Goal: Information Seeking & Learning: Learn about a topic

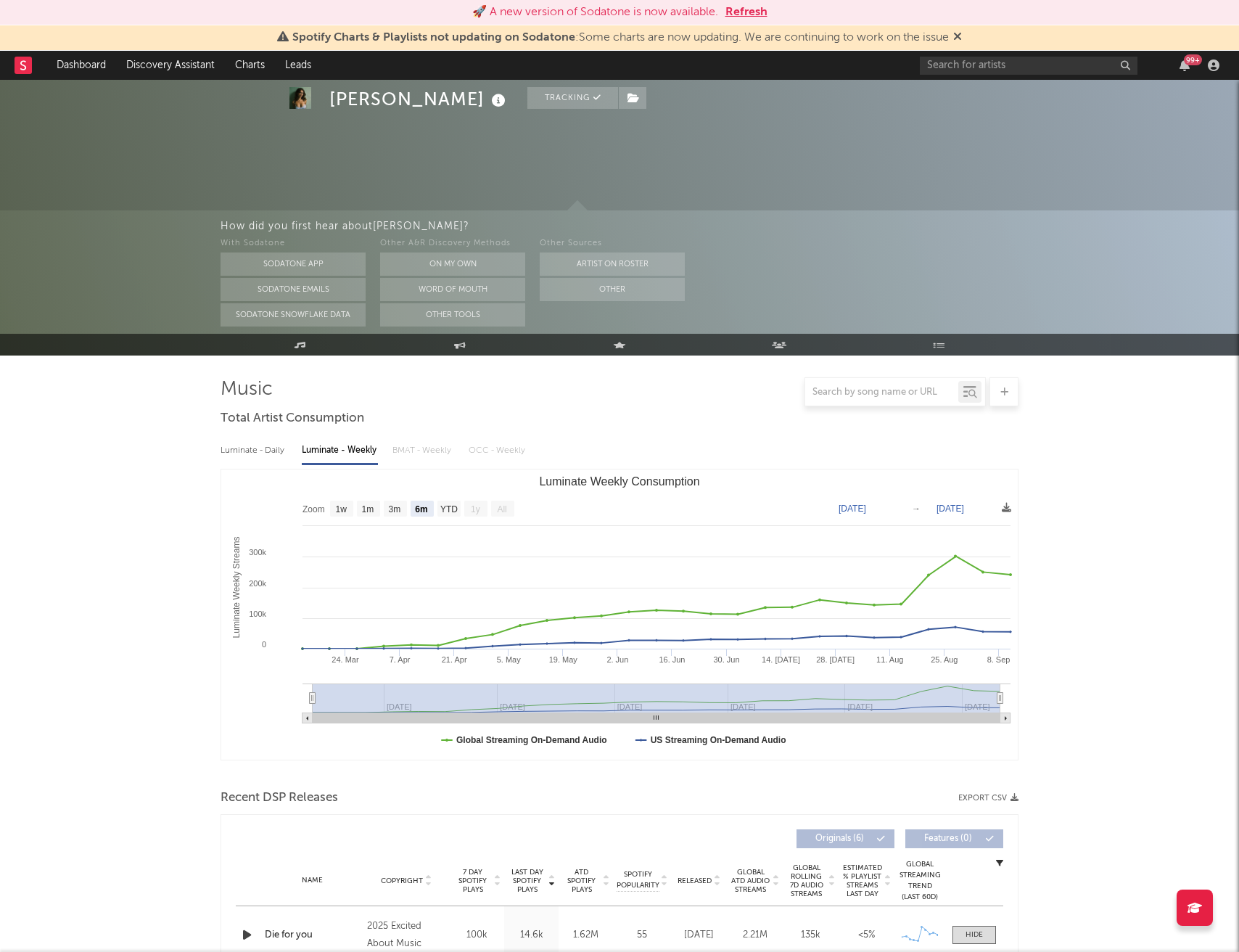
select select "6m"
select select "1w"
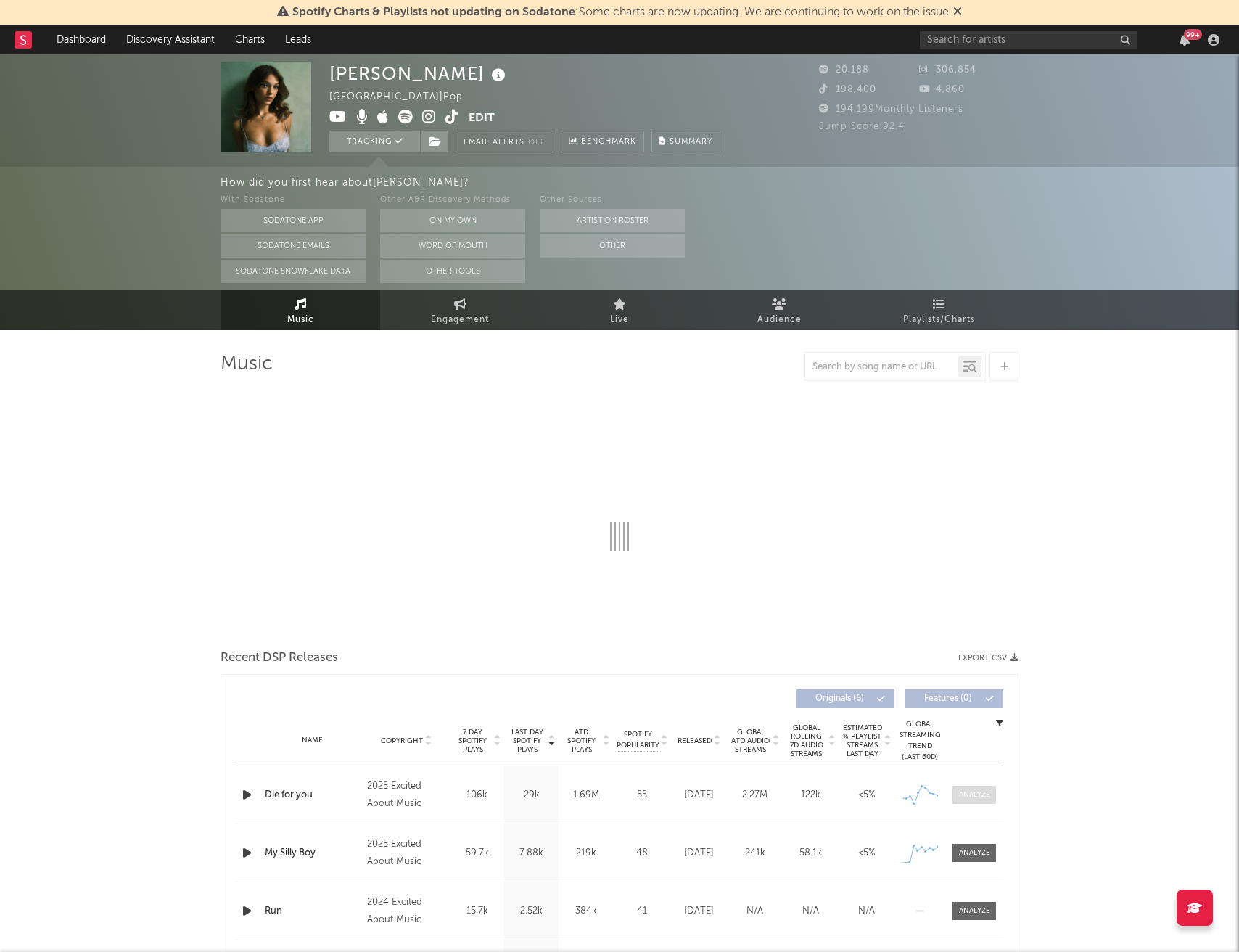
click at [971, 796] on div at bounding box center [975, 794] width 31 height 11
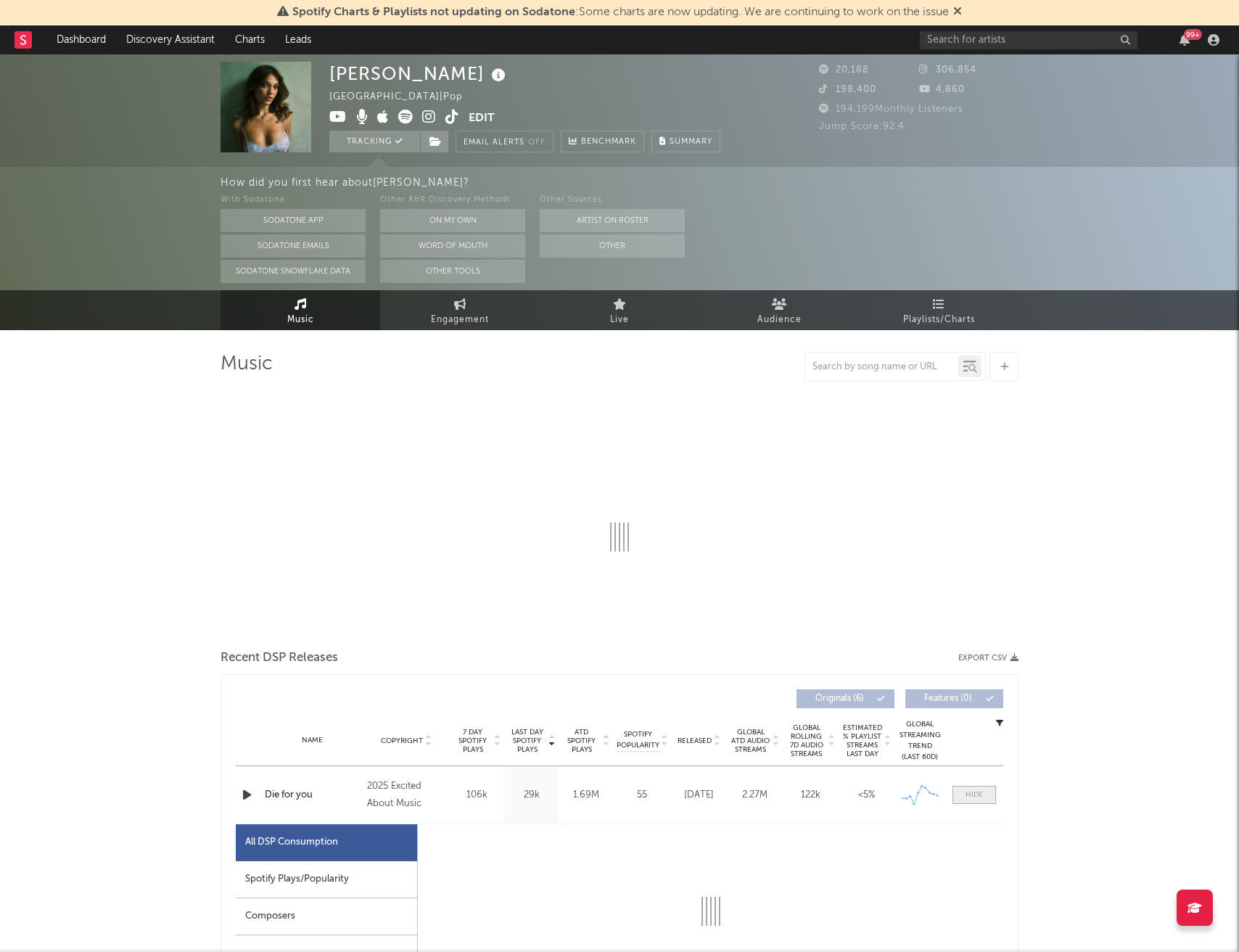
select select "1w"
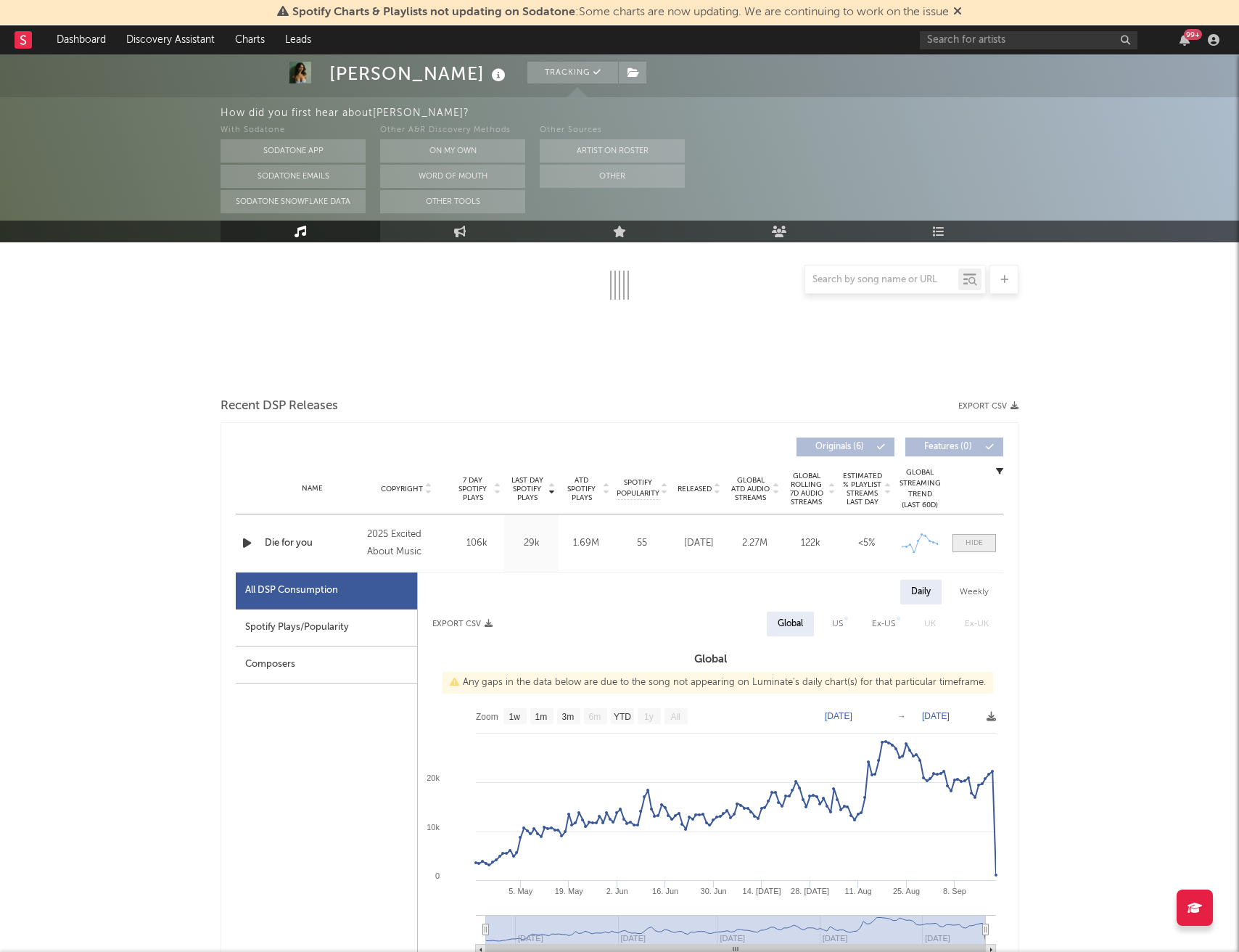
scroll to position [254, 0]
click at [840, 627] on div "US" at bounding box center [837, 621] width 11 height 17
select select "1w"
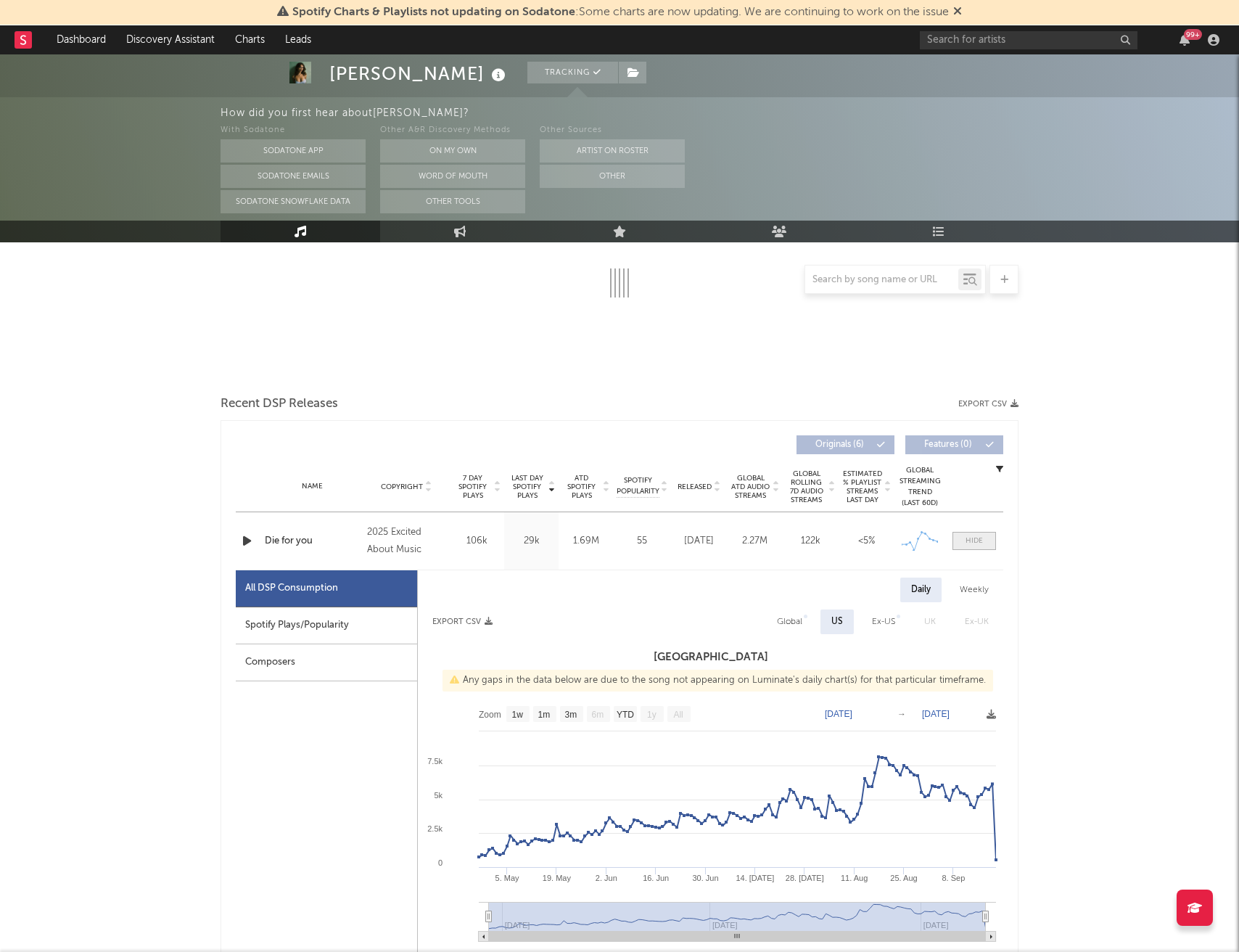
click at [971, 542] on div at bounding box center [974, 540] width 17 height 11
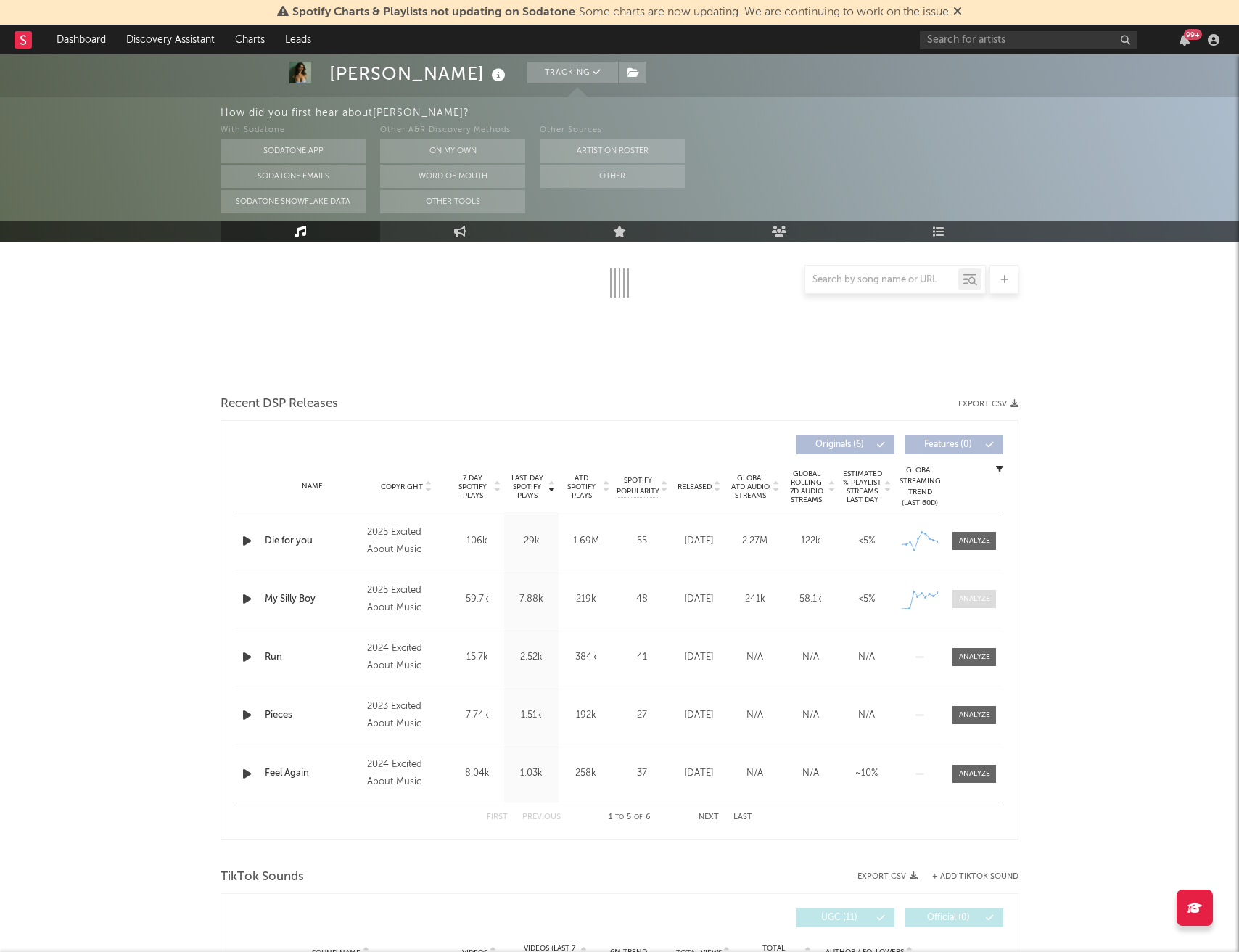
click at [966, 600] on div at bounding box center [975, 598] width 31 height 11
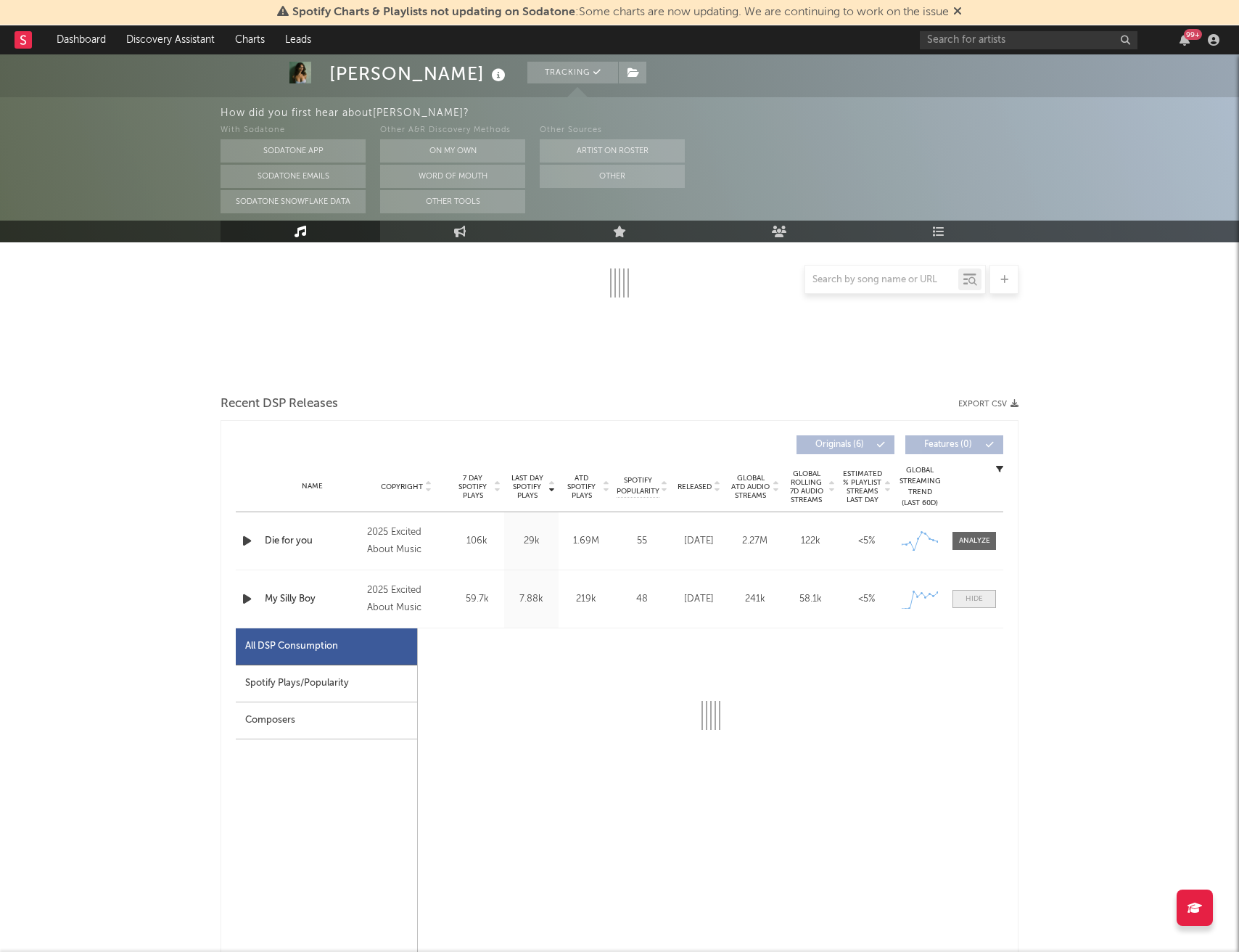
select select "1w"
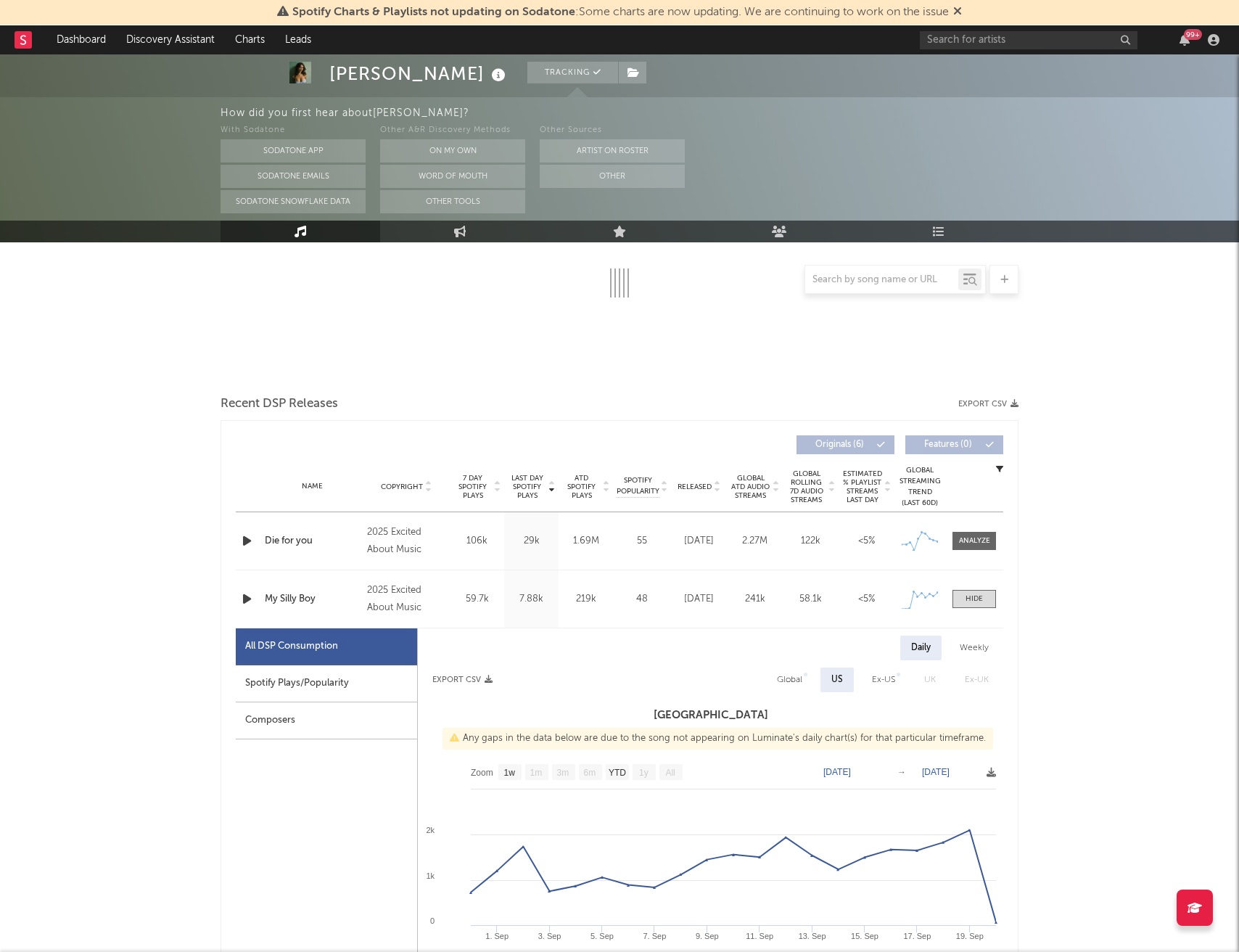
click at [795, 678] on div "Global" at bounding box center [789, 679] width 25 height 17
select select "1w"
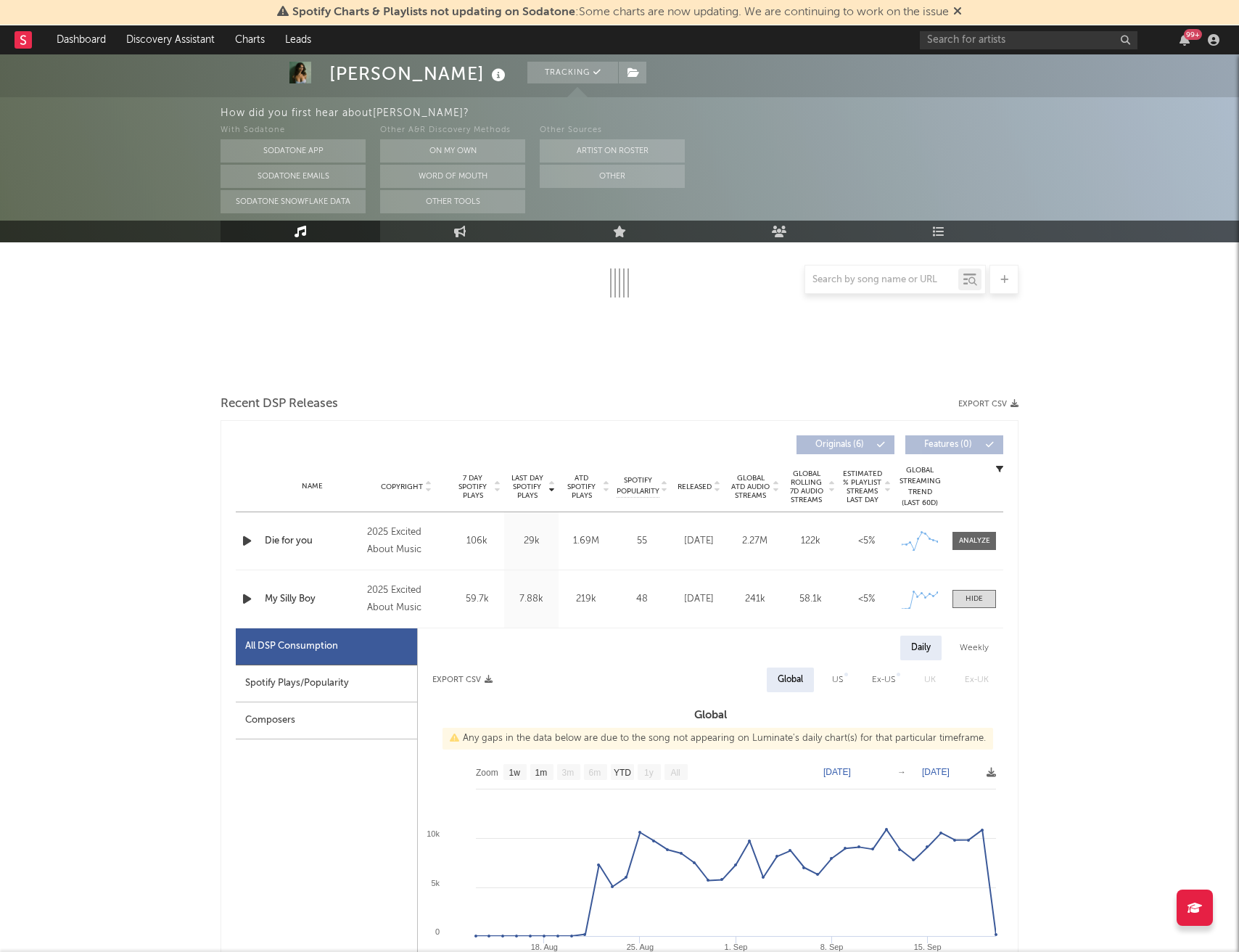
click at [845, 680] on div "US" at bounding box center [837, 679] width 33 height 25
select select "1w"
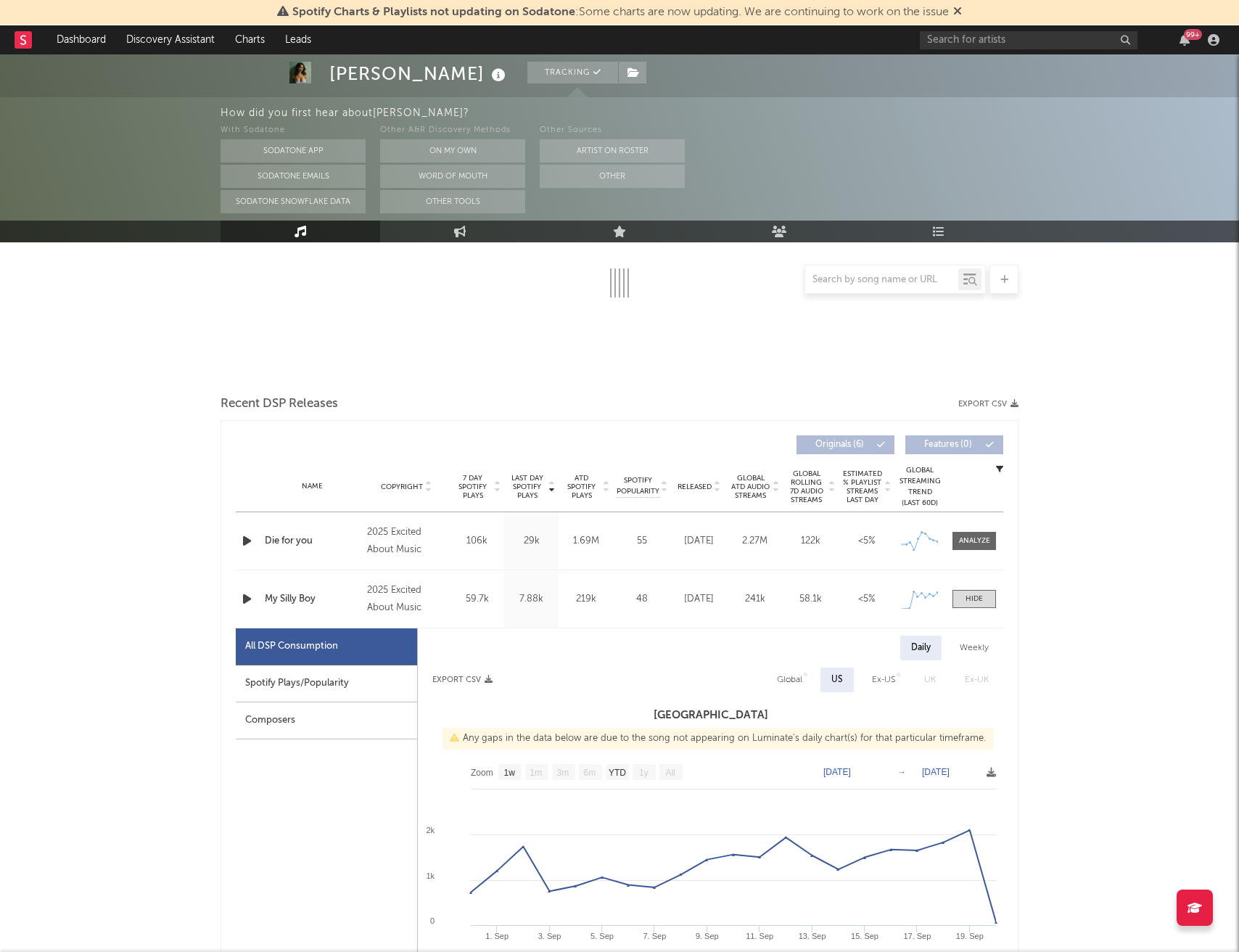
click at [976, 648] on div "Weekly" at bounding box center [974, 647] width 51 height 25
select select "1w"
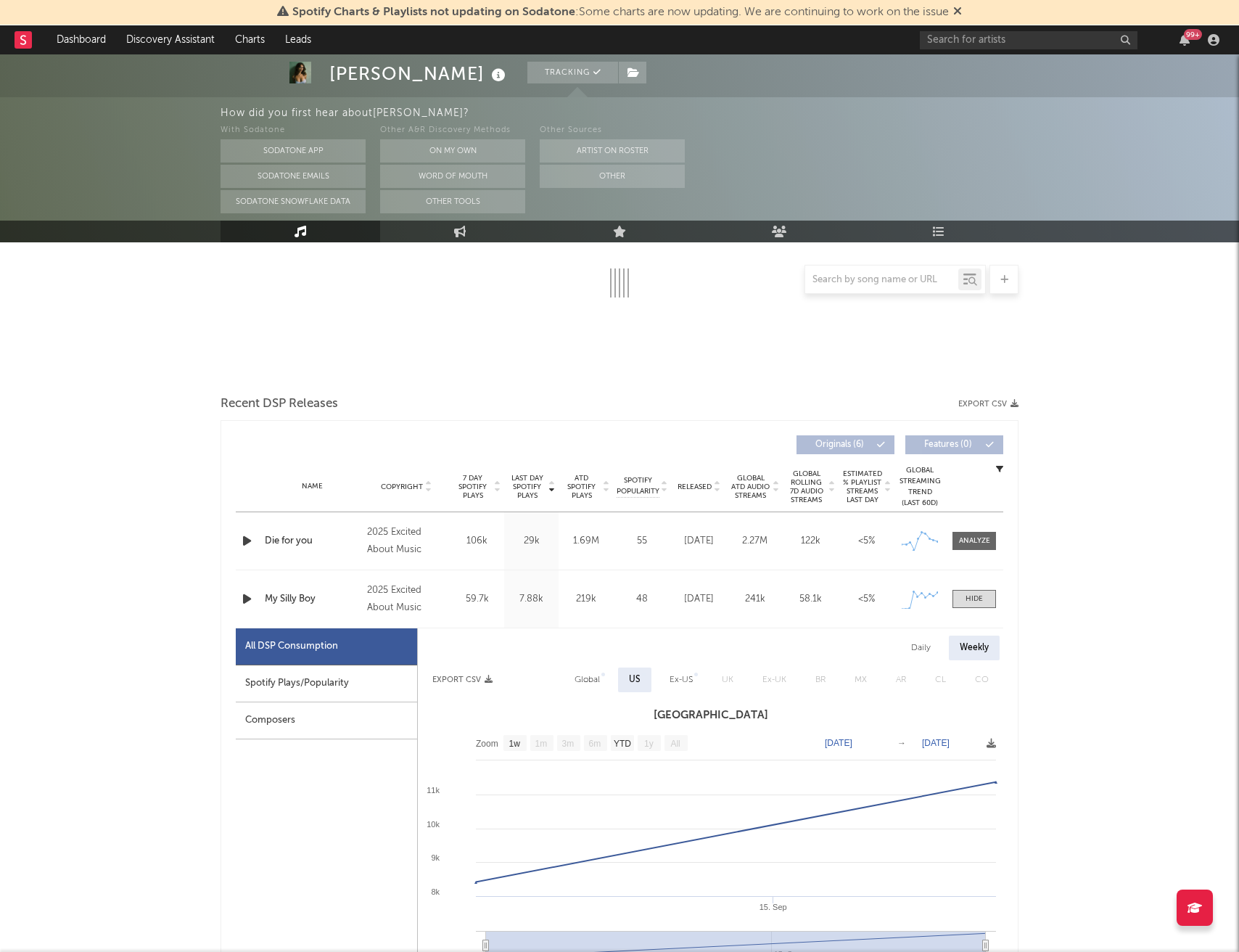
click at [916, 647] on div "Daily" at bounding box center [921, 647] width 42 height 25
select select "1w"
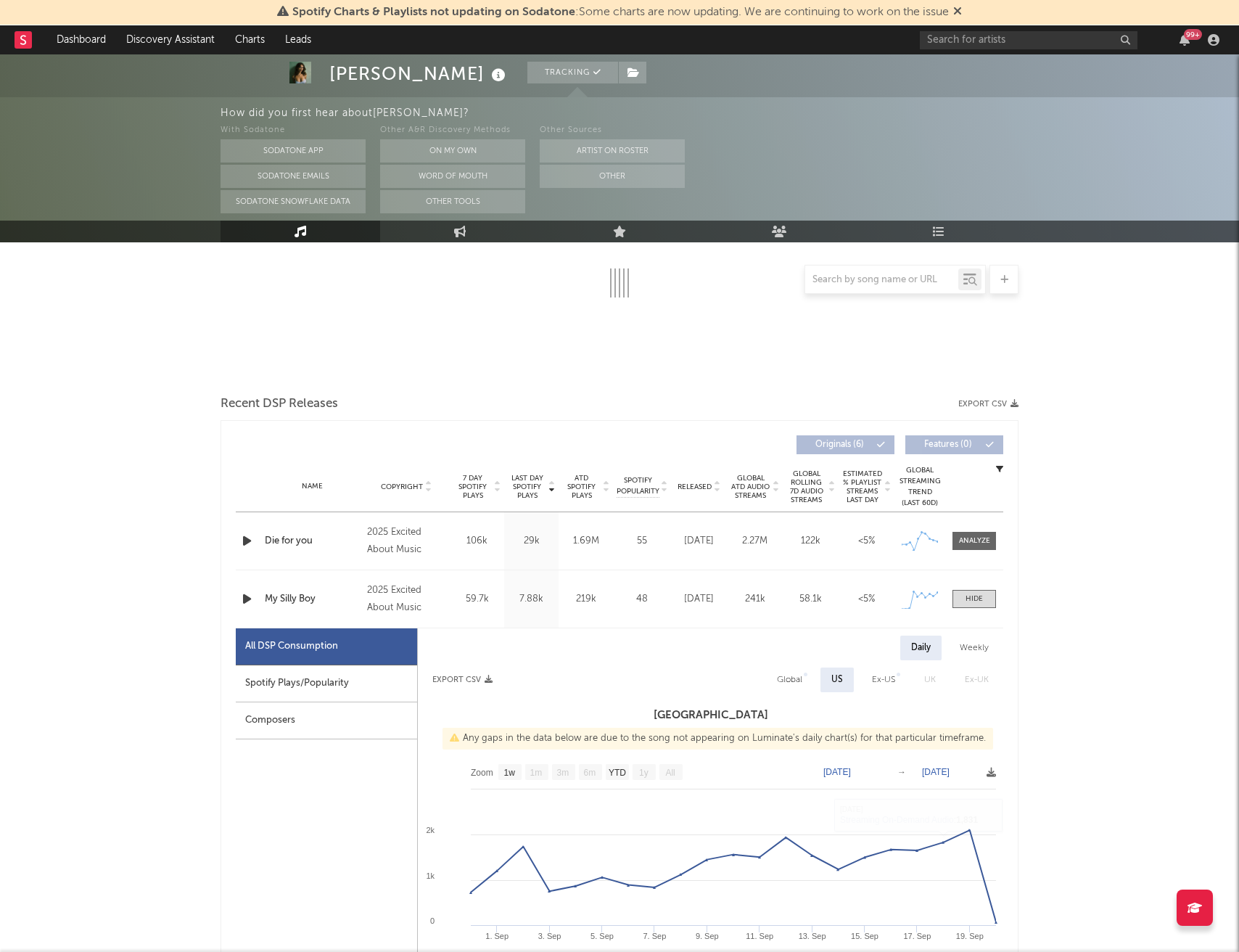
click at [788, 681] on div "Global" at bounding box center [789, 679] width 25 height 17
select select "1w"
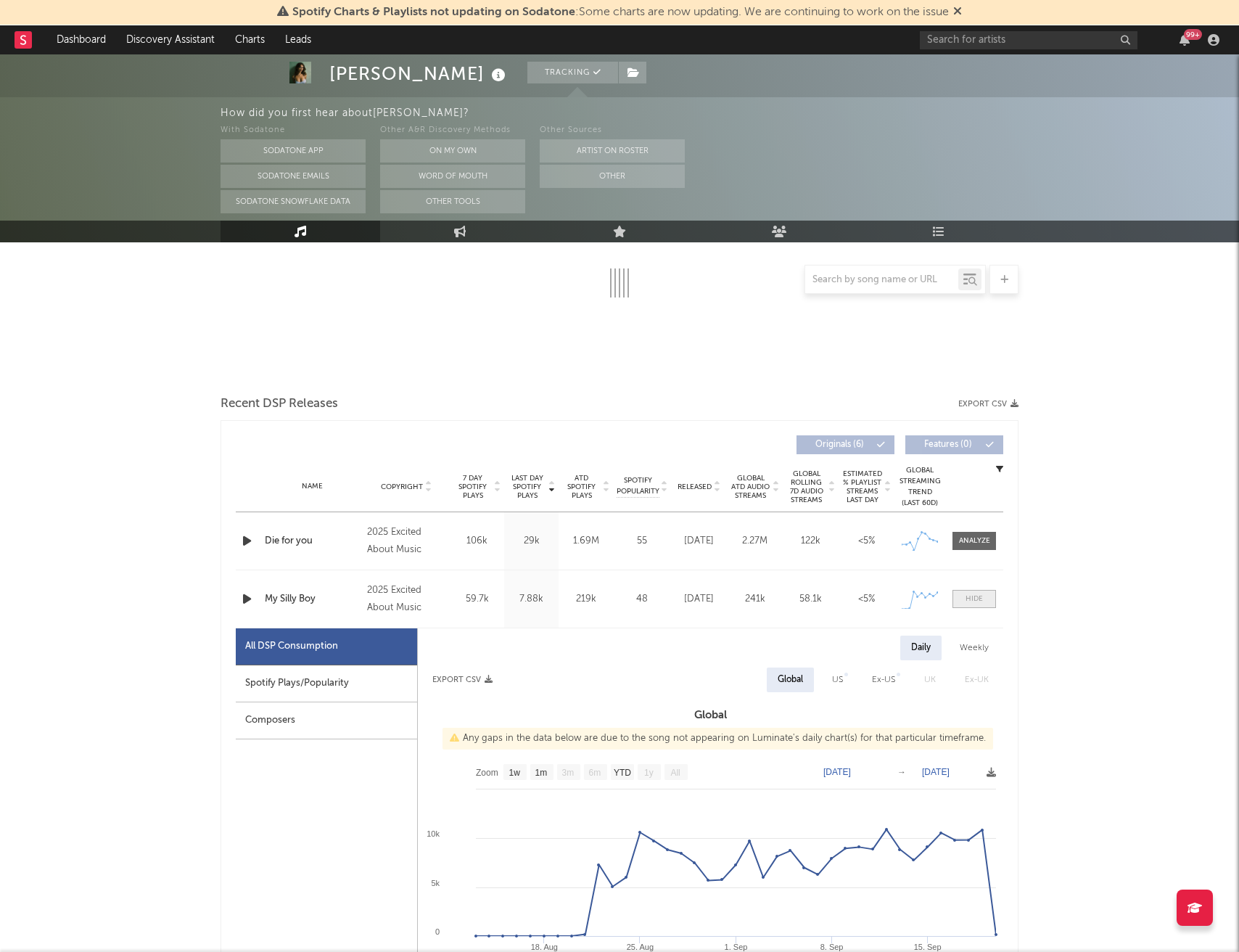
click at [972, 602] on div at bounding box center [974, 598] width 17 height 11
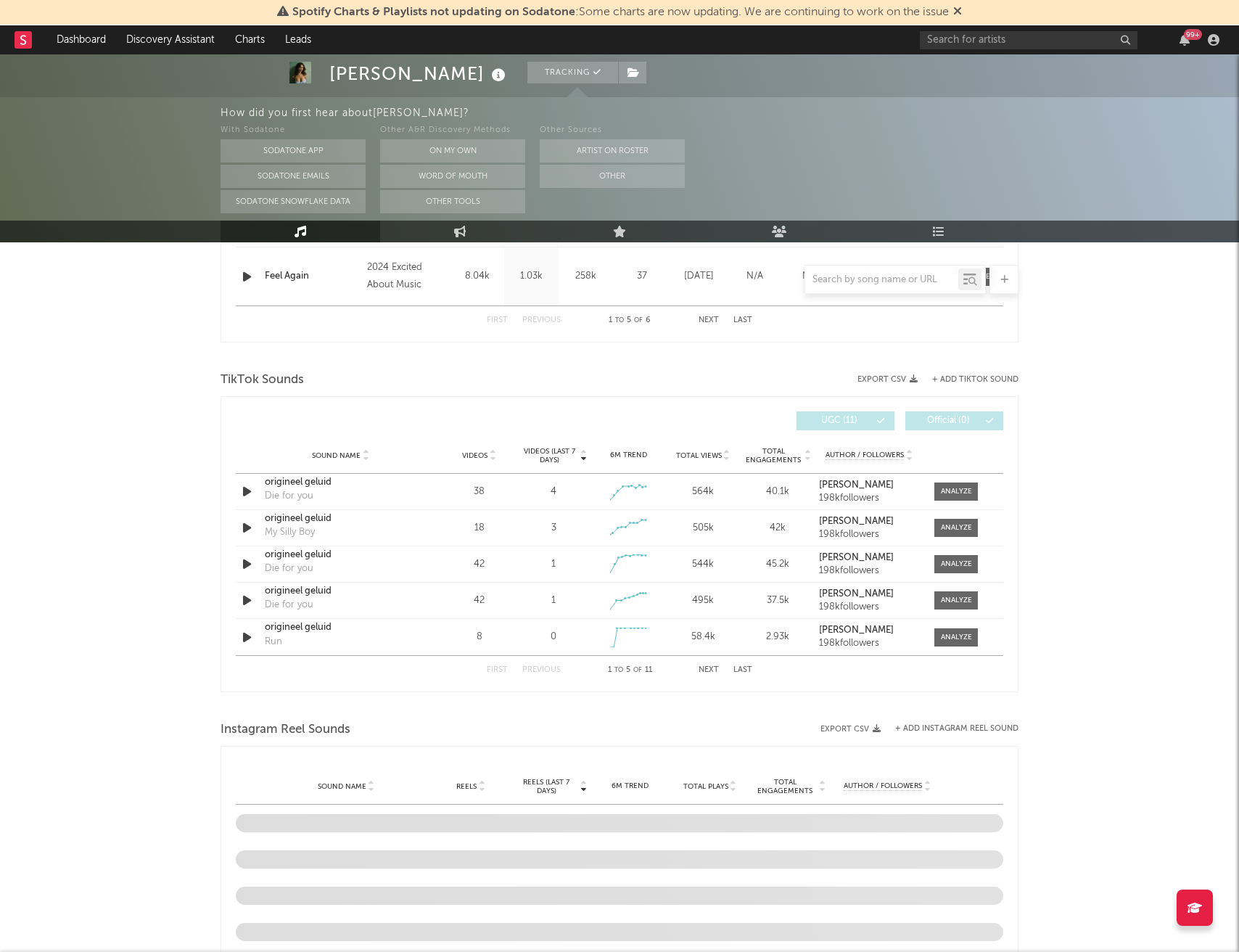
scroll to position [751, 0]
click at [943, 526] on div at bounding box center [957, 526] width 31 height 11
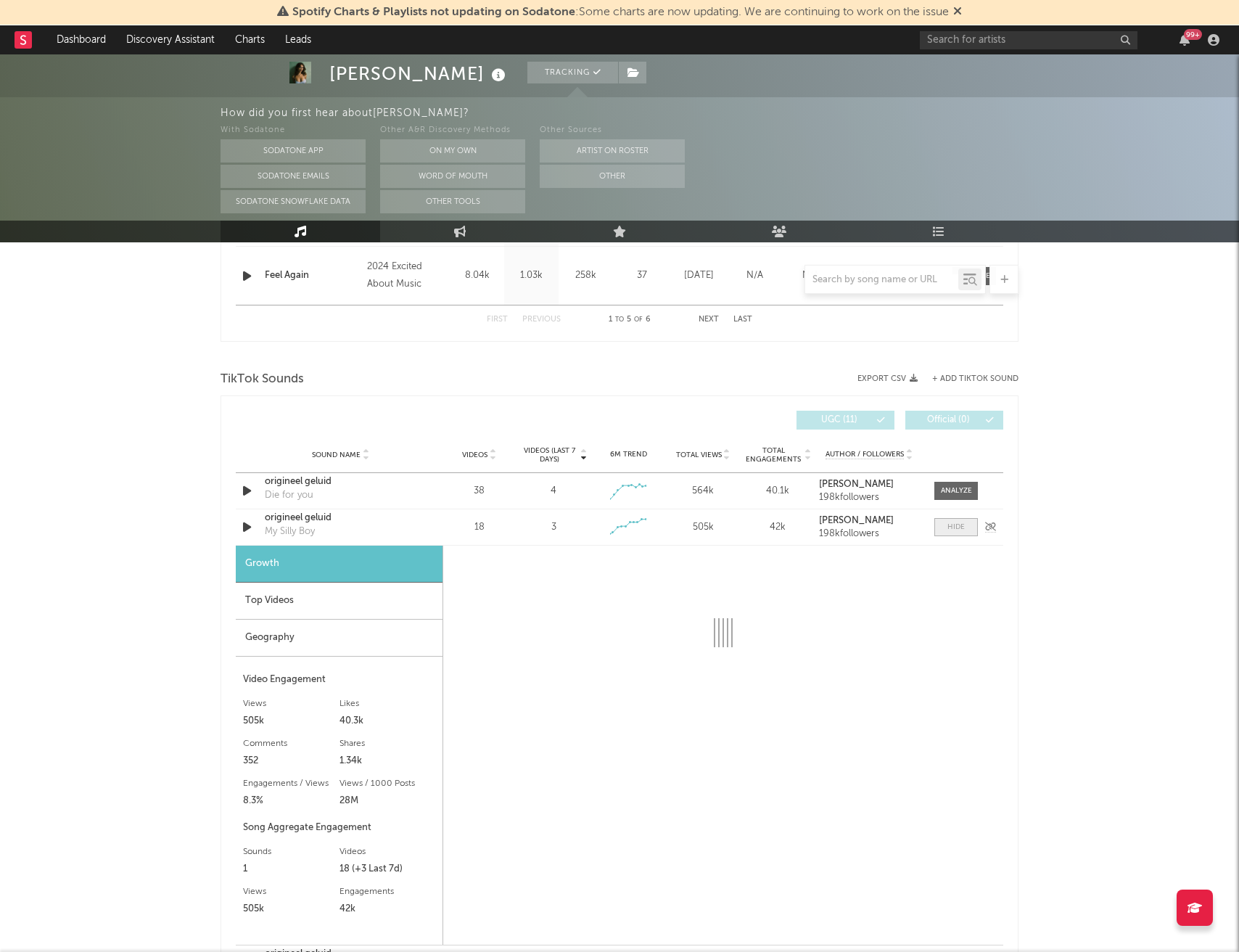
select select "1w"
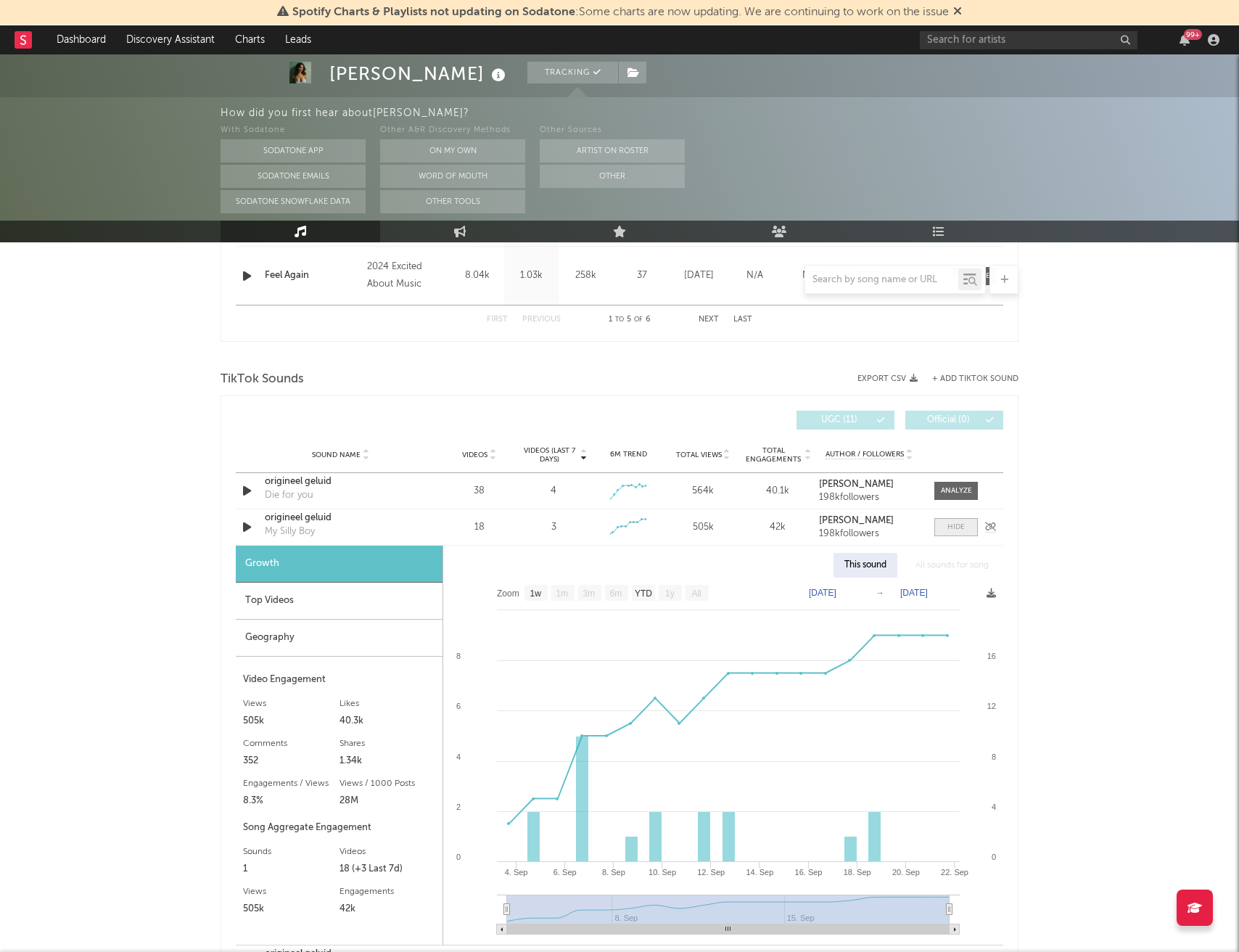
click at [943, 526] on span at bounding box center [956, 527] width 43 height 18
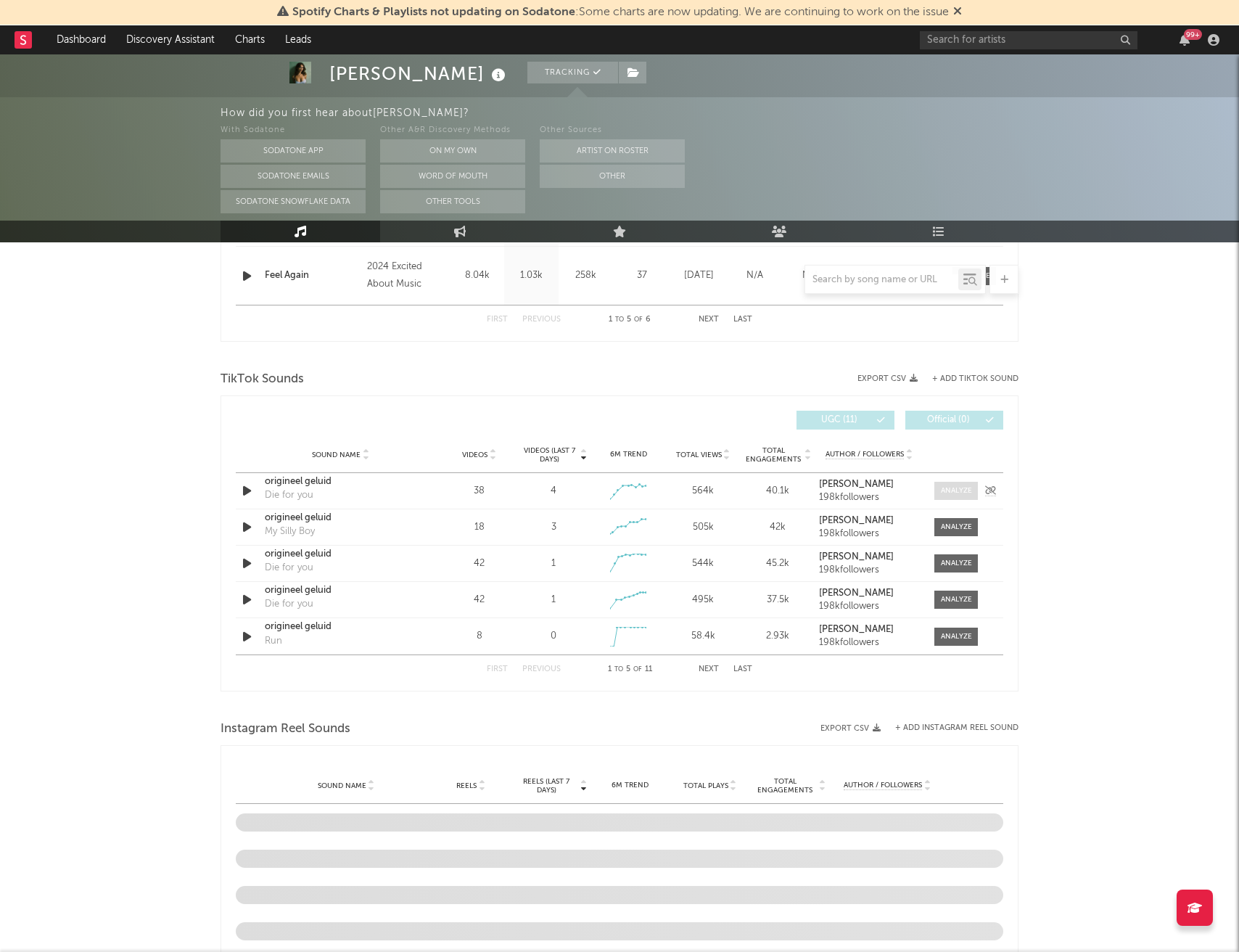
click at [951, 493] on div at bounding box center [957, 490] width 31 height 11
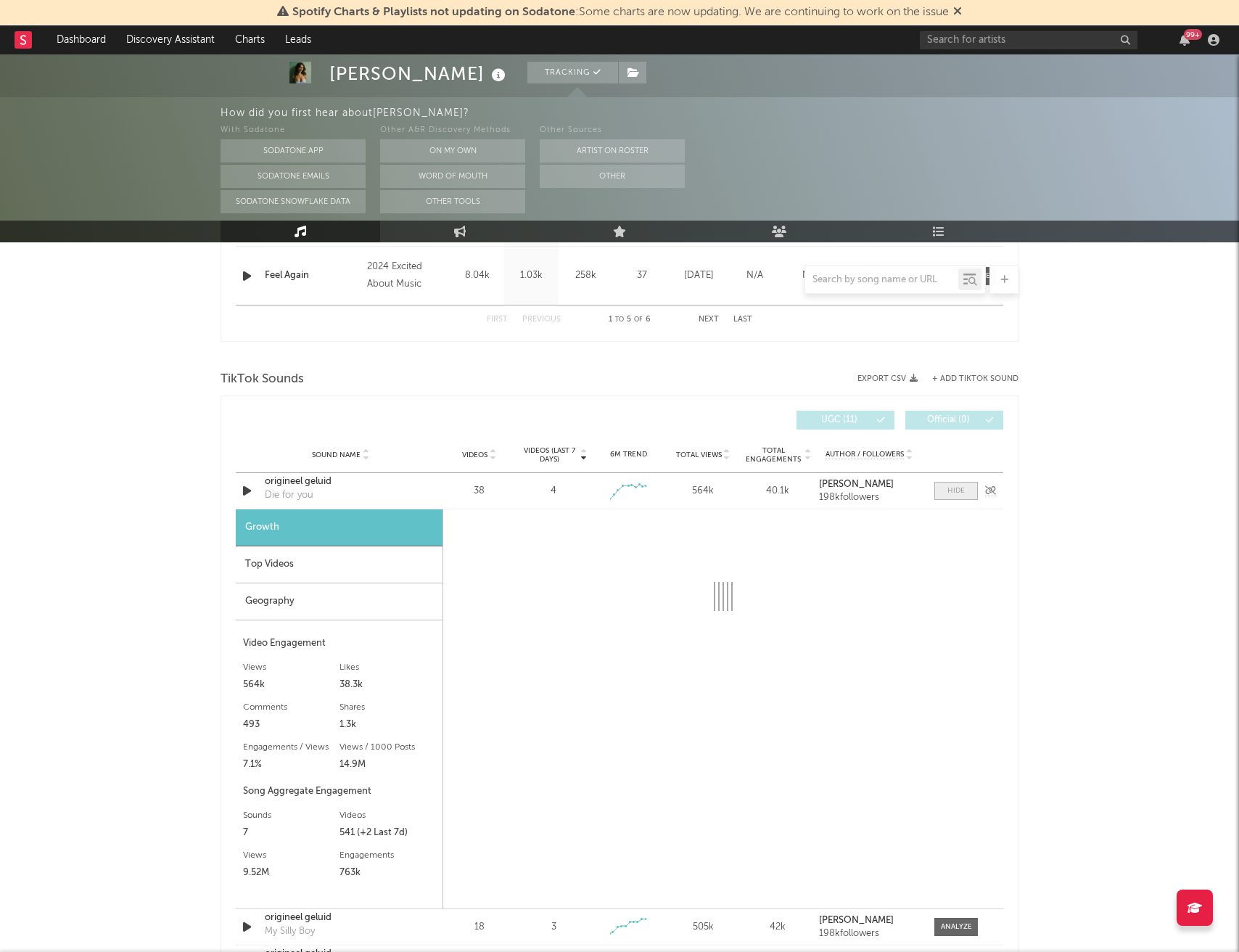
select select "1w"
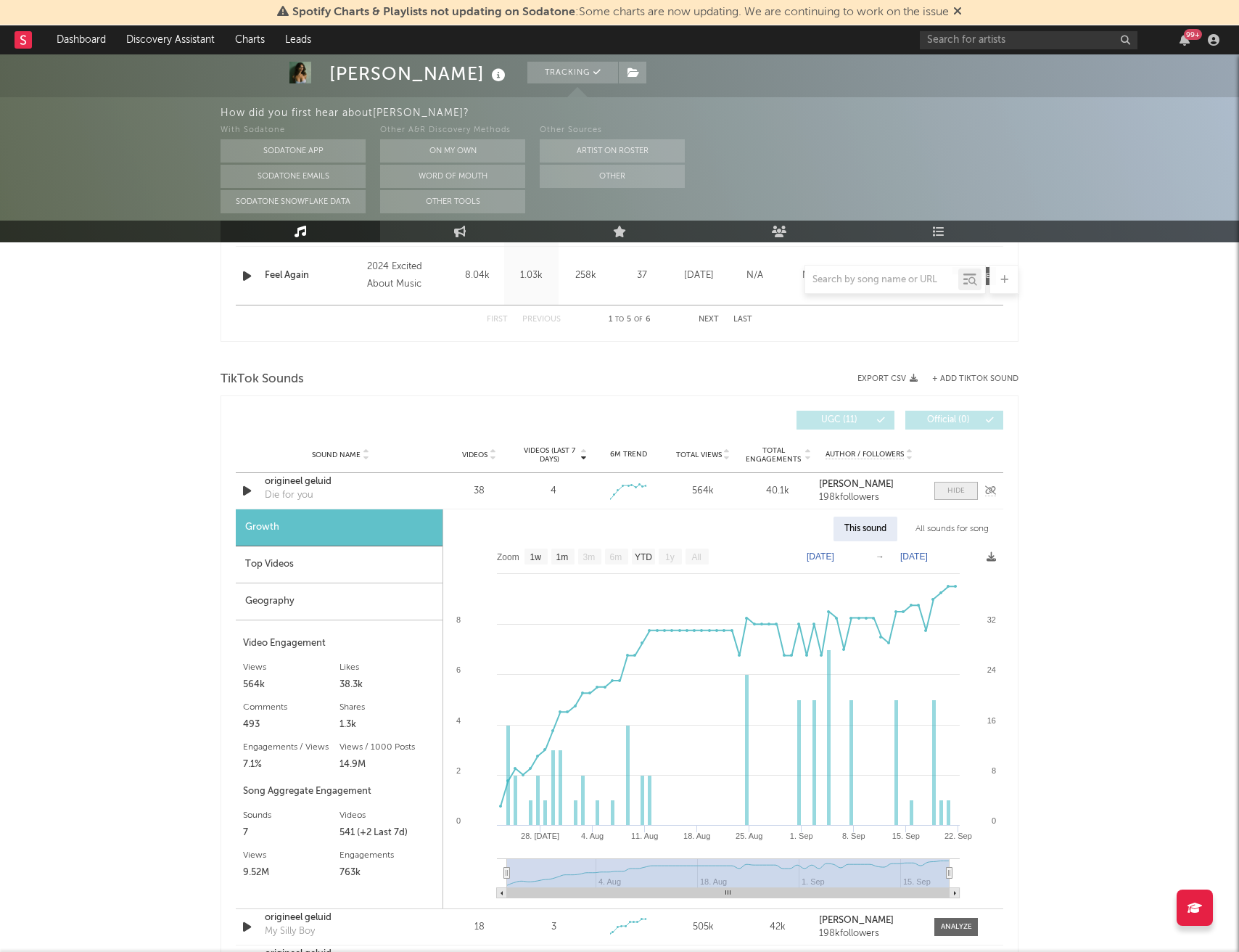
click at [951, 493] on div at bounding box center [956, 490] width 17 height 11
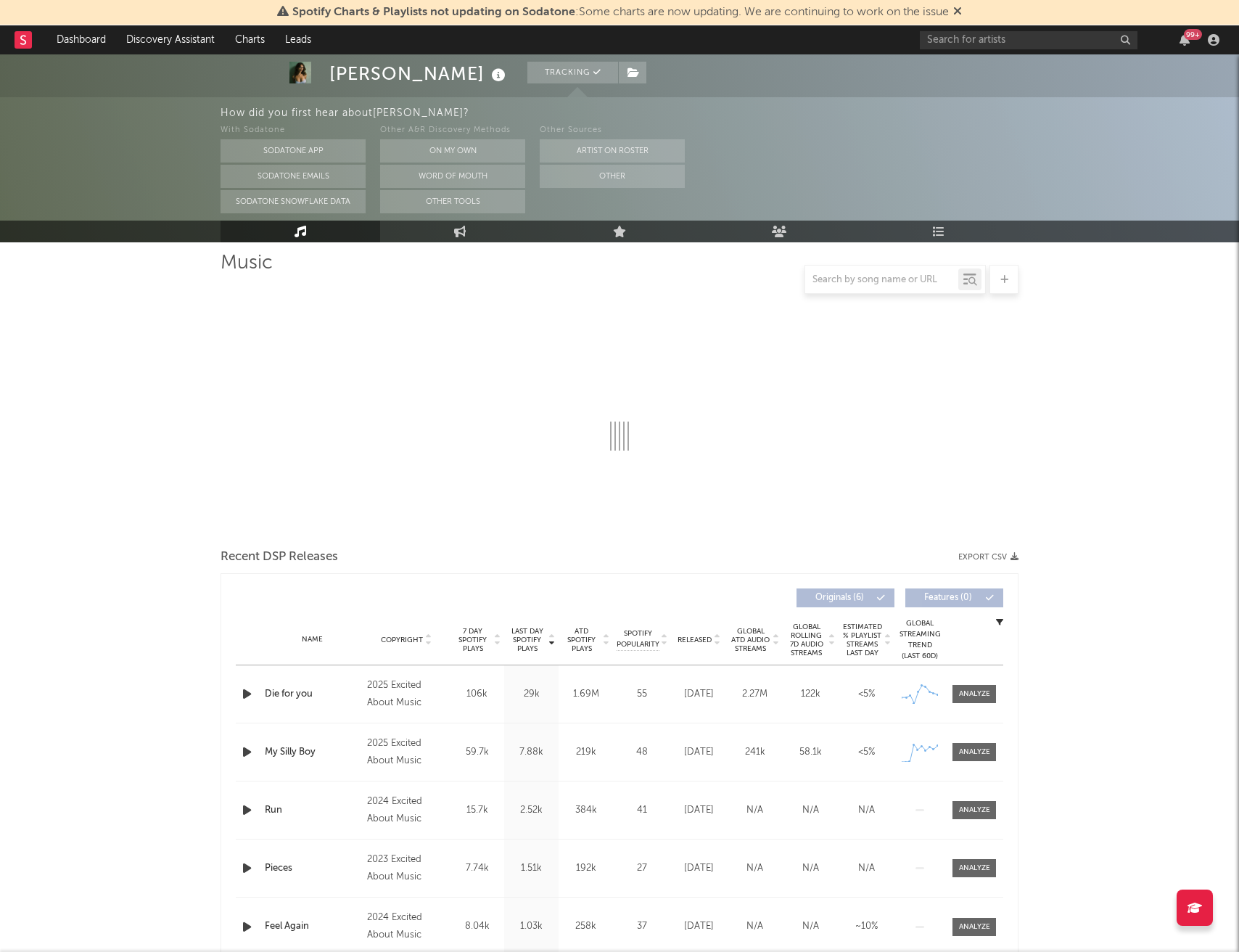
scroll to position [0, 0]
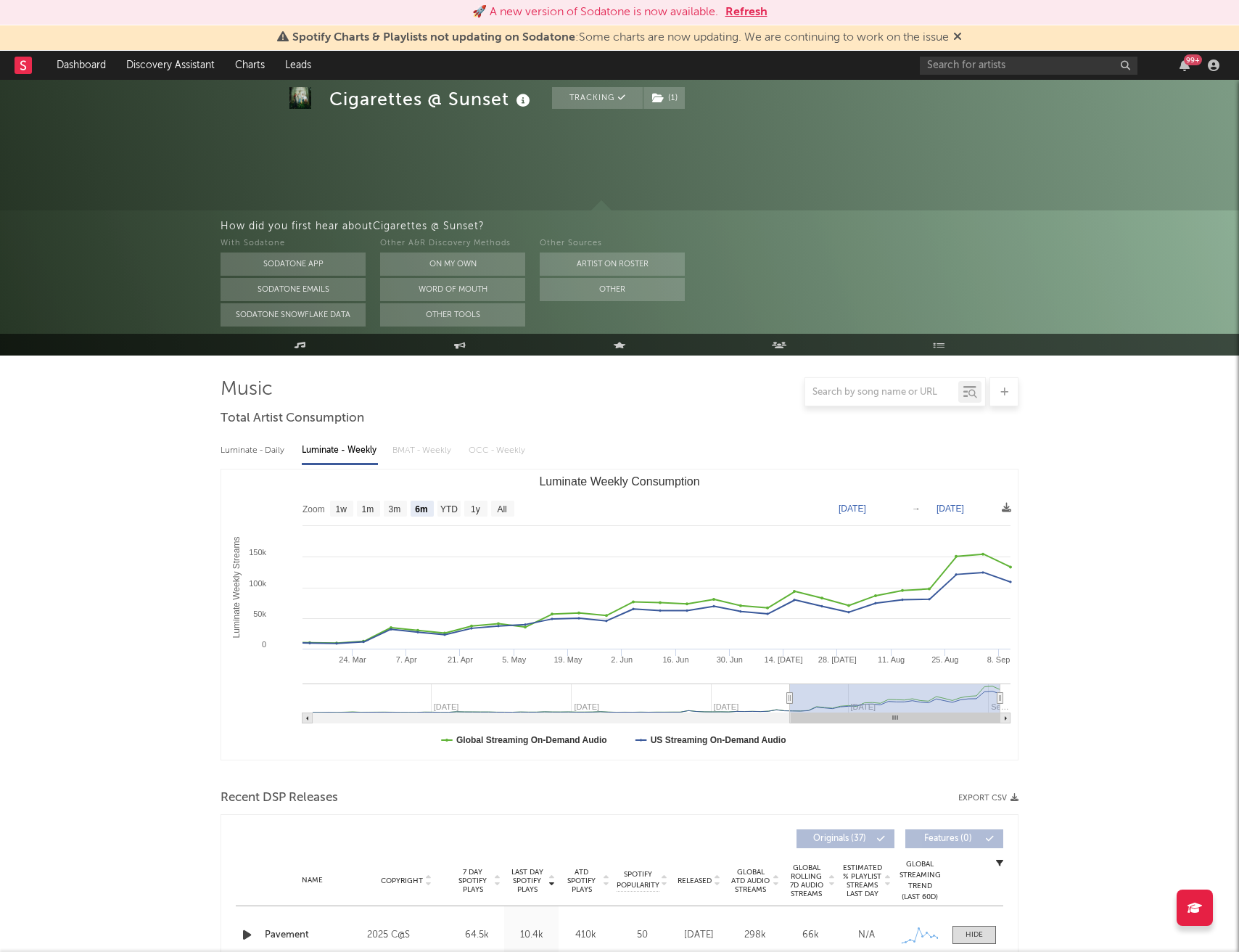
select select "6m"
select select "1w"
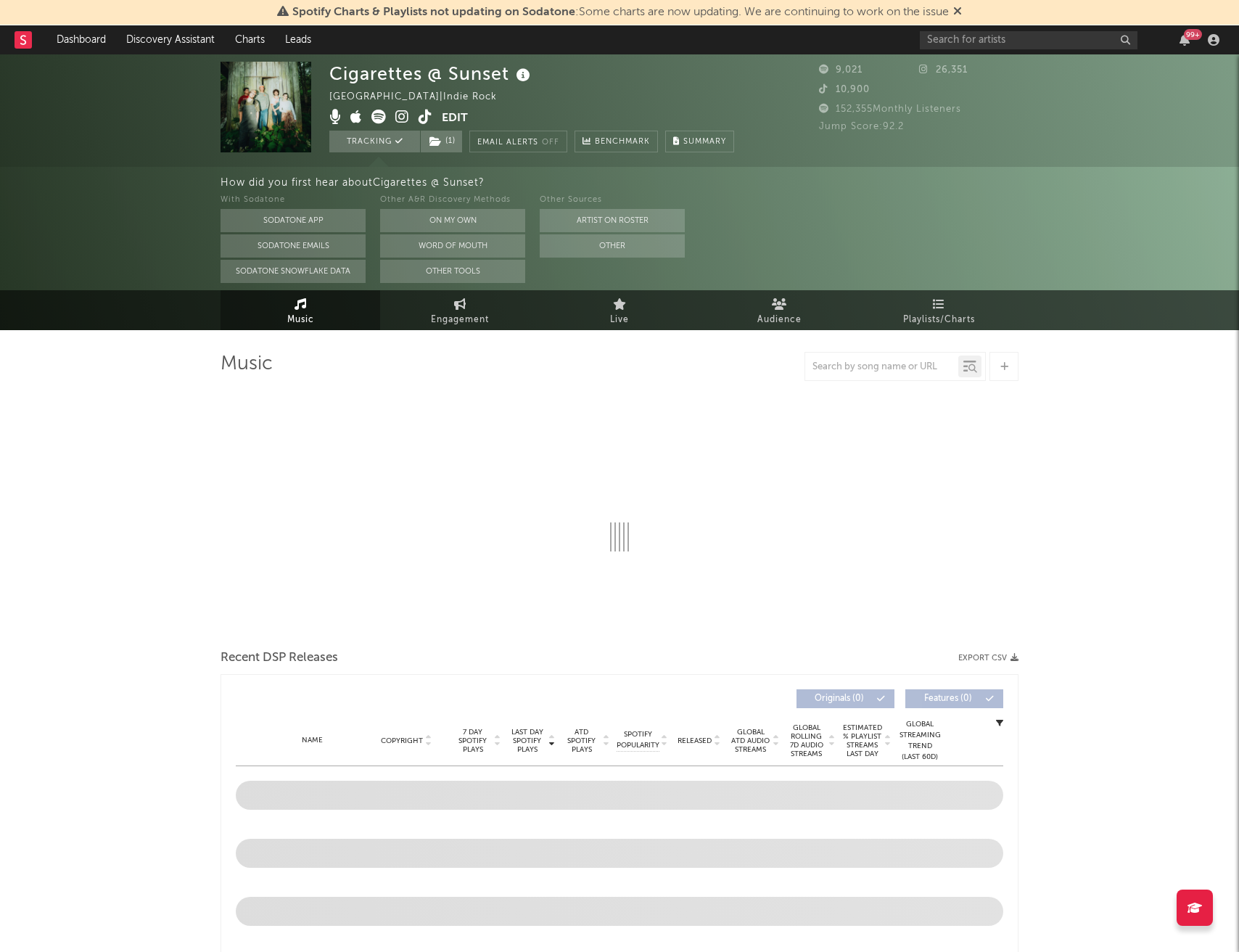
select select "1w"
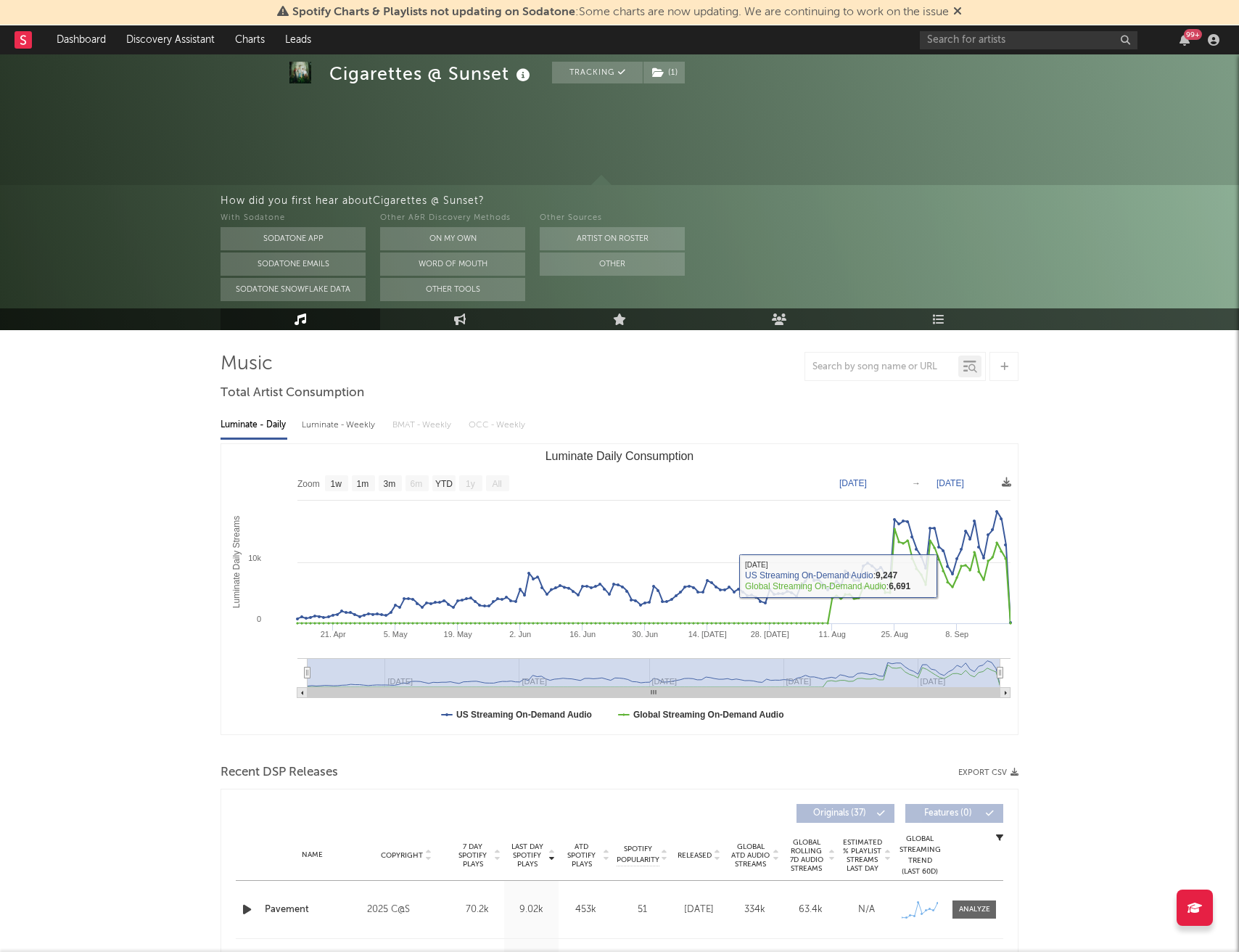
scroll to position [258, 0]
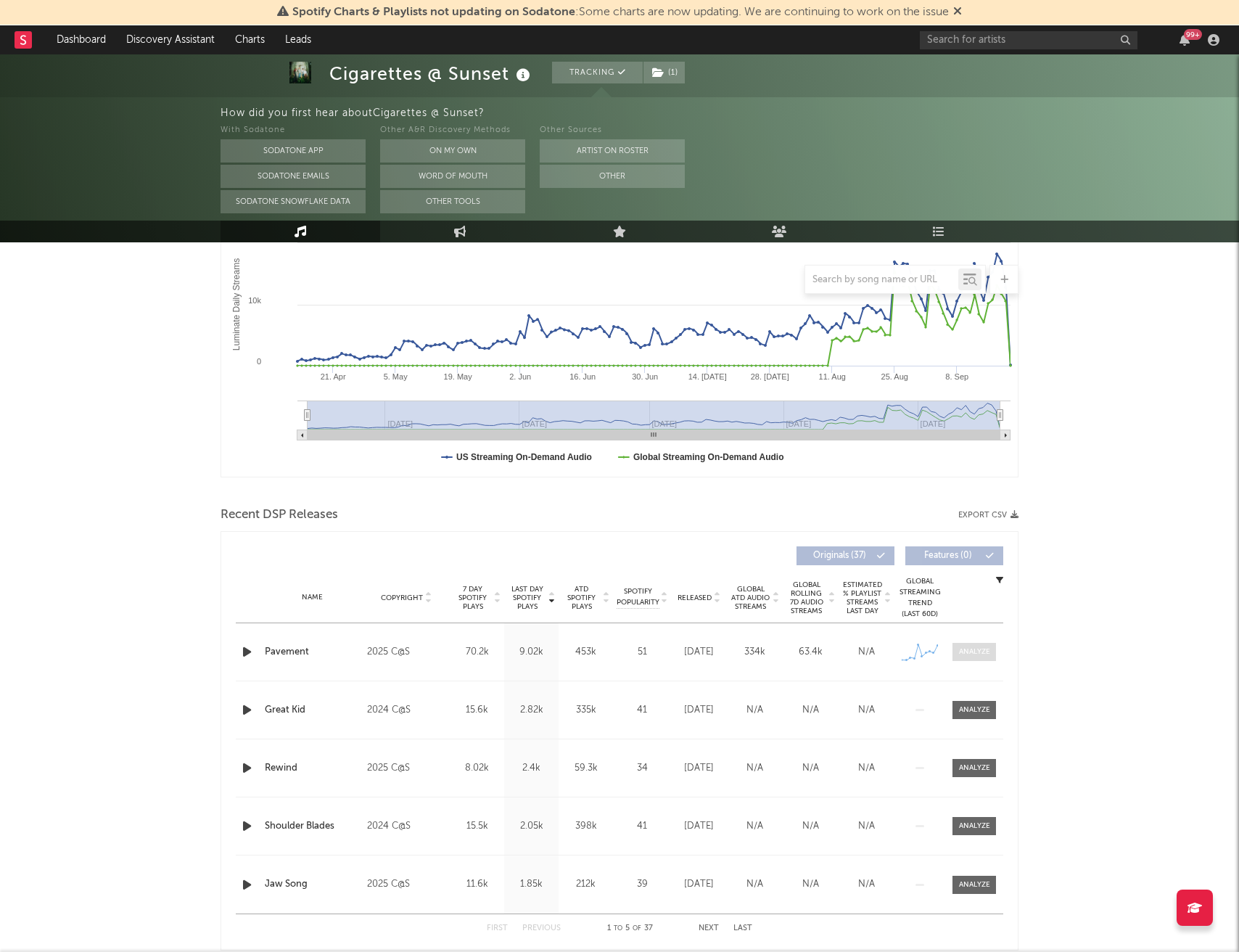
click at [973, 656] on div at bounding box center [975, 652] width 31 height 11
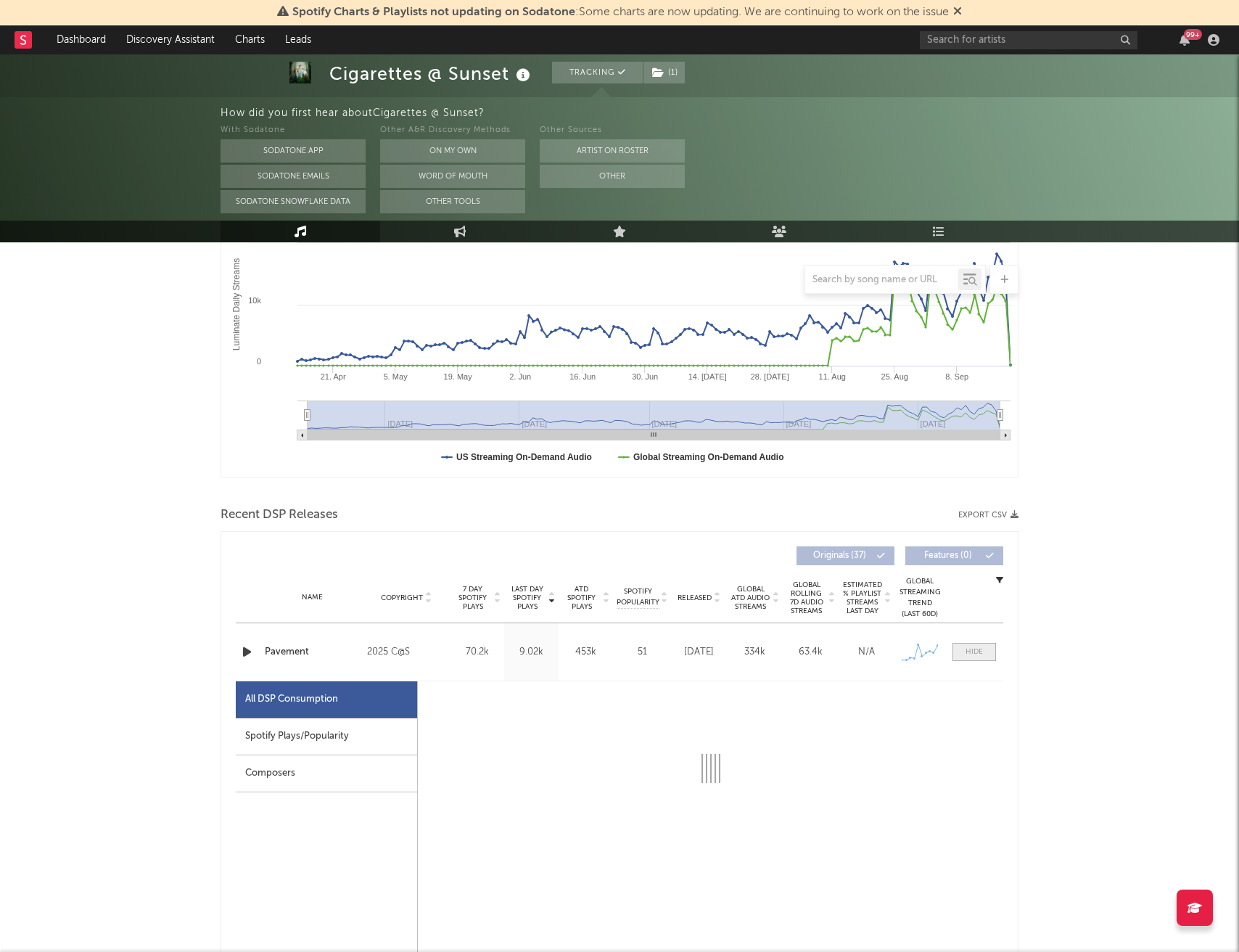
select select "1w"
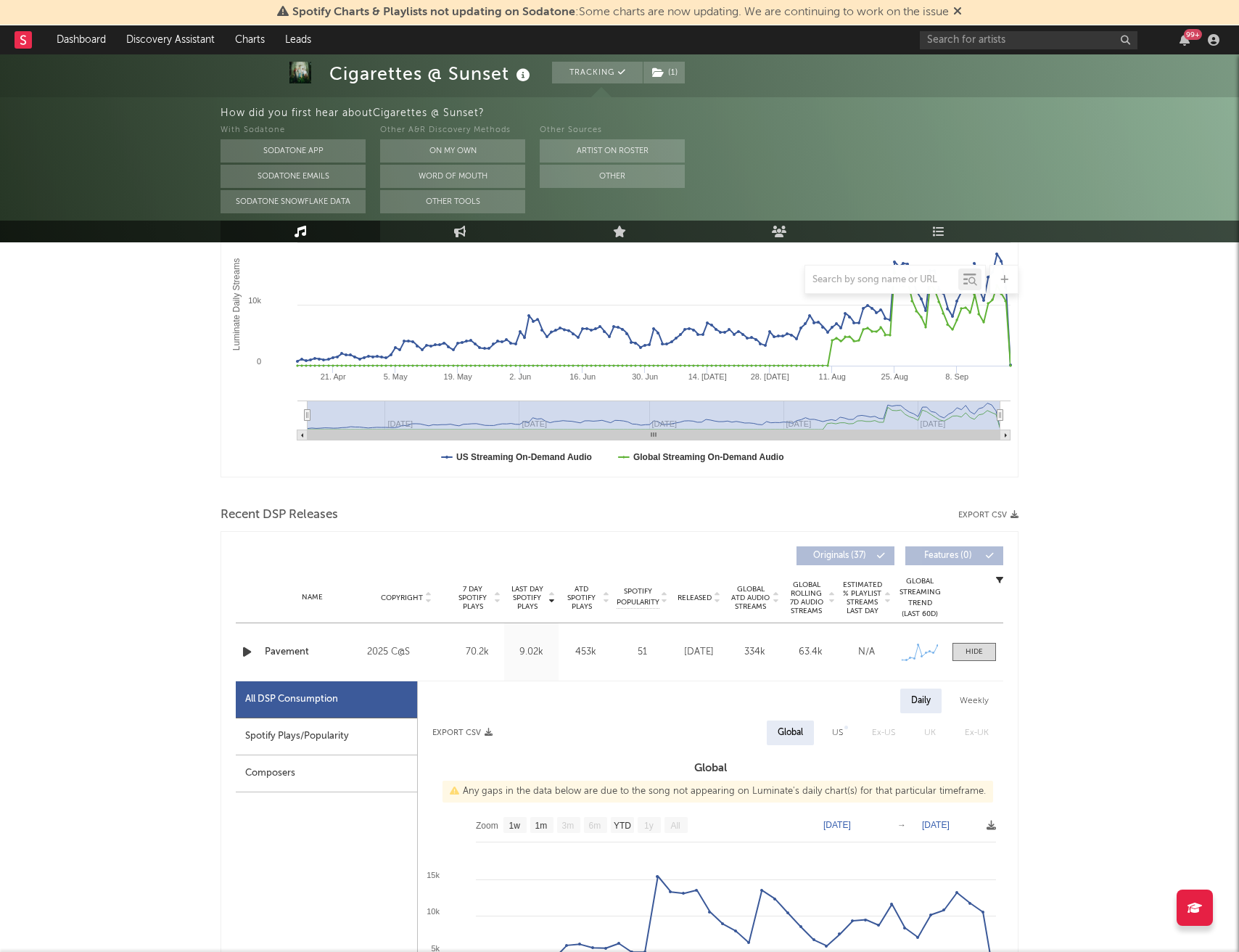
click at [364, 742] on div "Spotify Plays/Popularity" at bounding box center [327, 736] width 182 height 37
select select "1w"
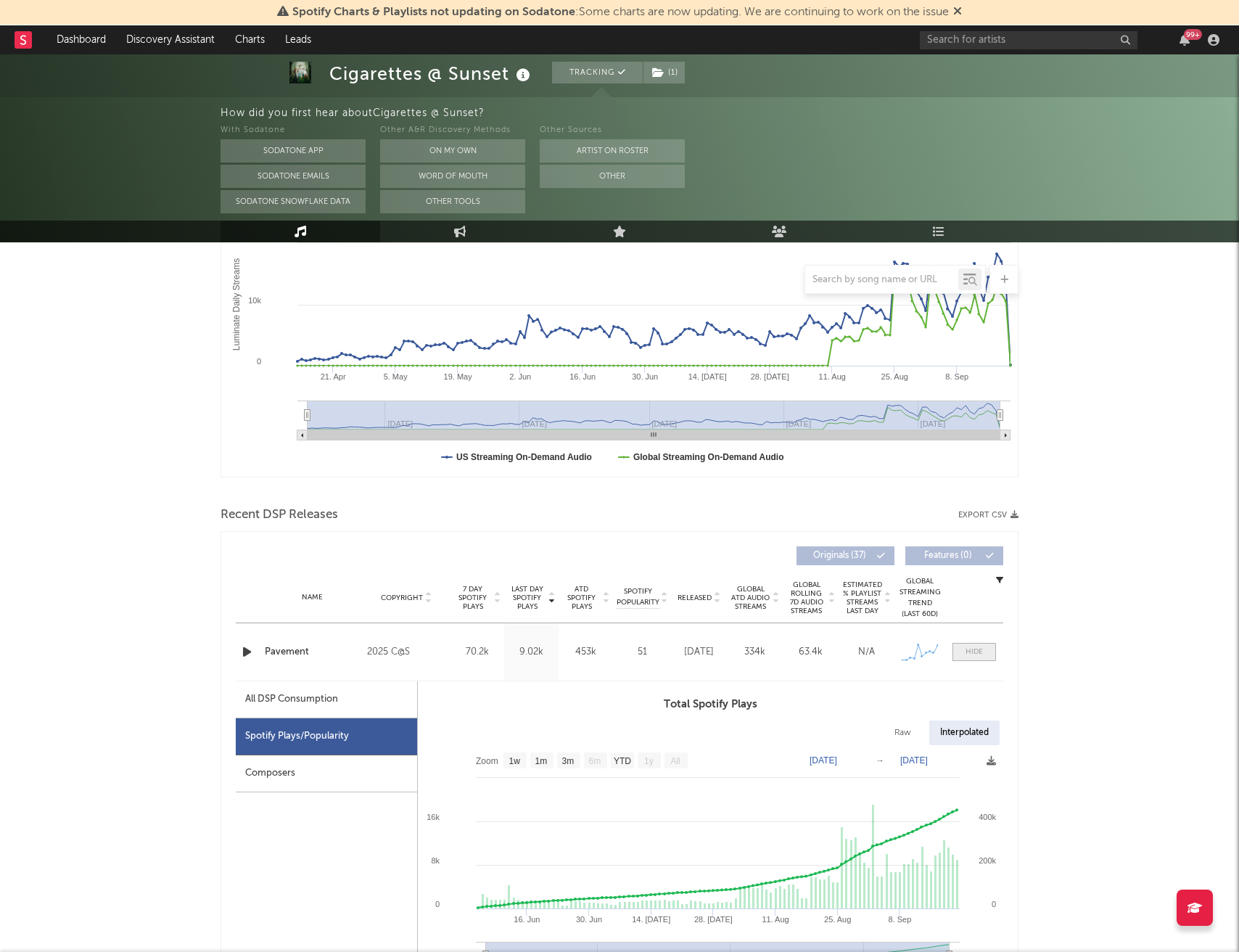
click at [972, 647] on div at bounding box center [974, 652] width 17 height 11
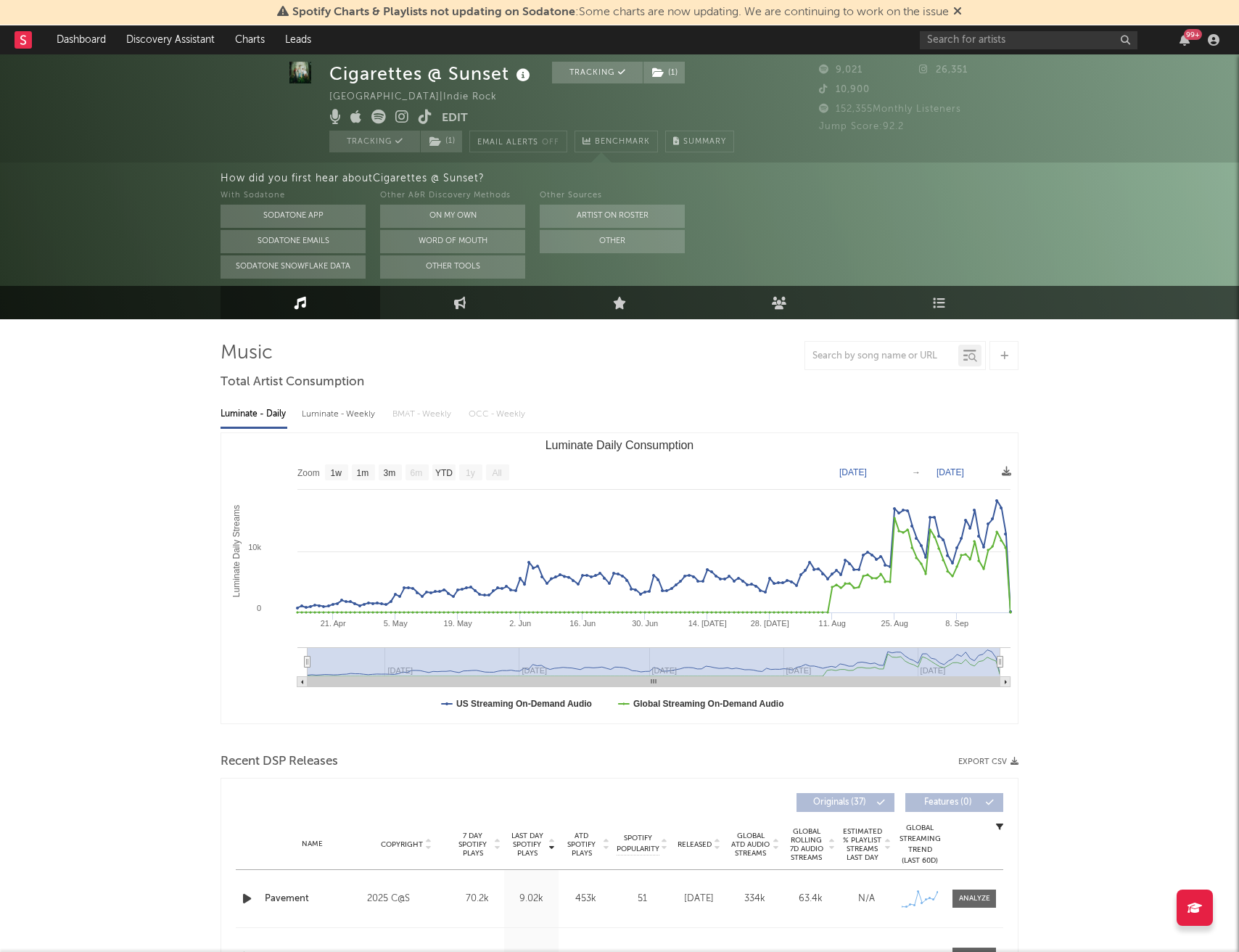
scroll to position [8, 0]
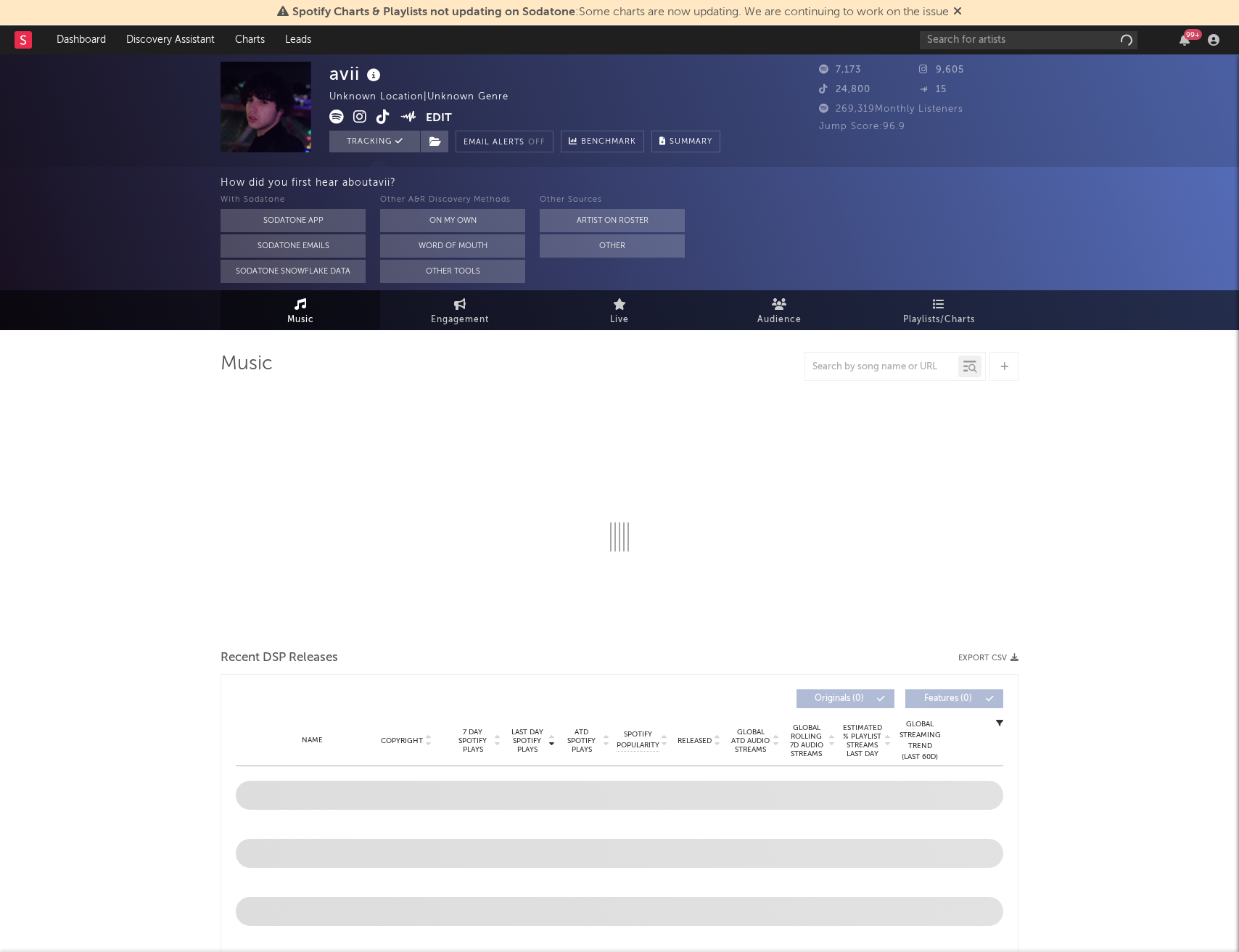
select select "1w"
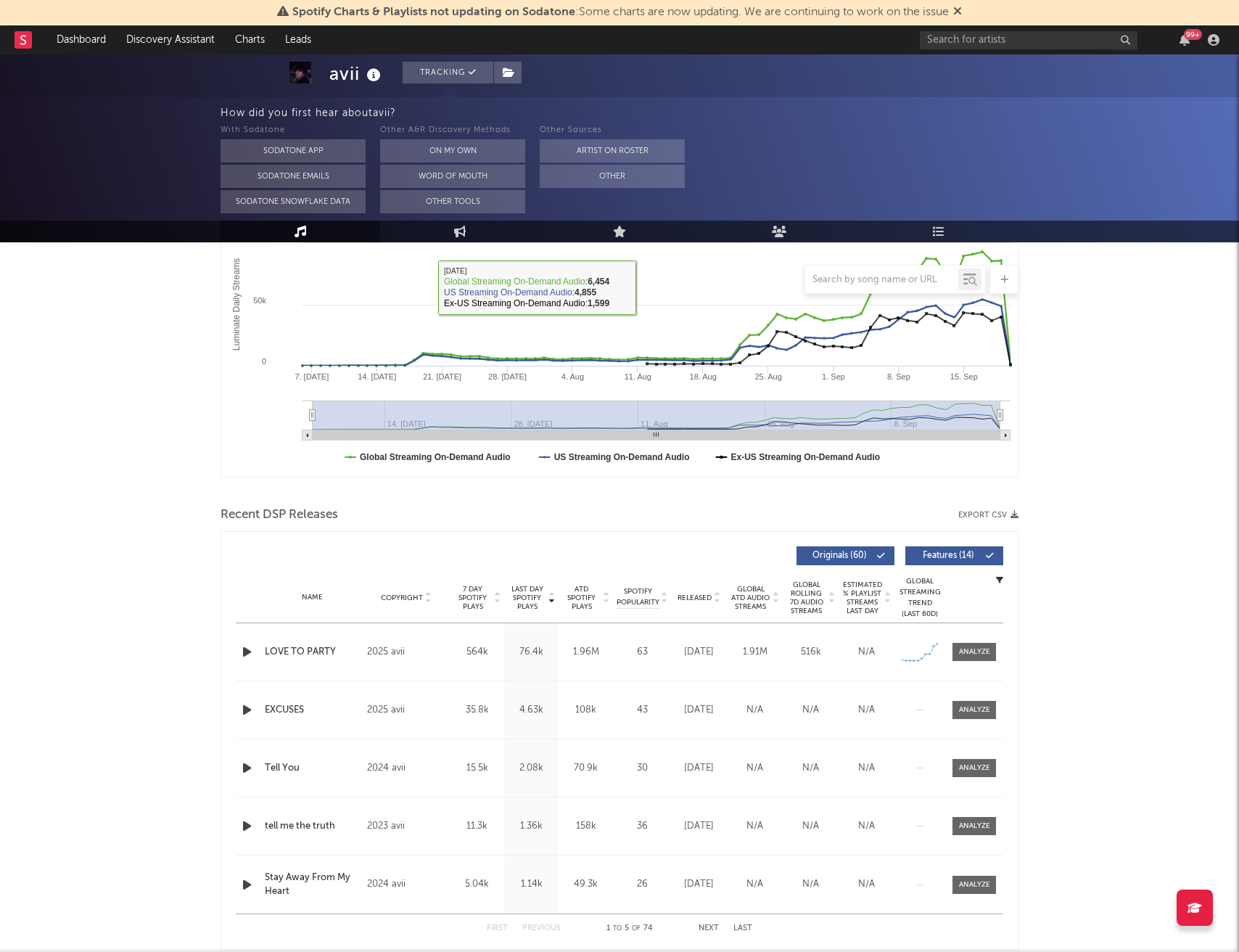
scroll to position [270, 0]
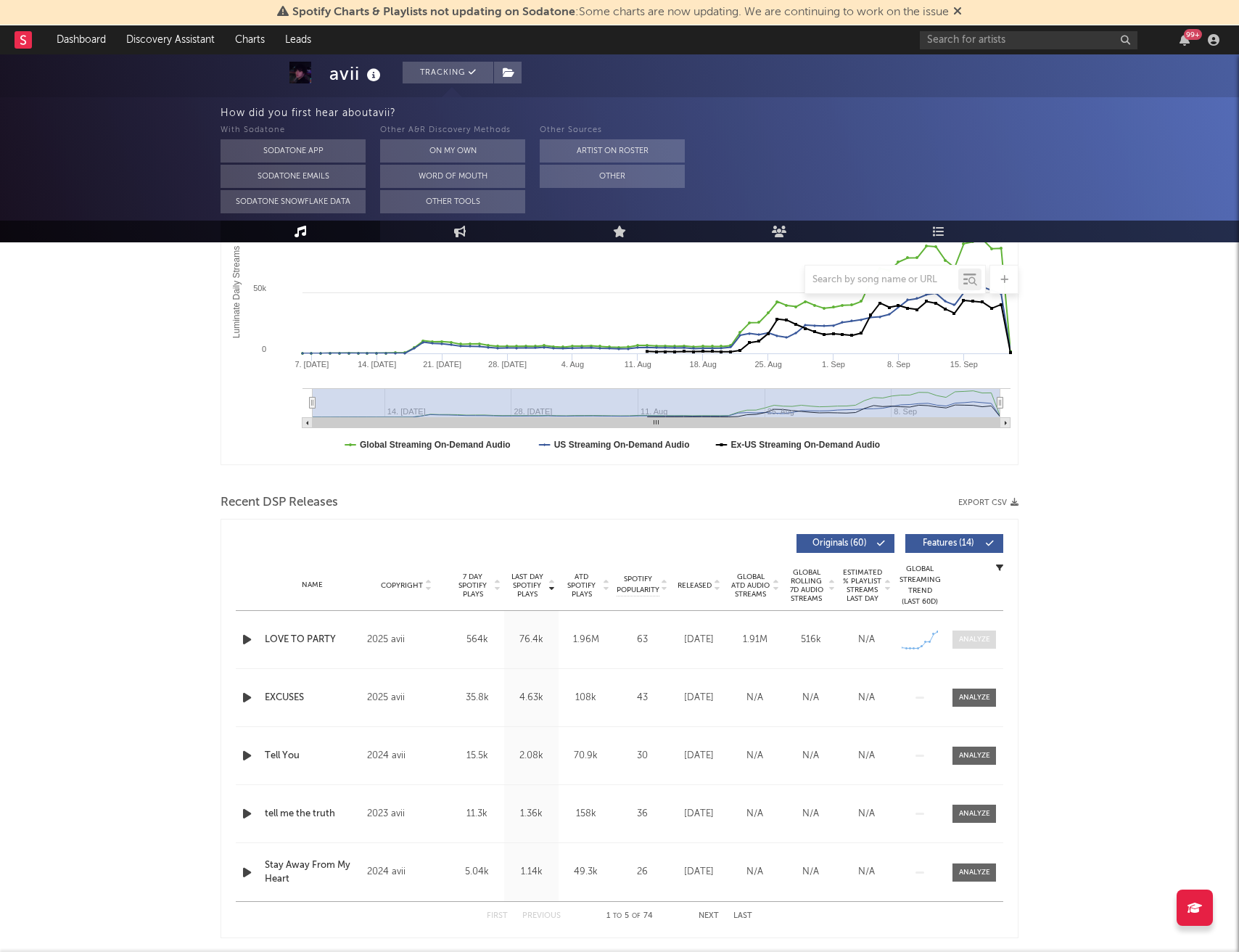
click at [968, 642] on div at bounding box center [975, 639] width 31 height 11
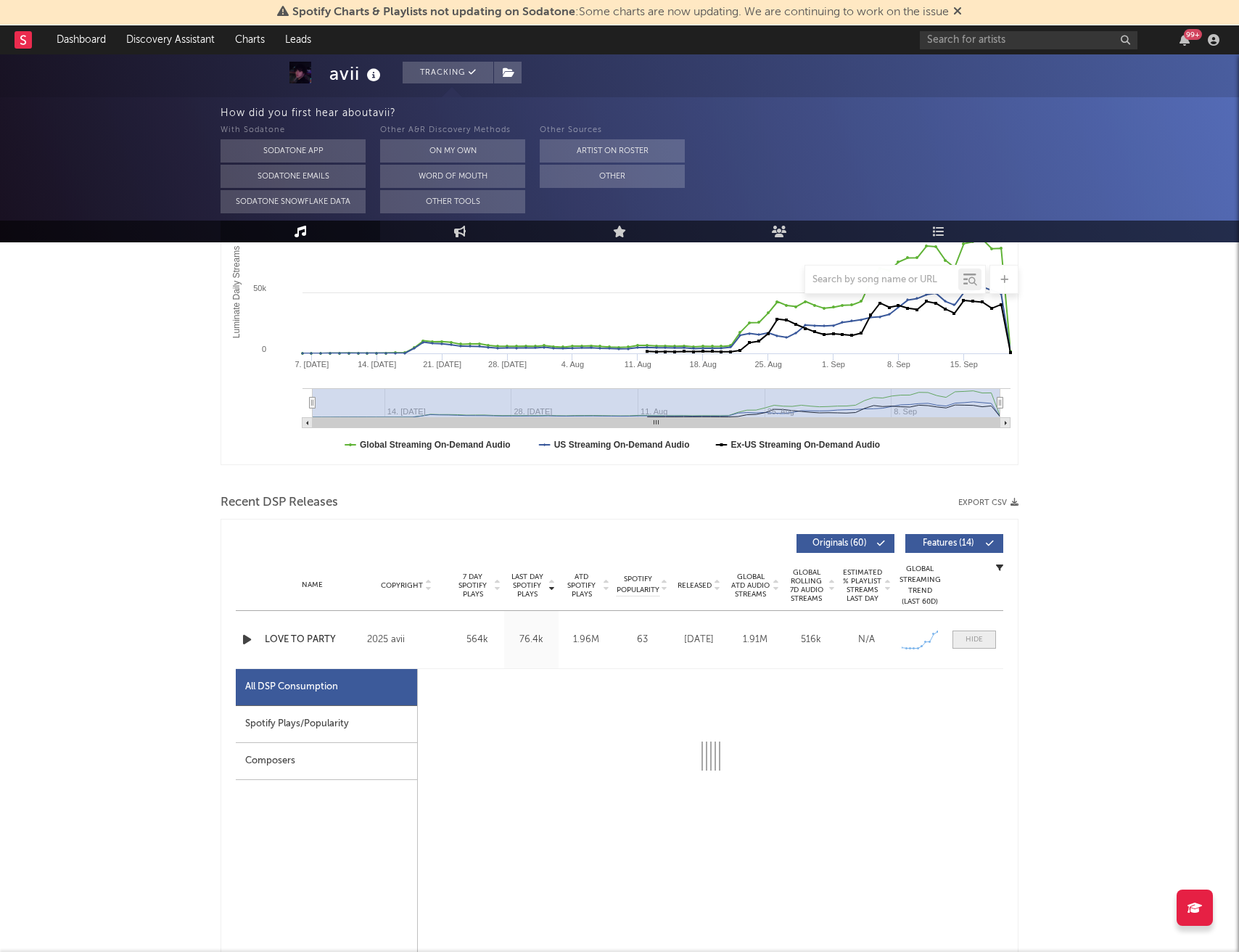
select select "1w"
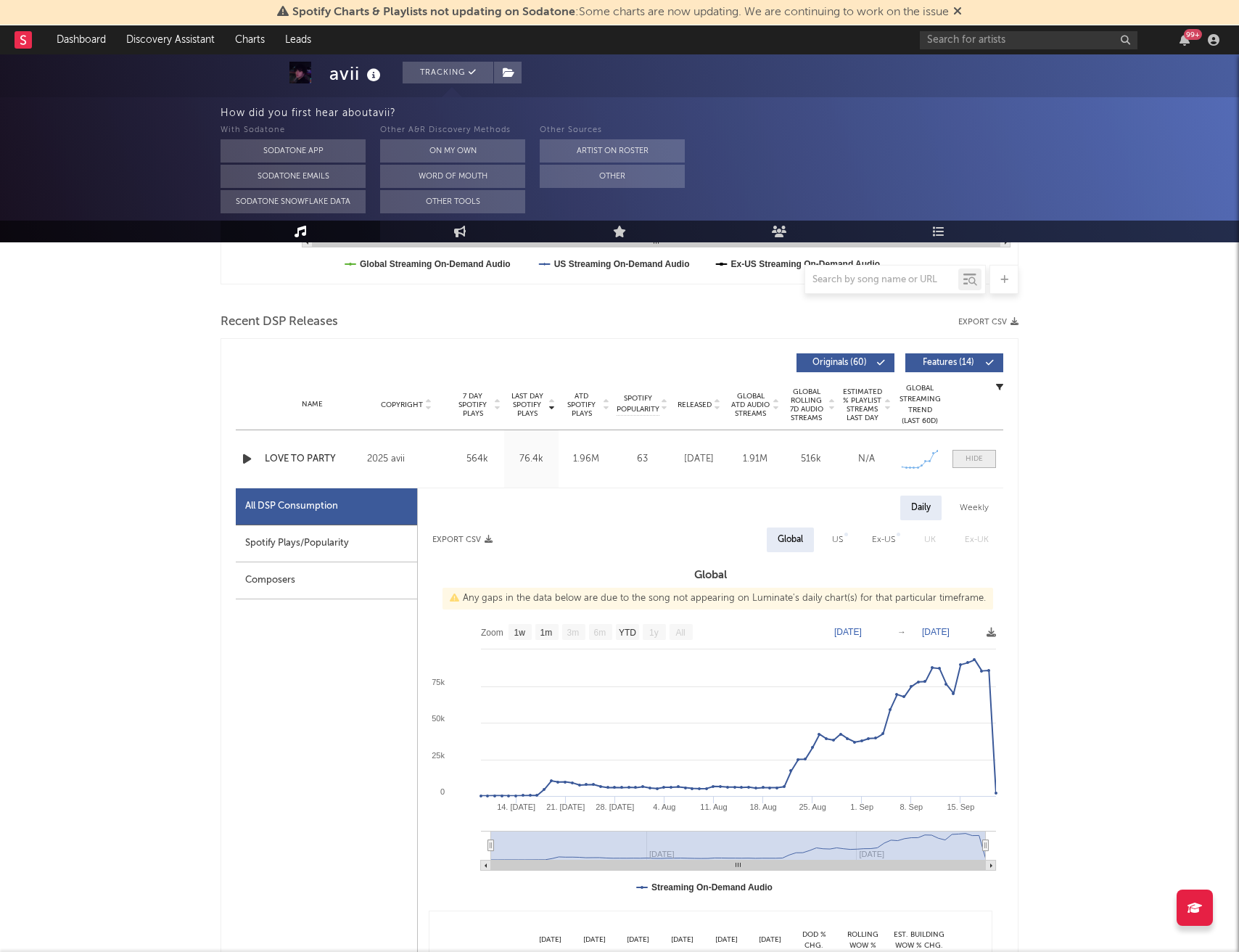
scroll to position [456, 0]
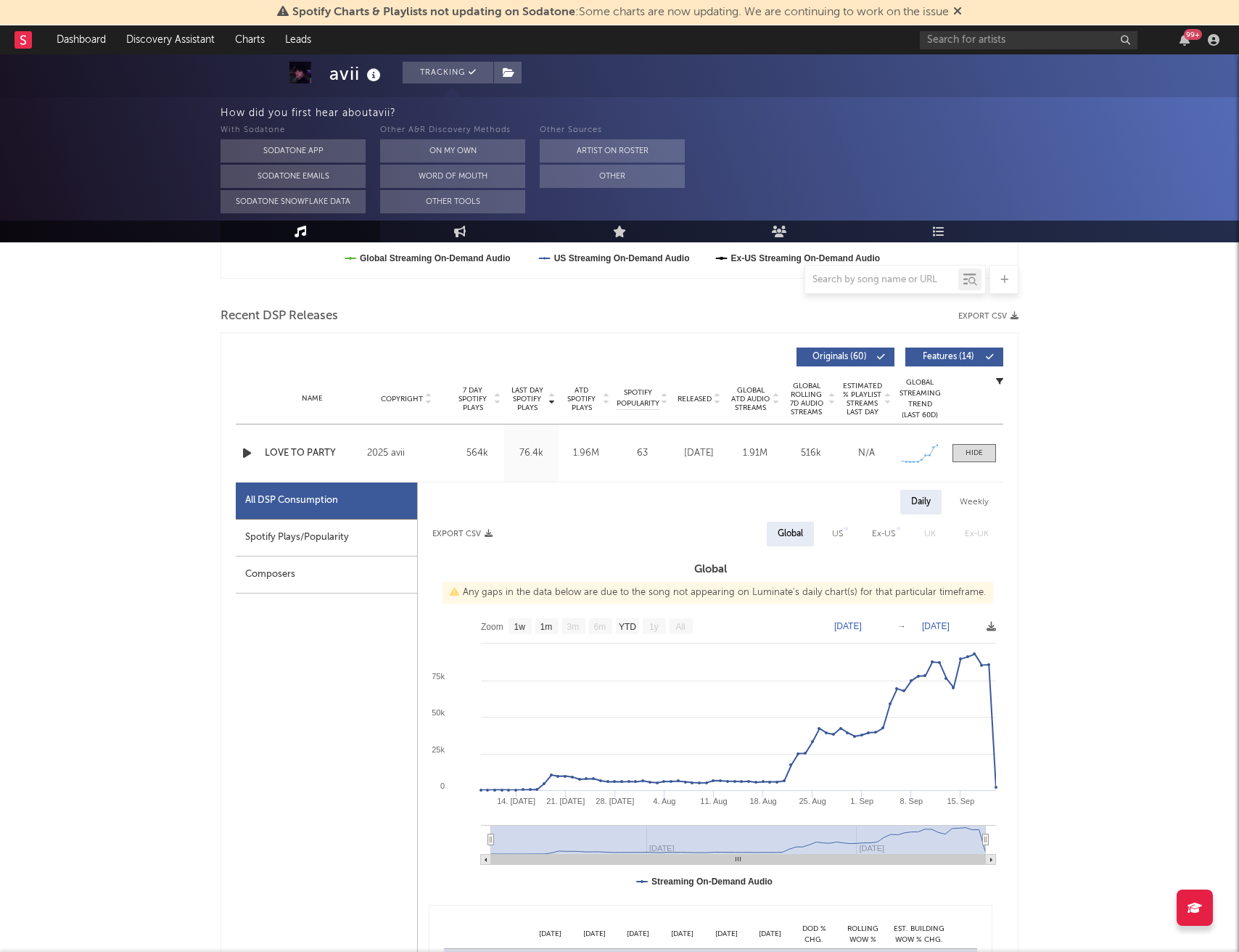
click at [355, 538] on div "Spotify Plays/Popularity" at bounding box center [327, 538] width 182 height 37
select select "1w"
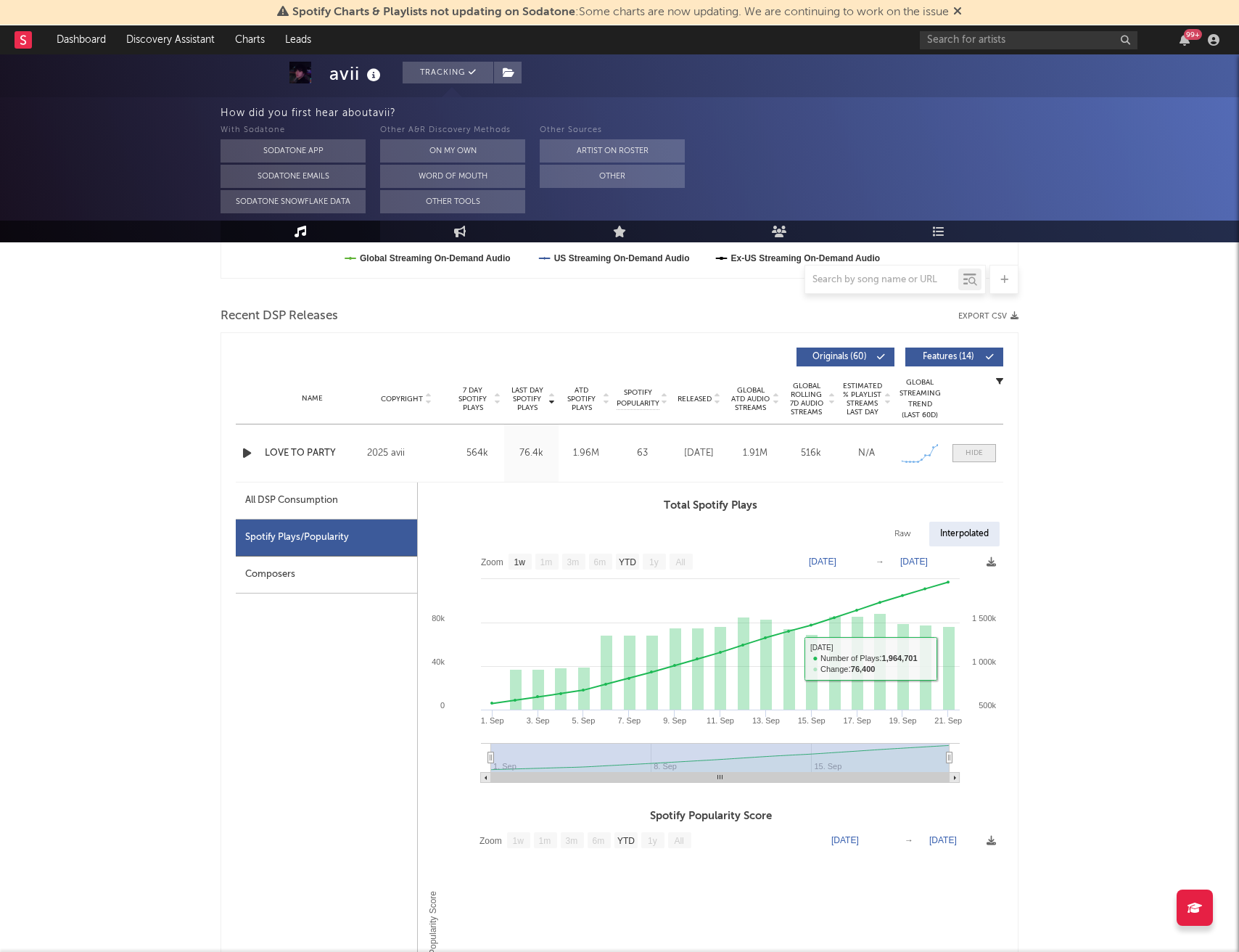
click at [975, 459] on span at bounding box center [974, 453] width 43 height 18
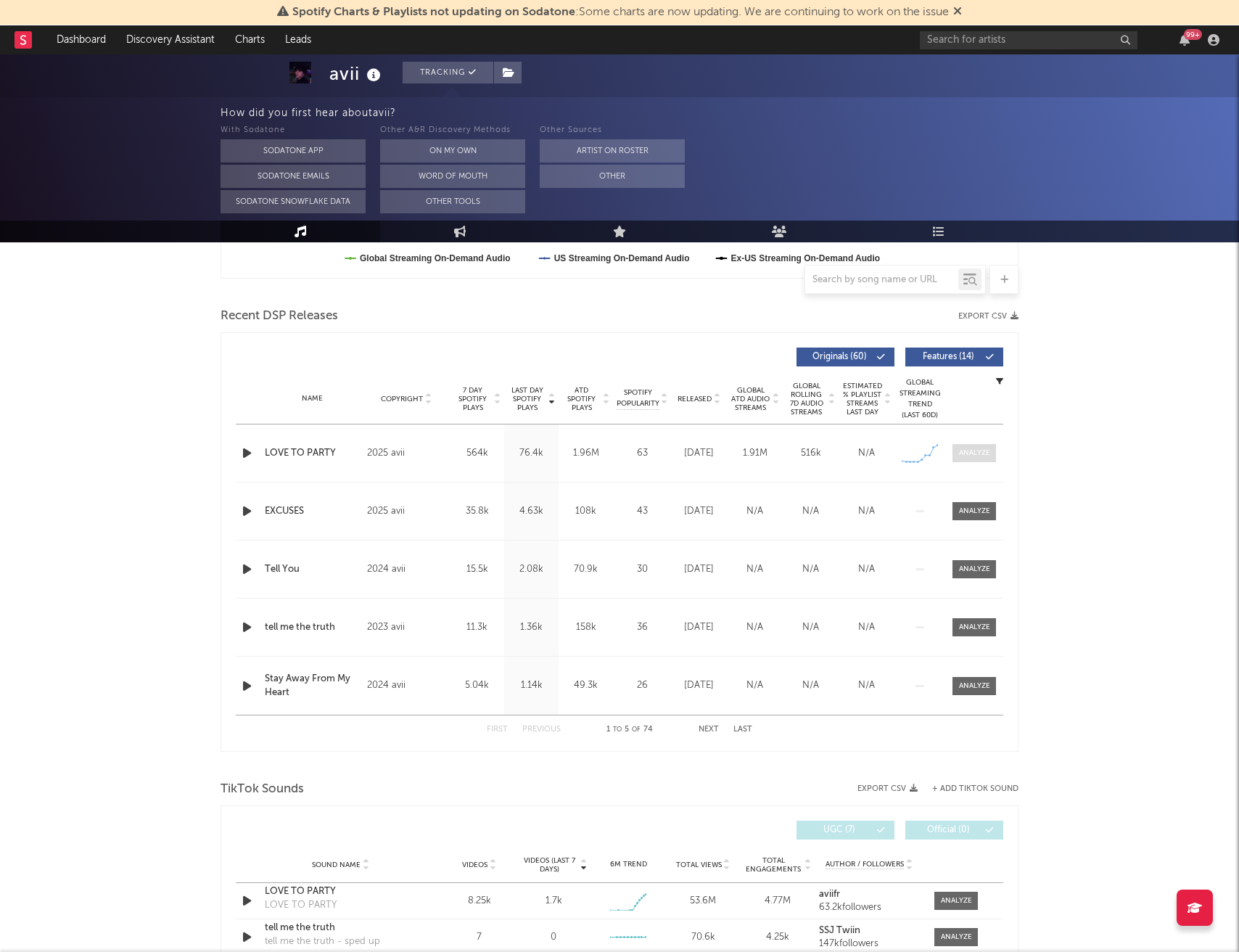
click at [966, 455] on div at bounding box center [975, 453] width 31 height 11
select select "1w"
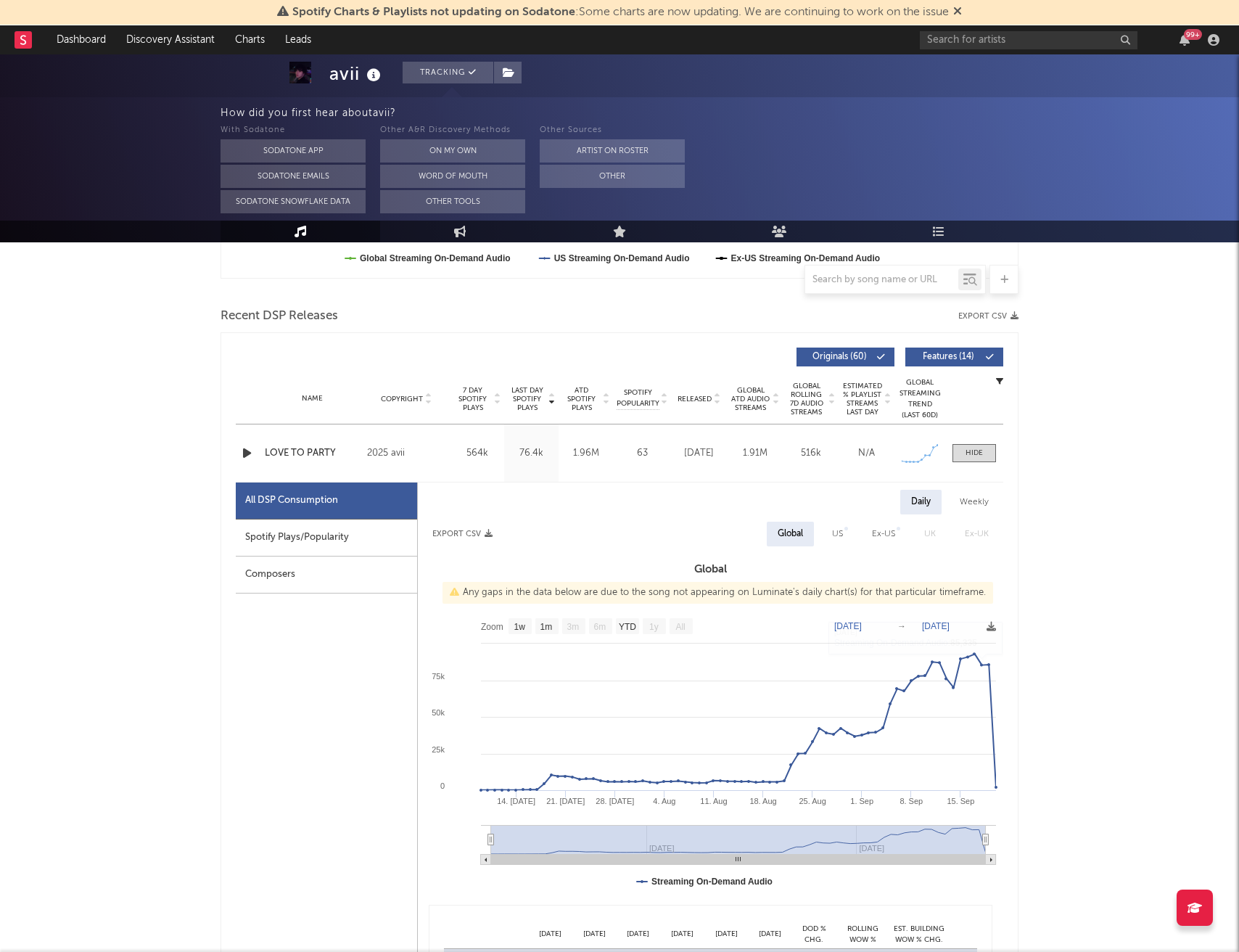
click at [839, 537] on div "US" at bounding box center [837, 534] width 11 height 17
select select "1w"
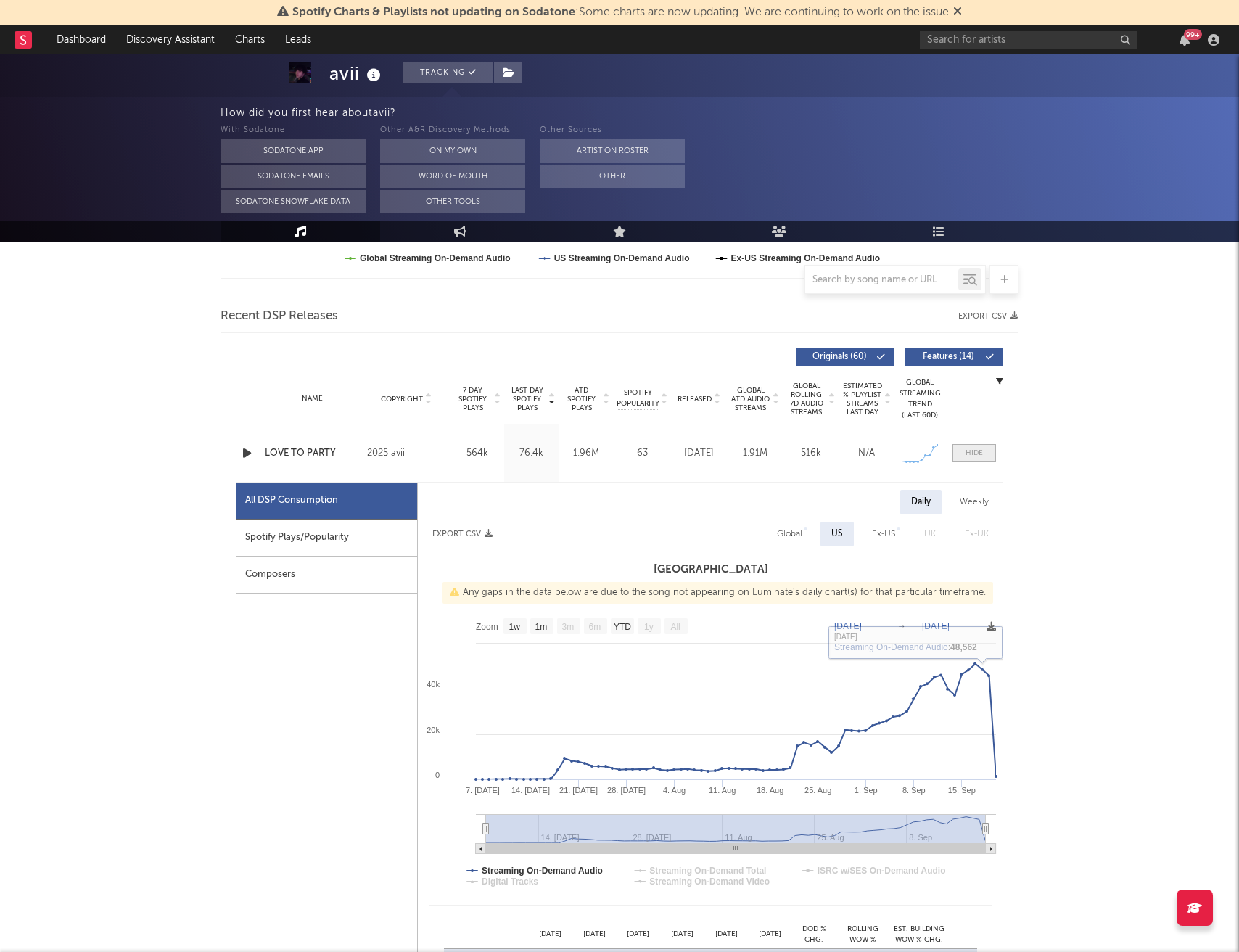
click at [969, 454] on div at bounding box center [974, 453] width 17 height 11
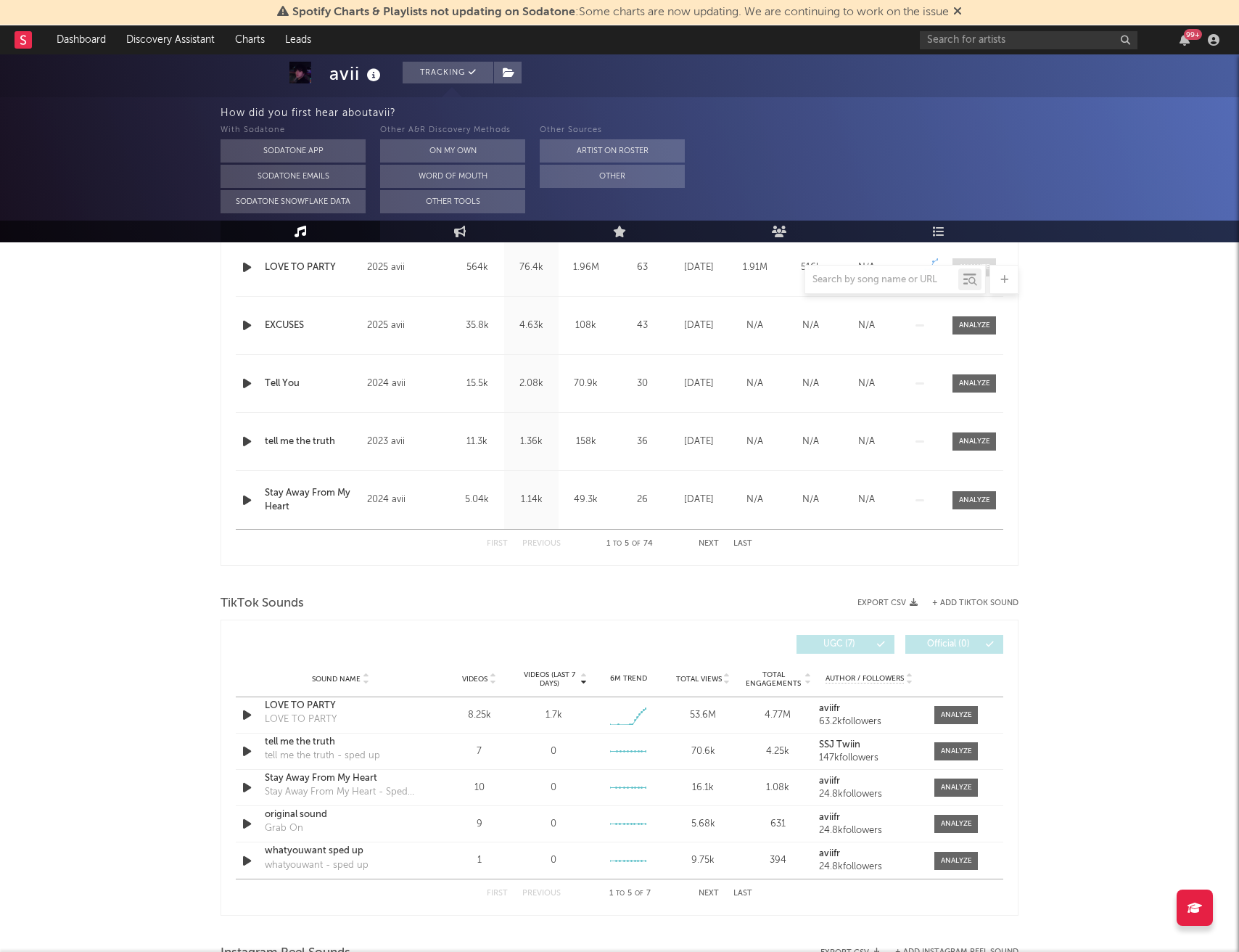
scroll to position [710, 0]
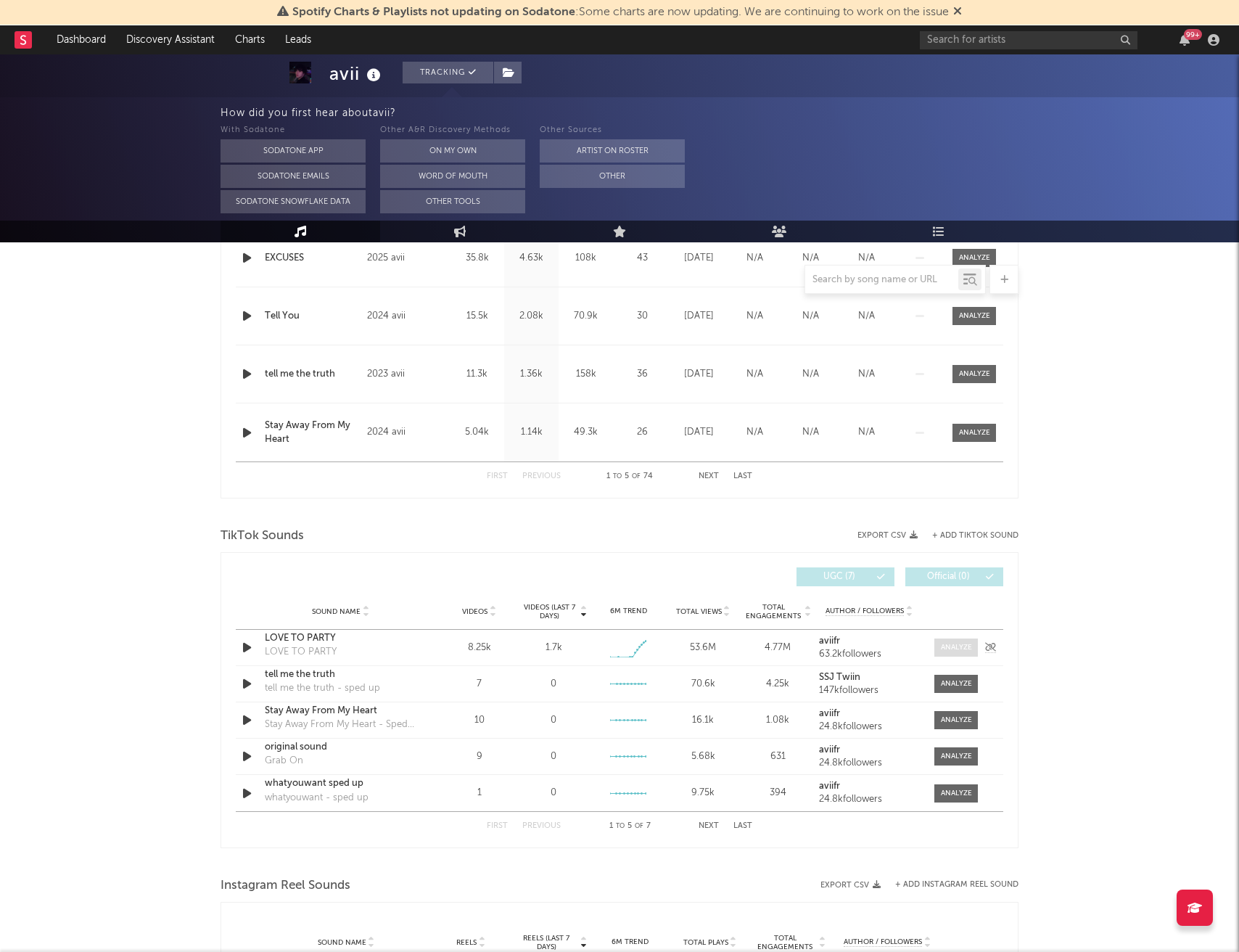
click at [957, 643] on div at bounding box center [957, 647] width 31 height 11
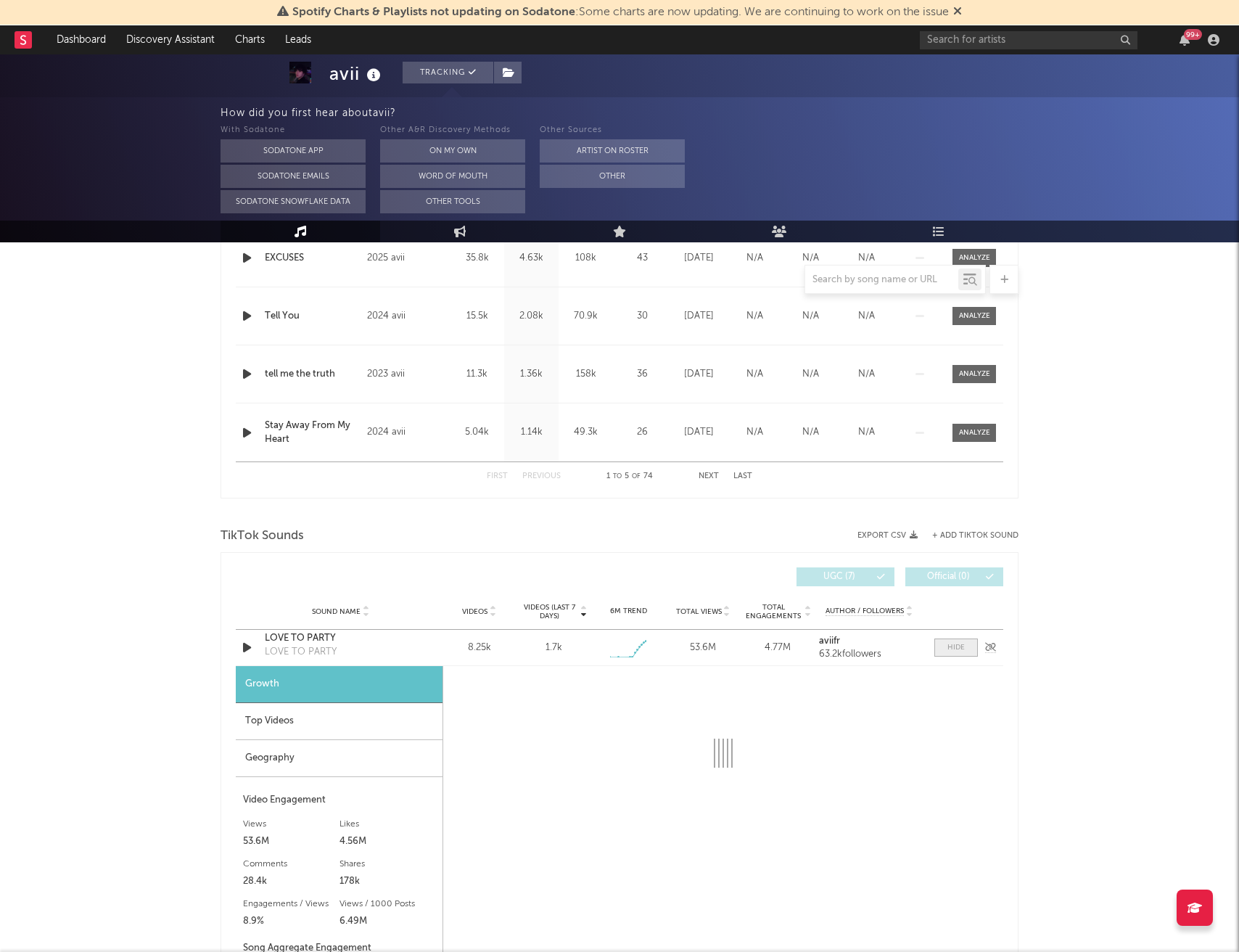
select select "1w"
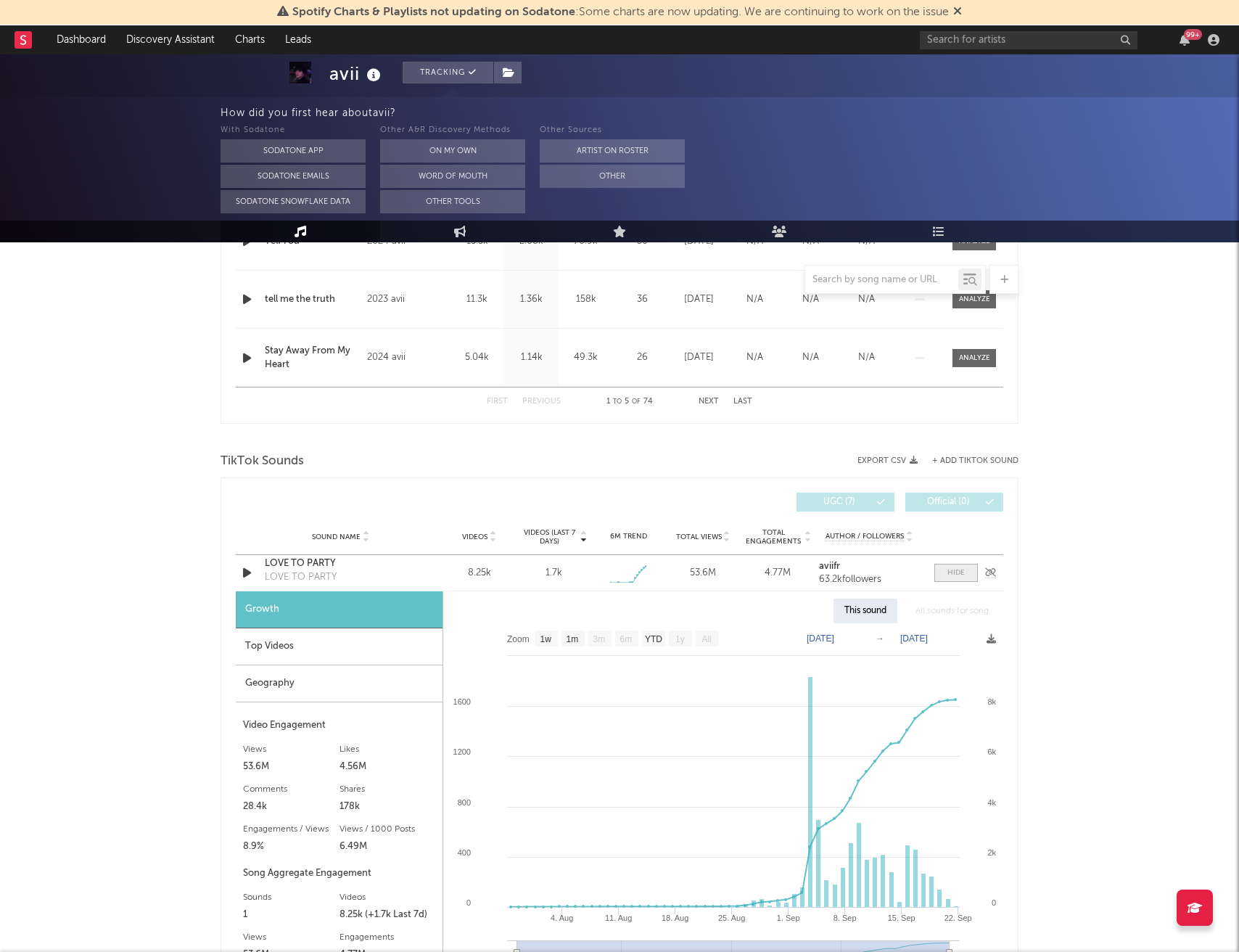
scroll to position [869, 0]
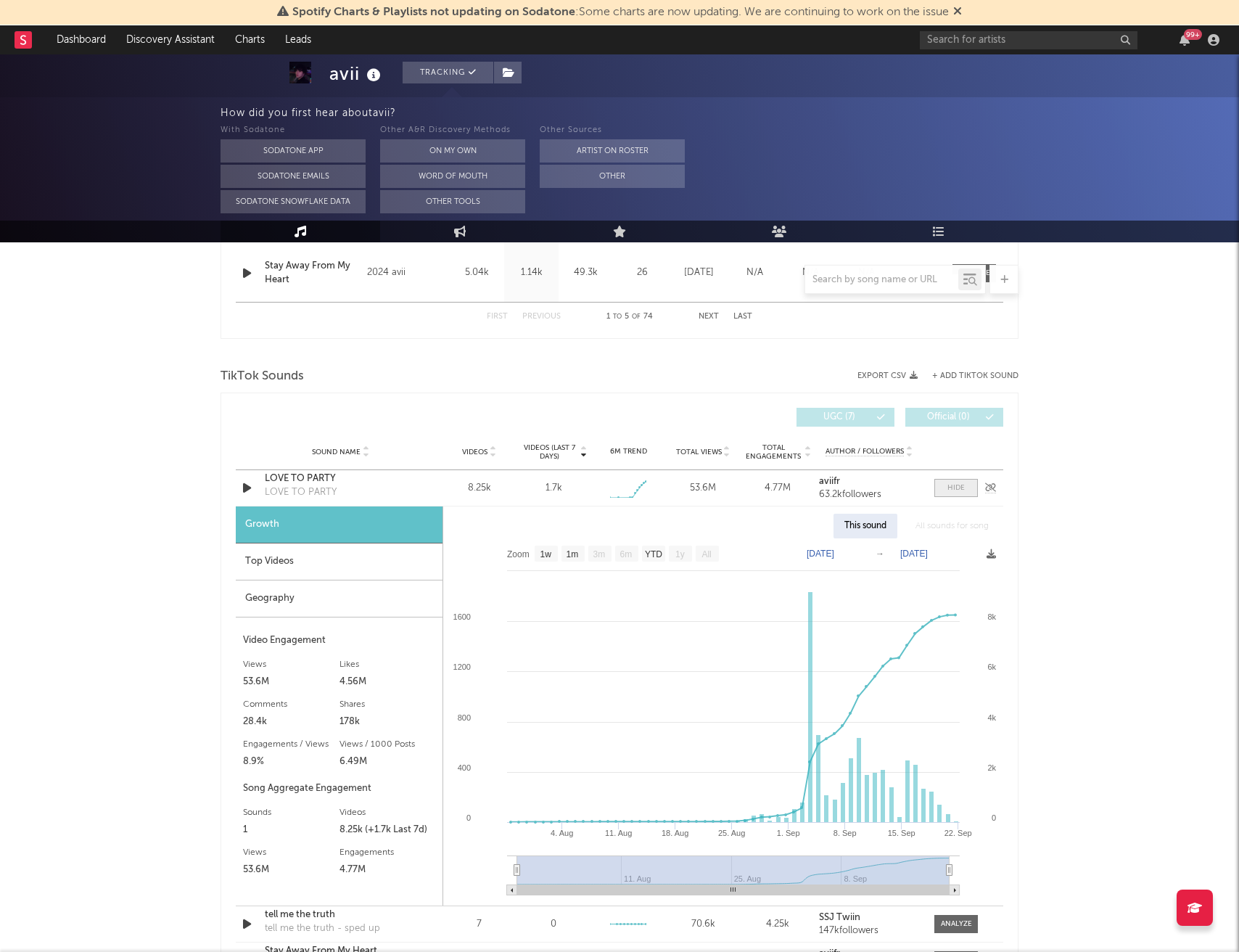
click at [948, 487] on div at bounding box center [956, 487] width 17 height 11
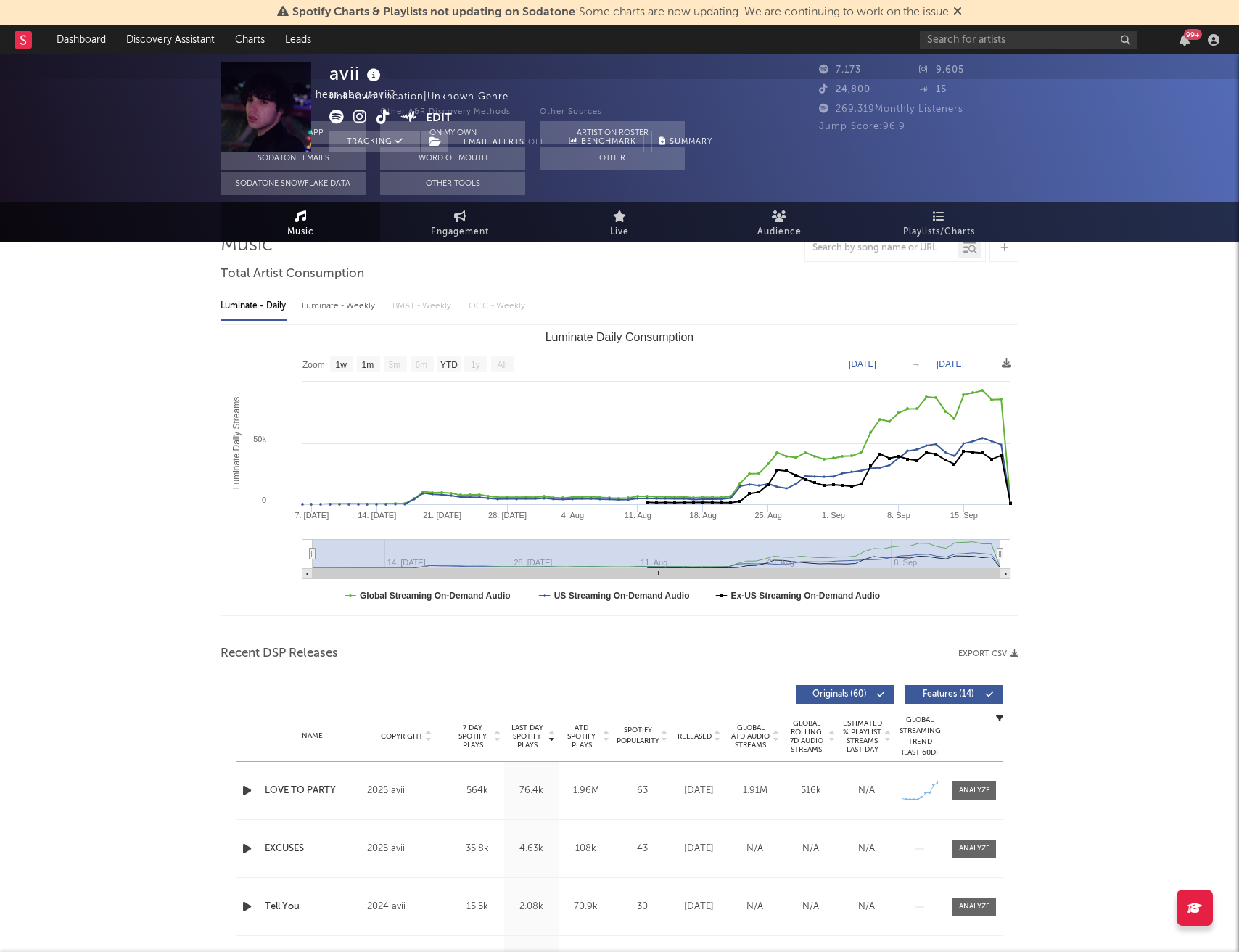
scroll to position [0, 0]
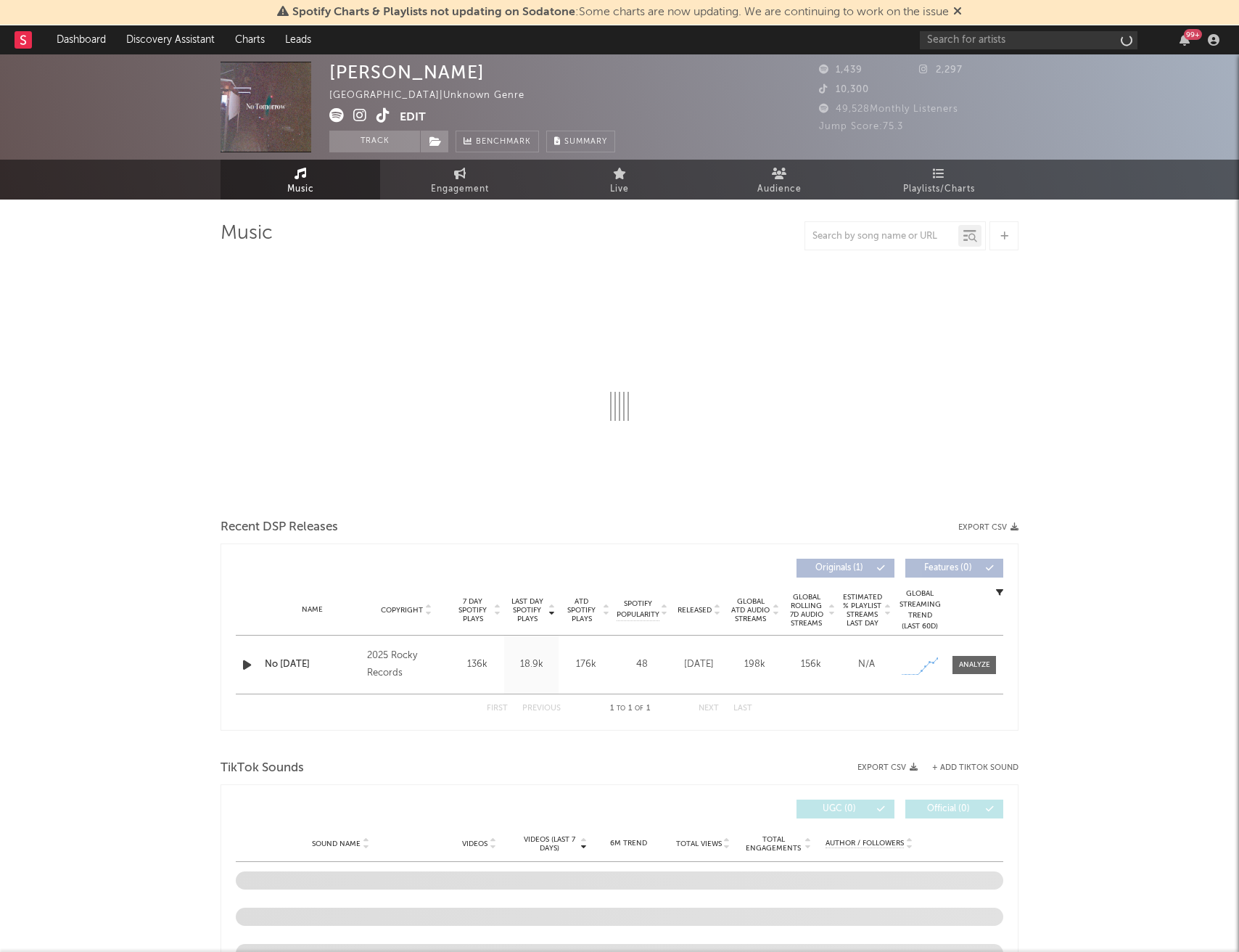
select select "1w"
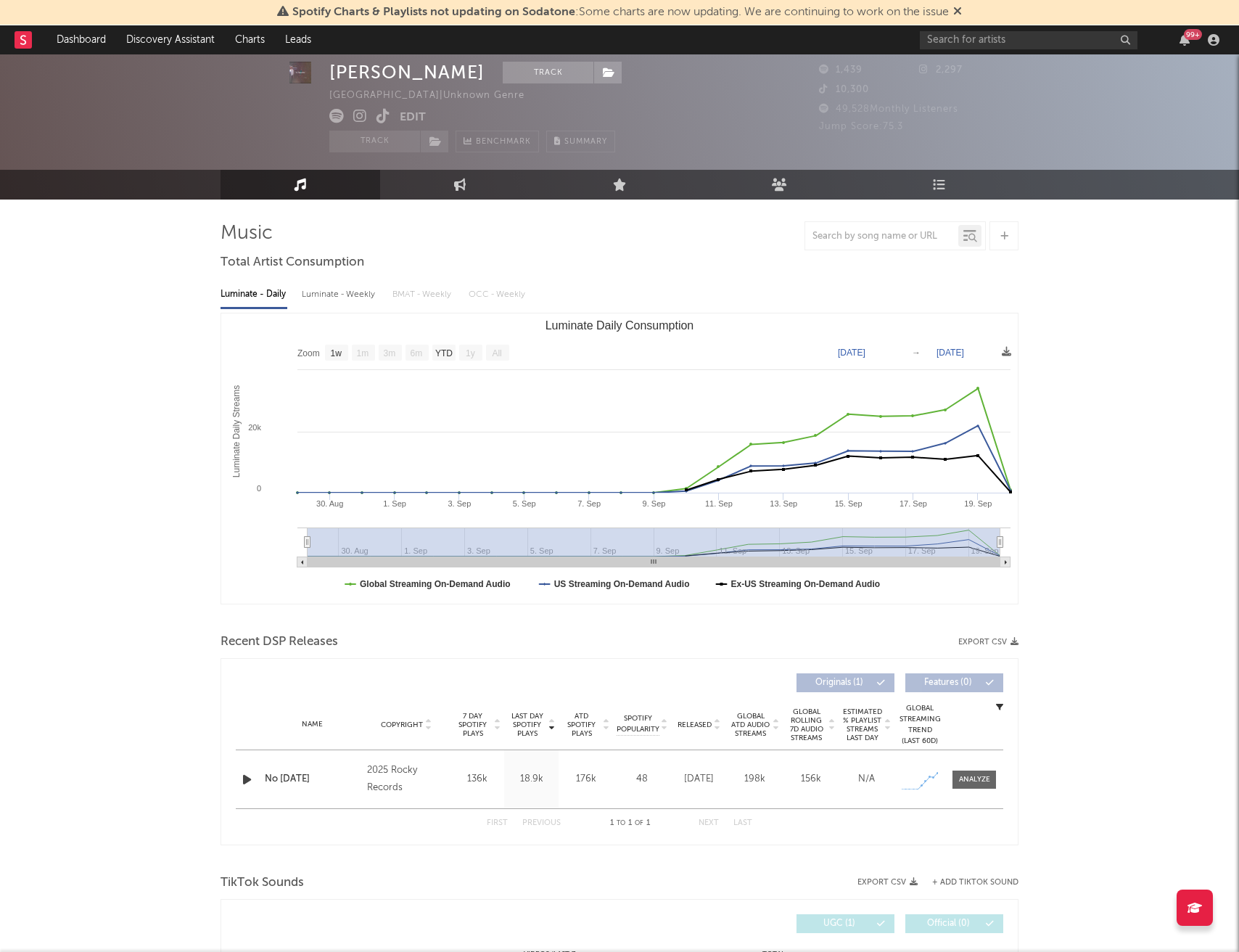
scroll to position [97, 0]
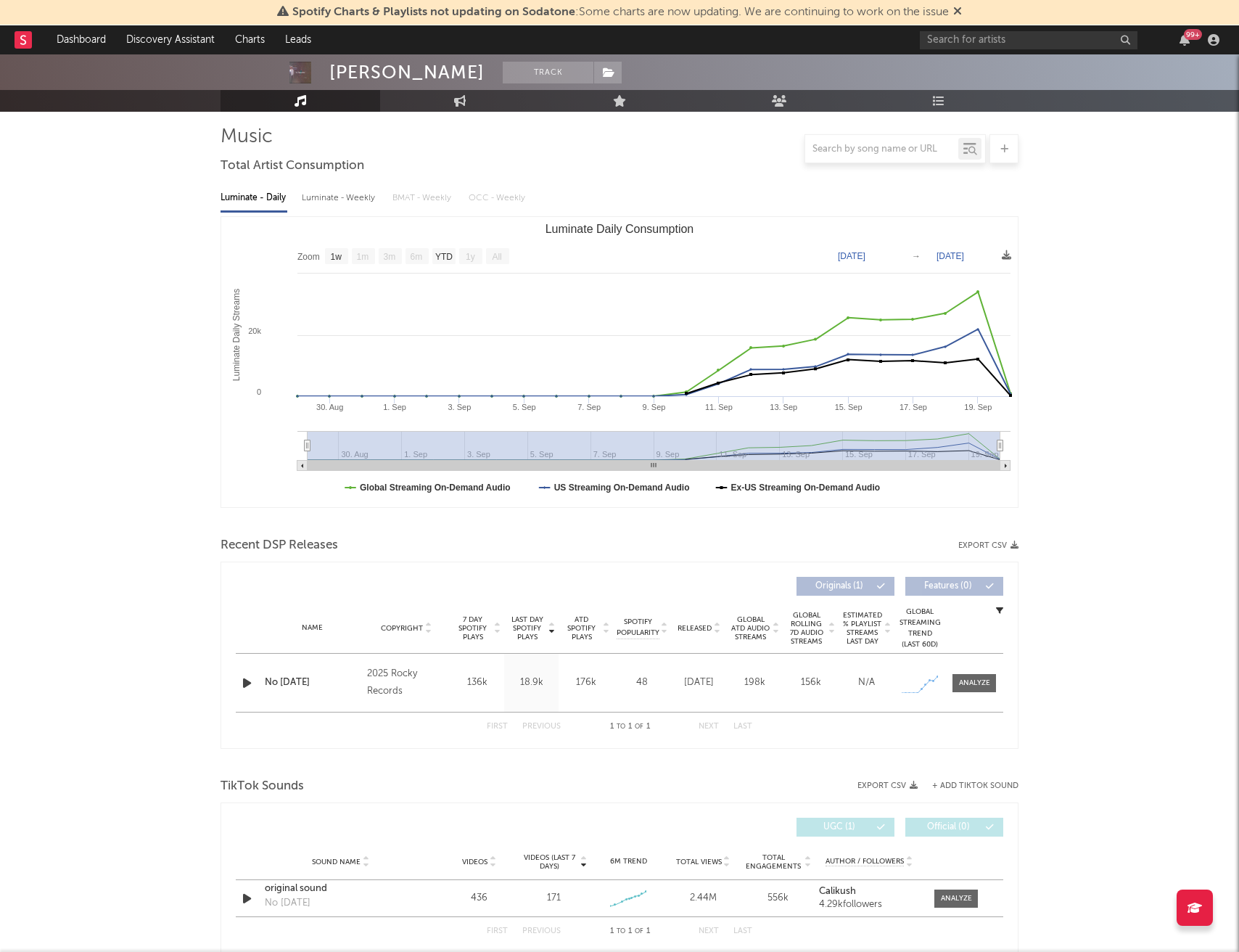
click at [973, 697] on div "Name No Tomorrow Copyright 2025 Rocky Records Label Rocky Records Album Names N…" at bounding box center [620, 683] width 768 height 58
click at [973, 684] on div at bounding box center [975, 683] width 31 height 11
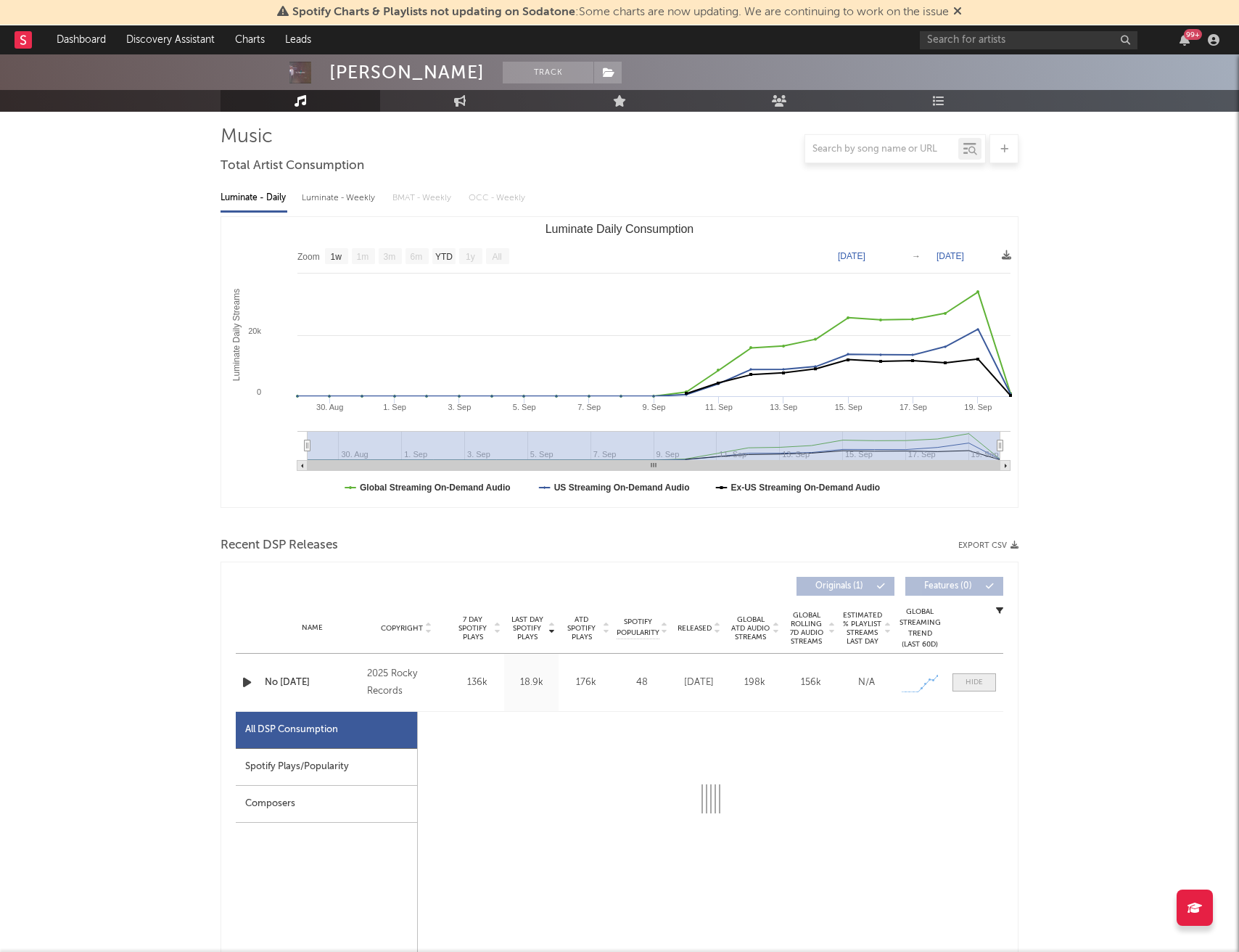
select select "1w"
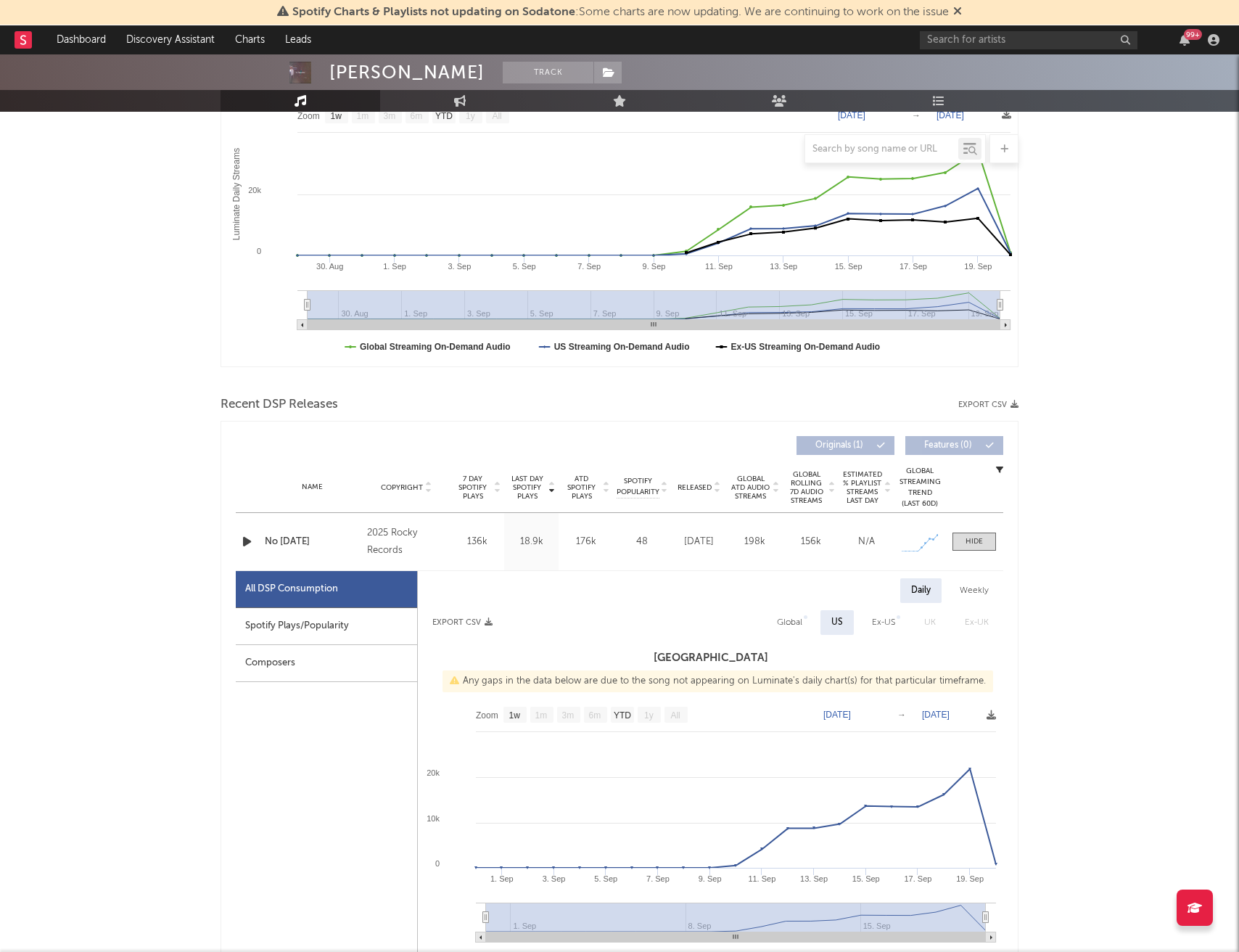
scroll to position [238, 0]
click at [379, 631] on div "Spotify Plays/Popularity" at bounding box center [327, 625] width 182 height 37
select select "1w"
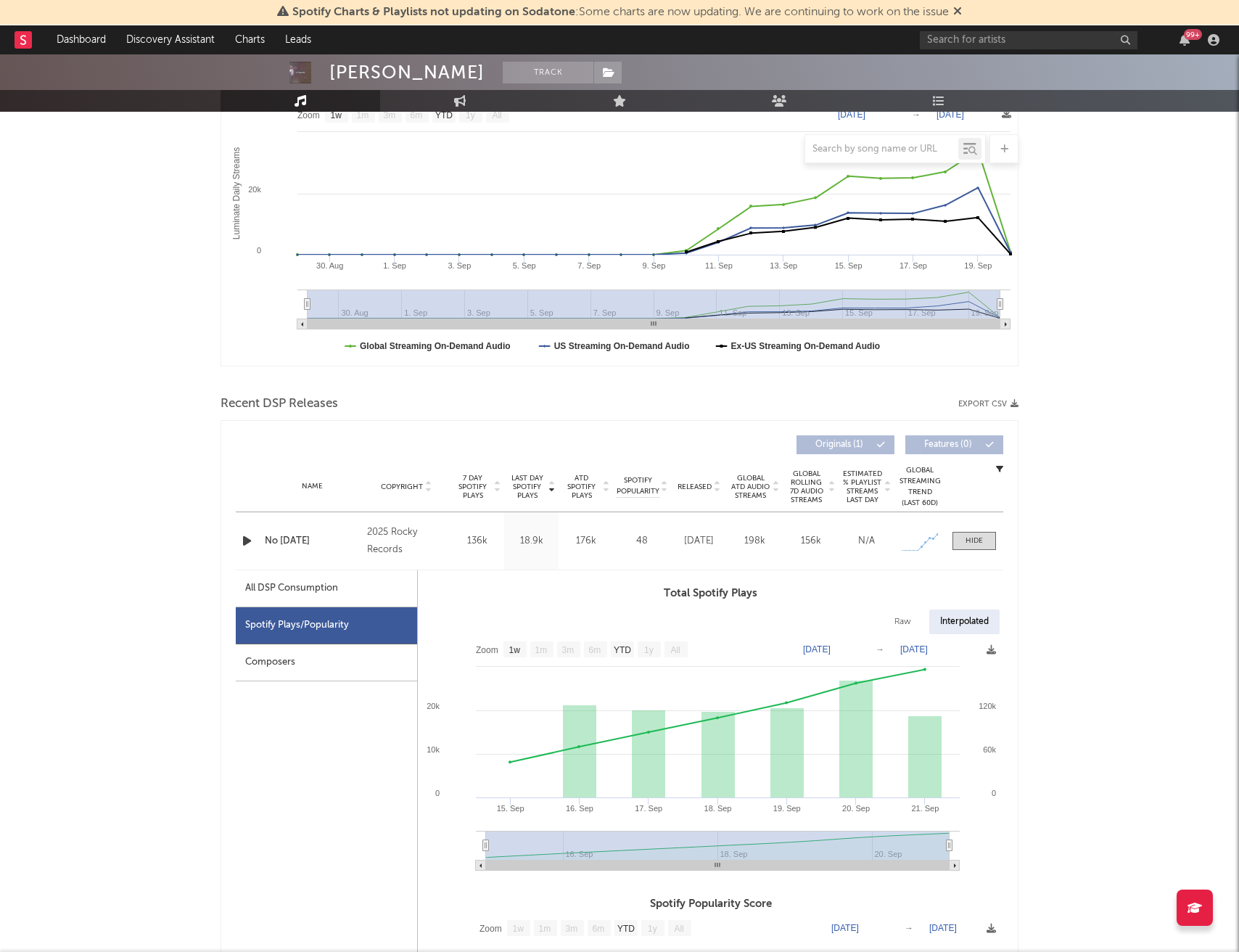
click at [333, 593] on div "All DSP Consumption" at bounding box center [291, 588] width 92 height 17
select select "1w"
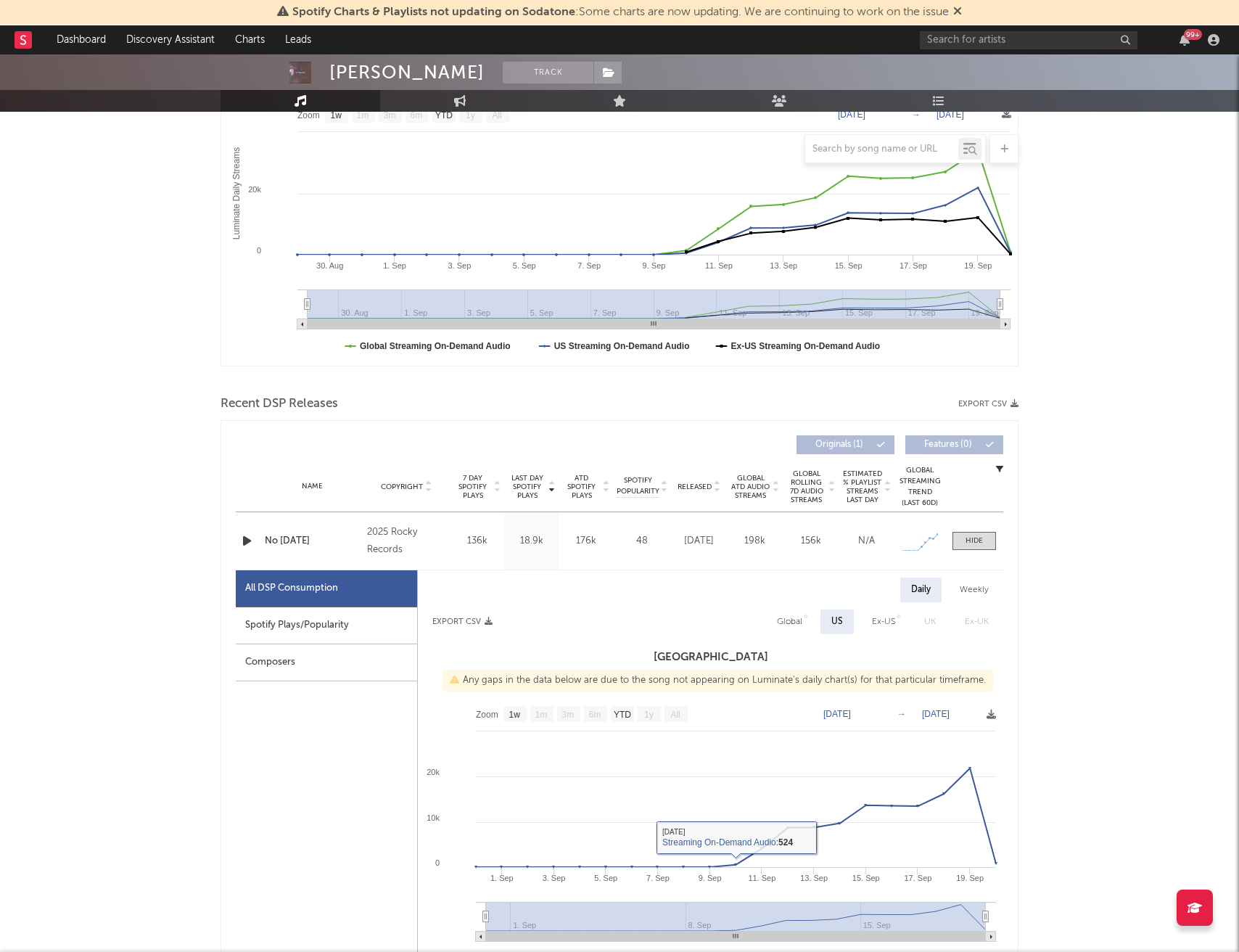
click at [794, 616] on div "Global" at bounding box center [789, 621] width 25 height 17
select select "1w"
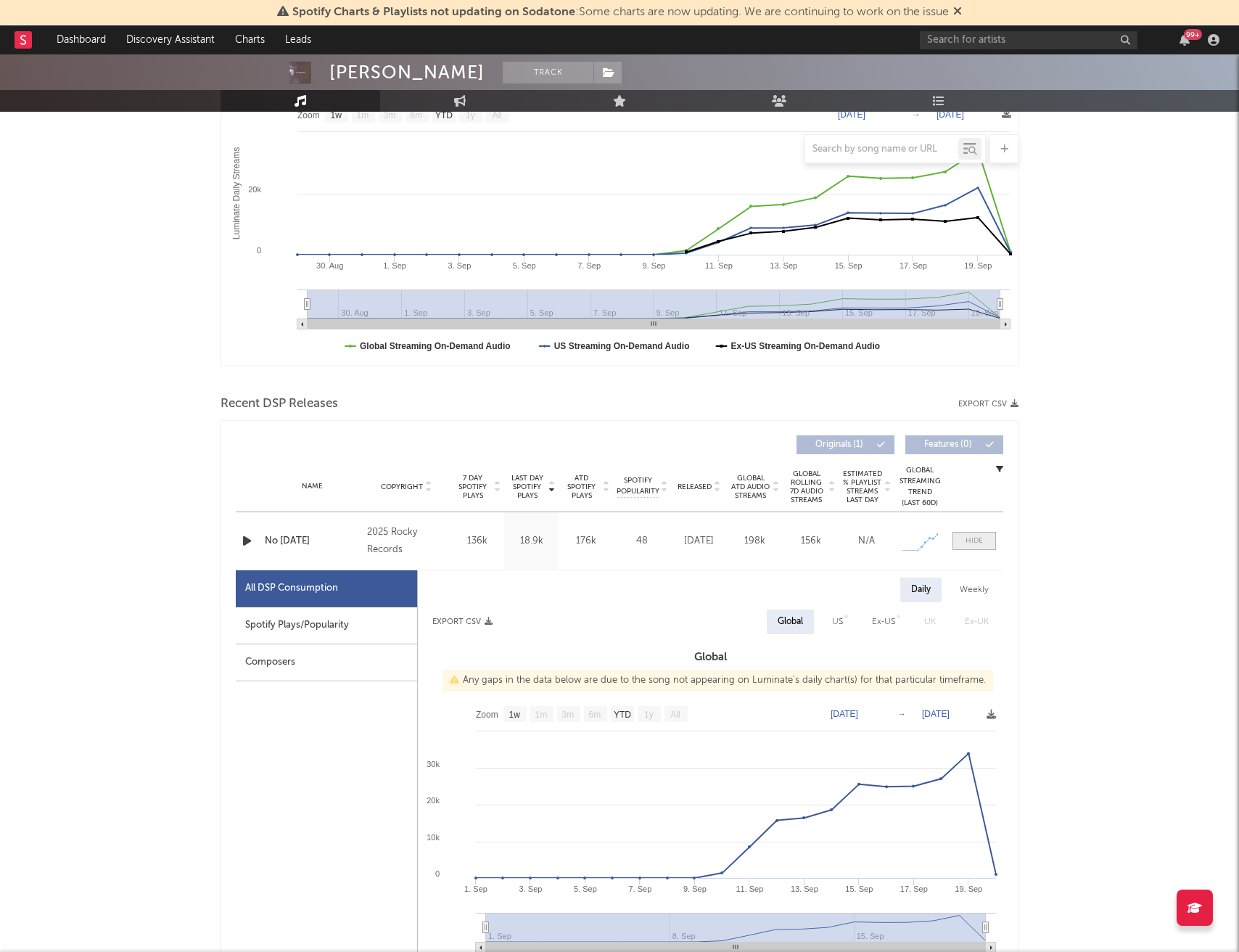
click at [977, 539] on div at bounding box center [974, 540] width 17 height 11
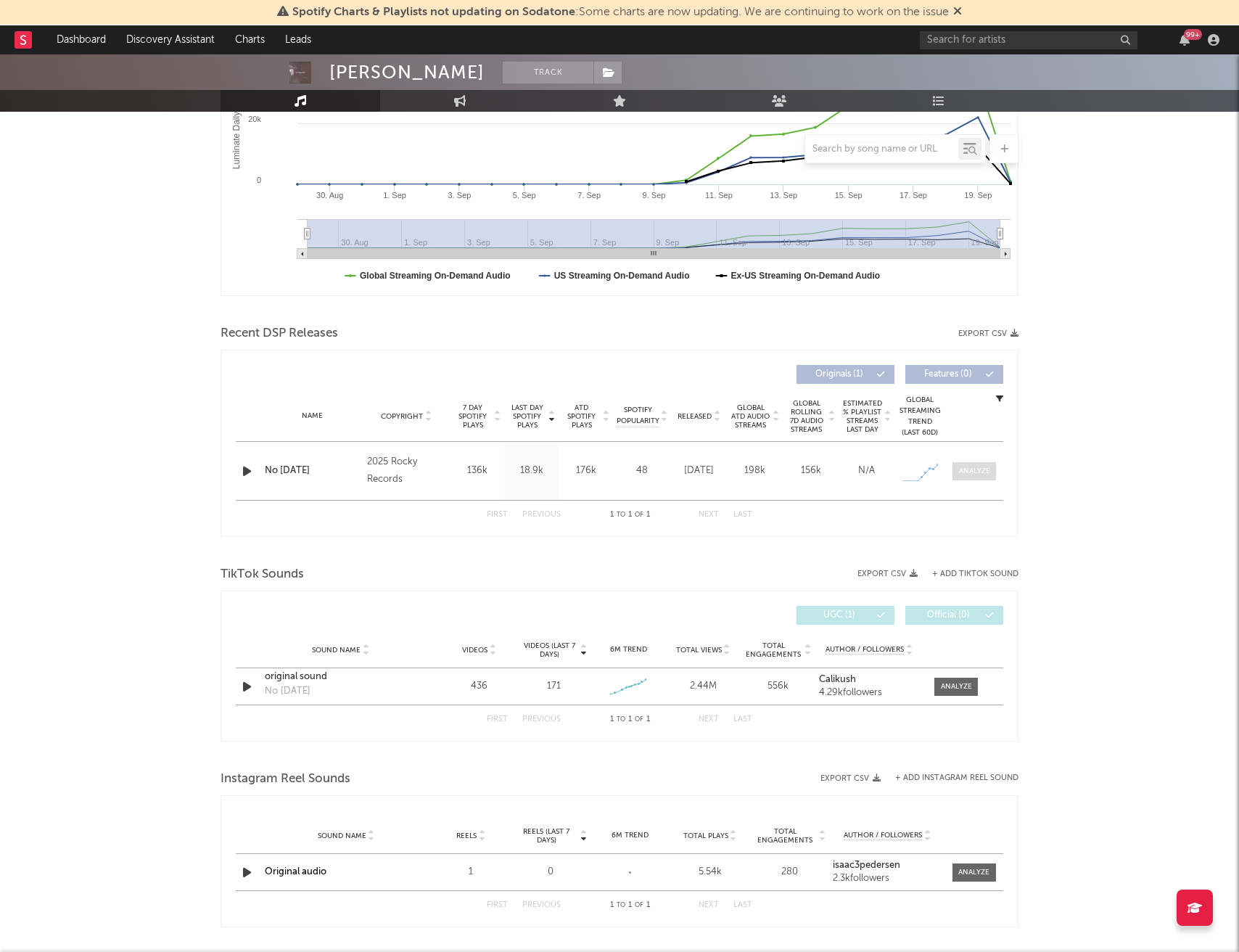
scroll to position [353, 0]
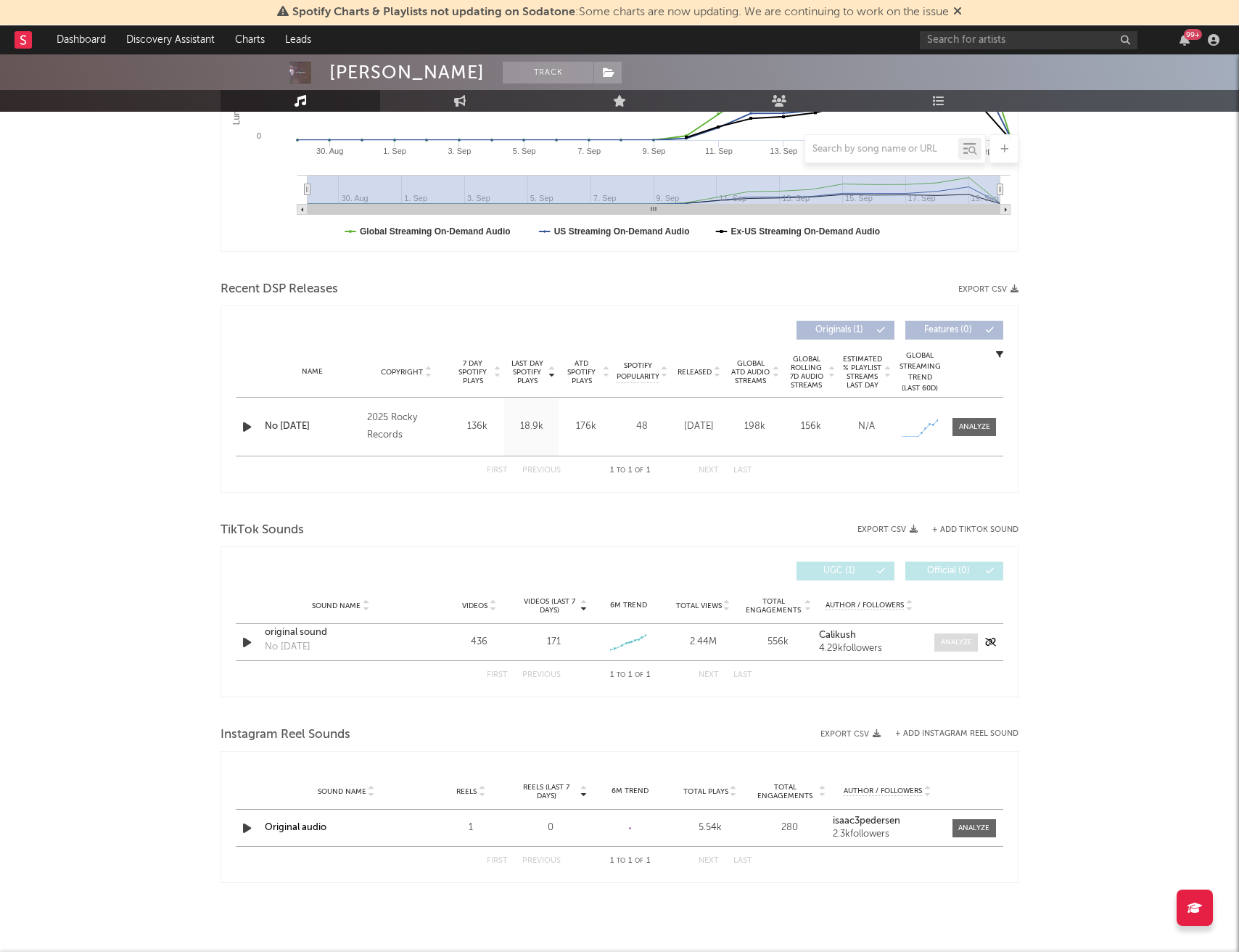
click at [959, 641] on div at bounding box center [957, 642] width 31 height 11
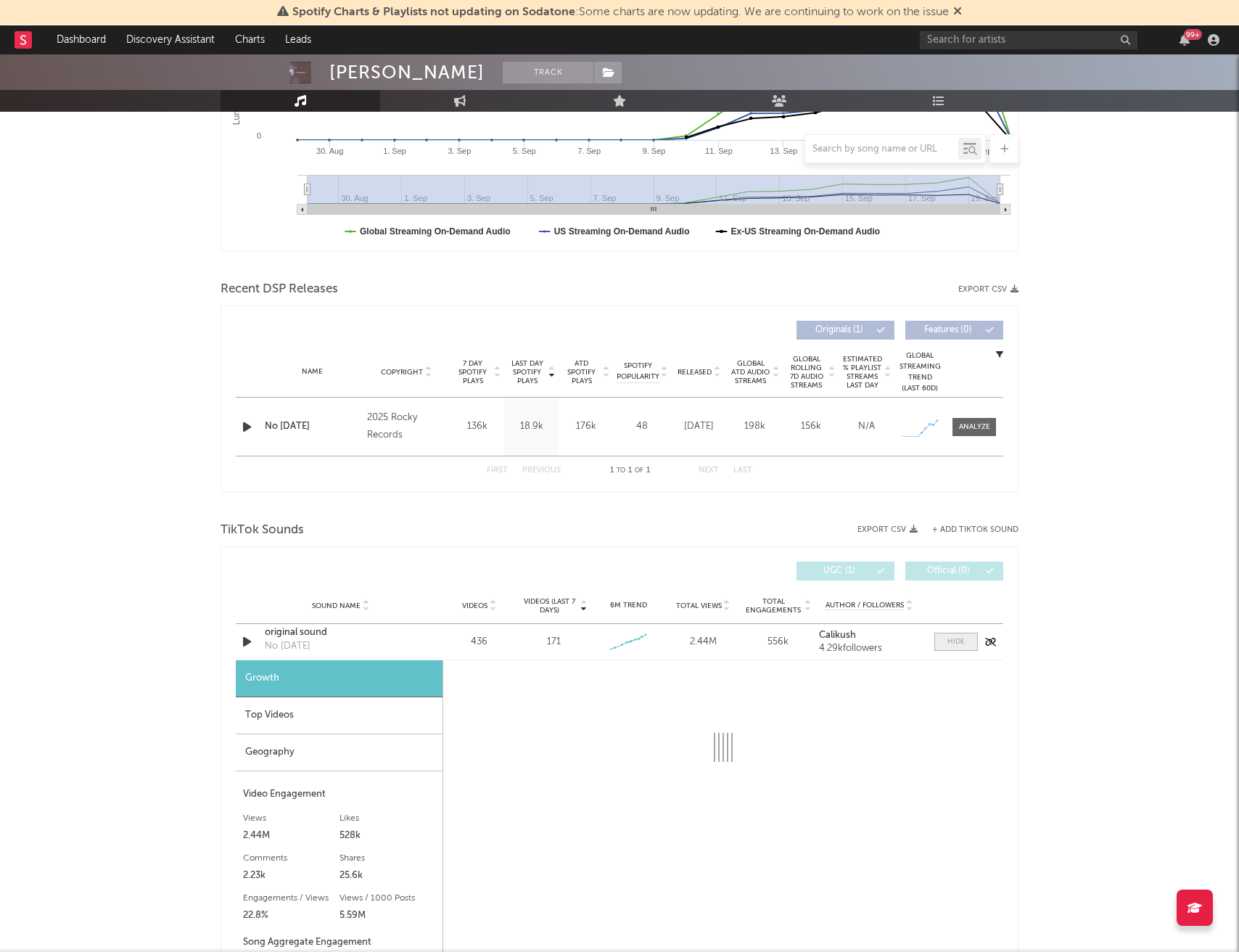
select select "1w"
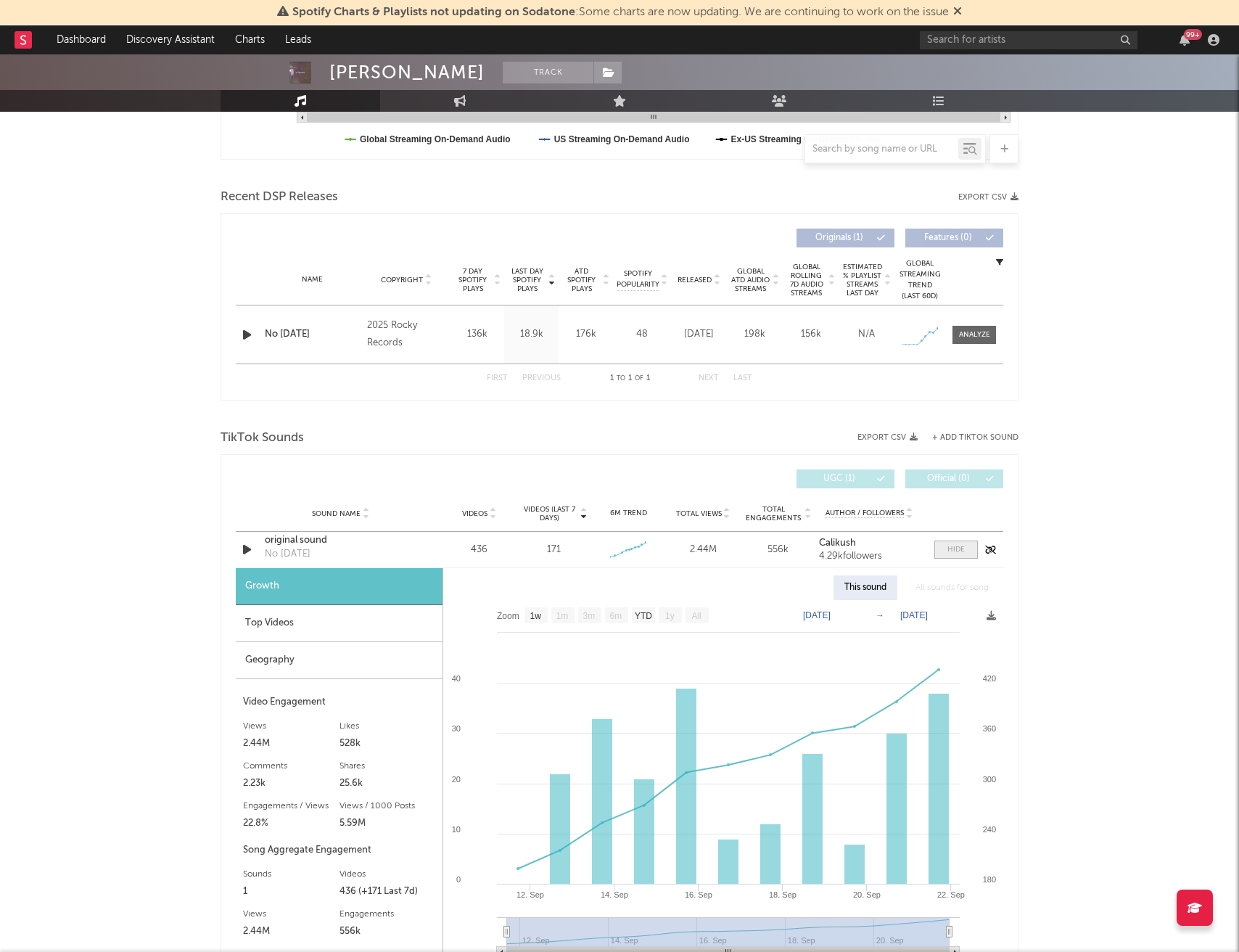
scroll to position [450, 0]
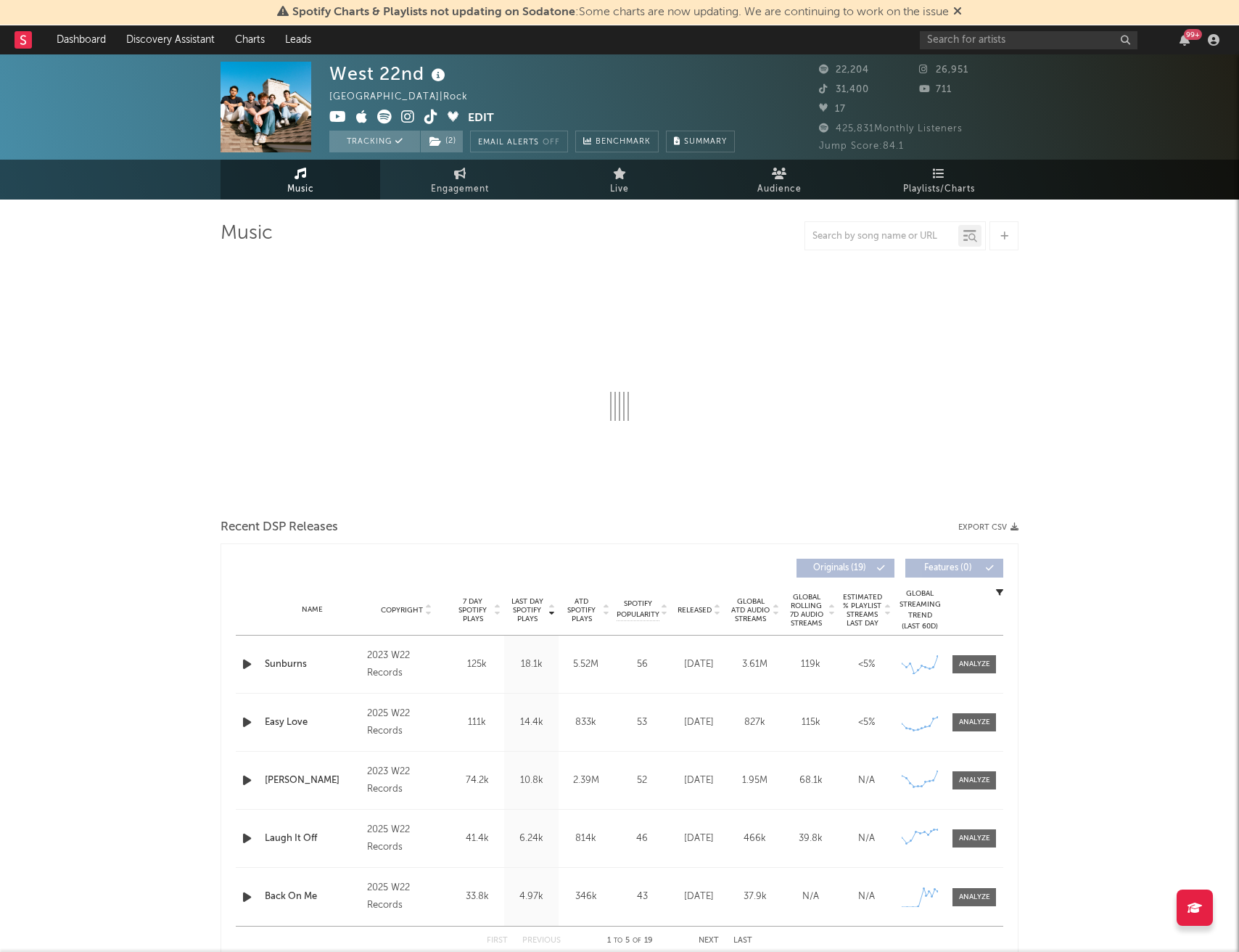
select select "6m"
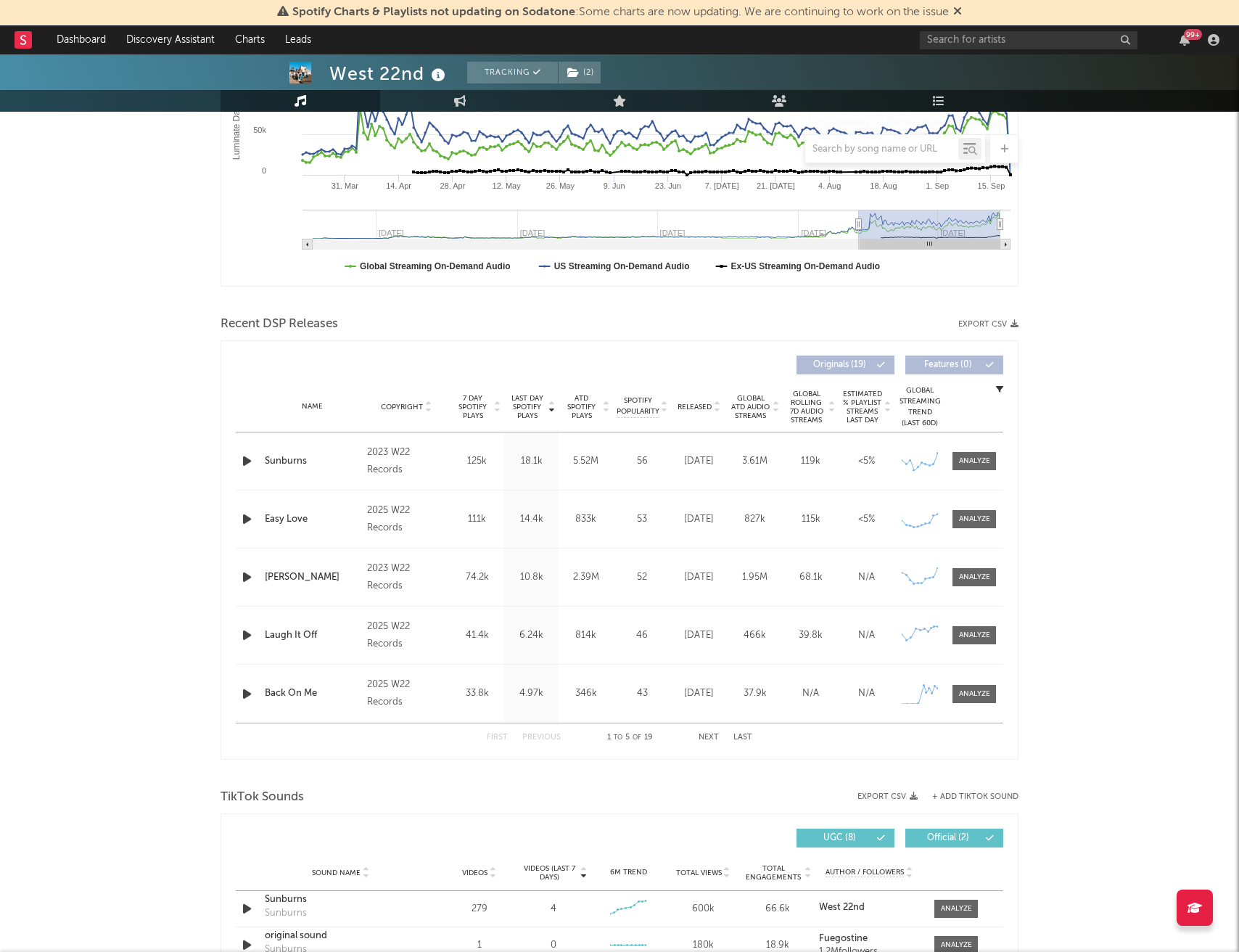
scroll to position [335, 0]
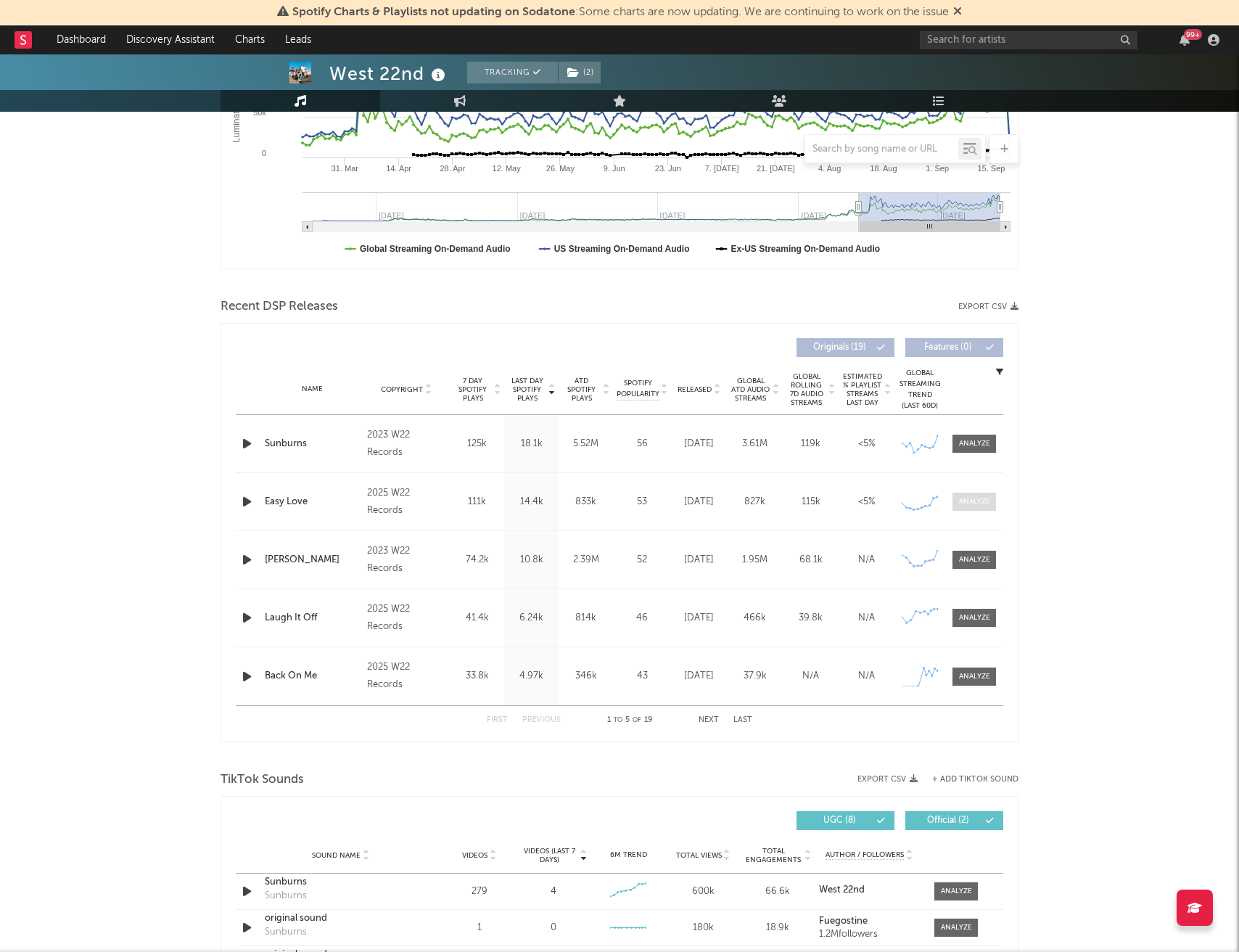
click at [971, 503] on div at bounding box center [975, 501] width 31 height 11
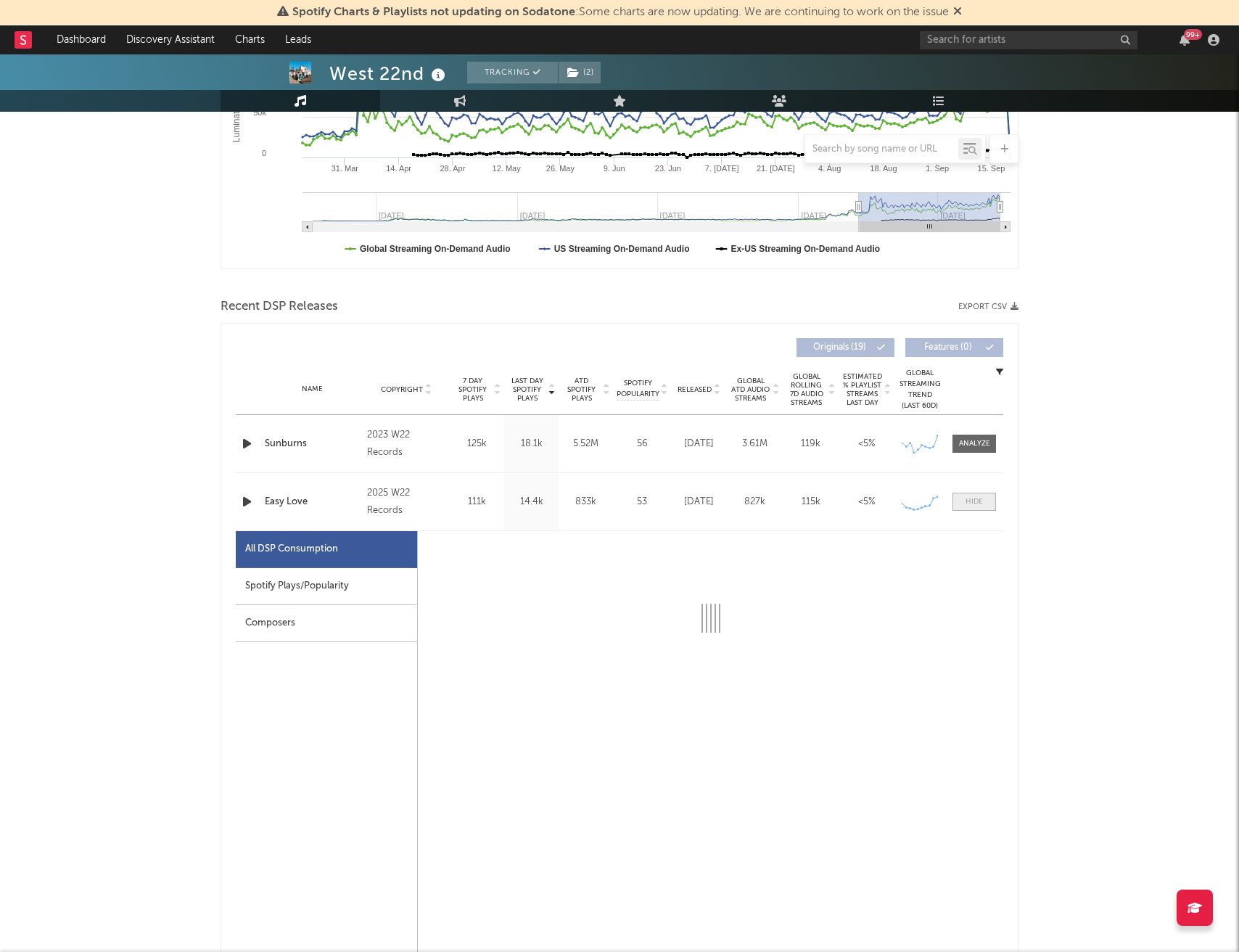
select select "1w"
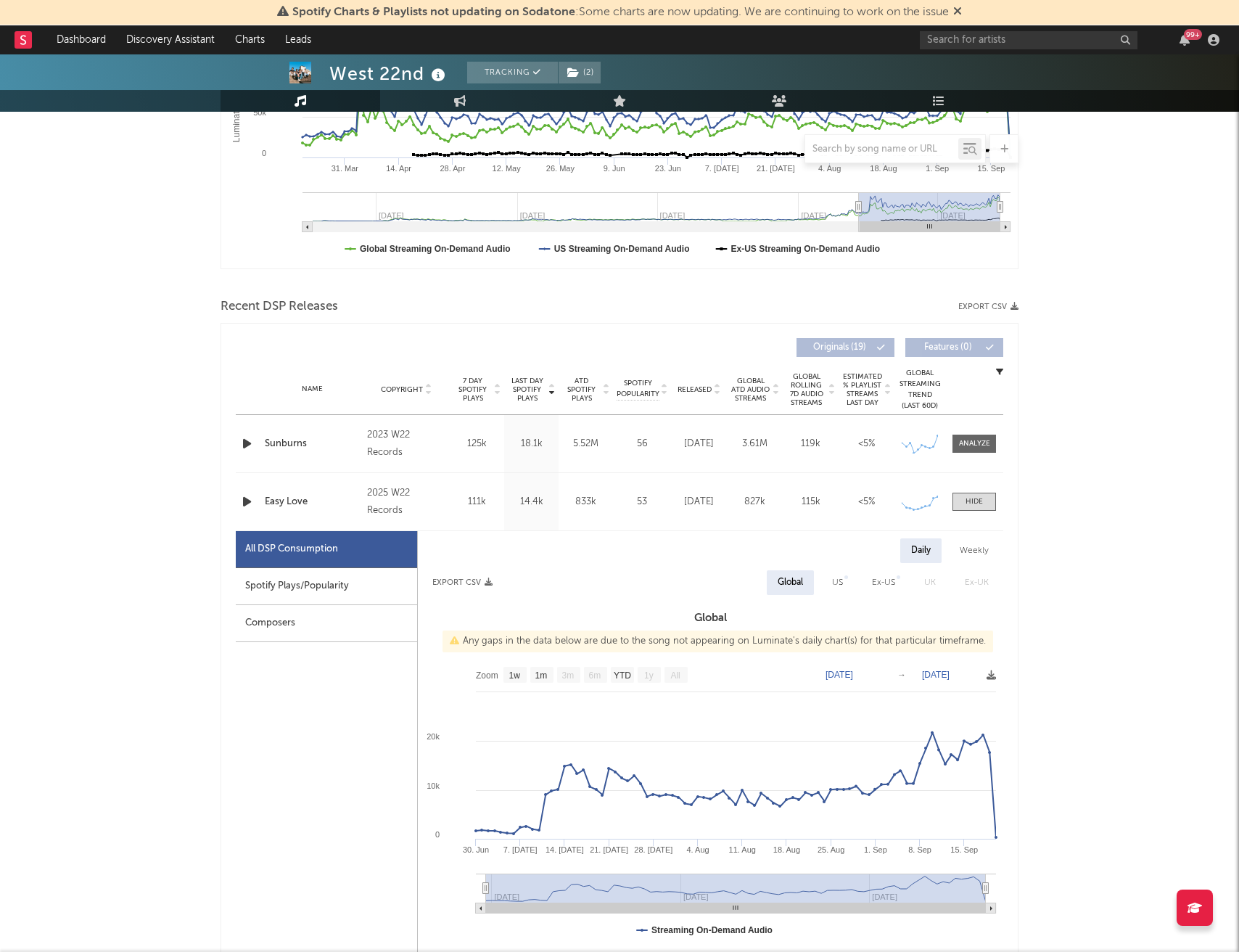
click at [839, 582] on div "US" at bounding box center [837, 582] width 11 height 17
select select "6m"
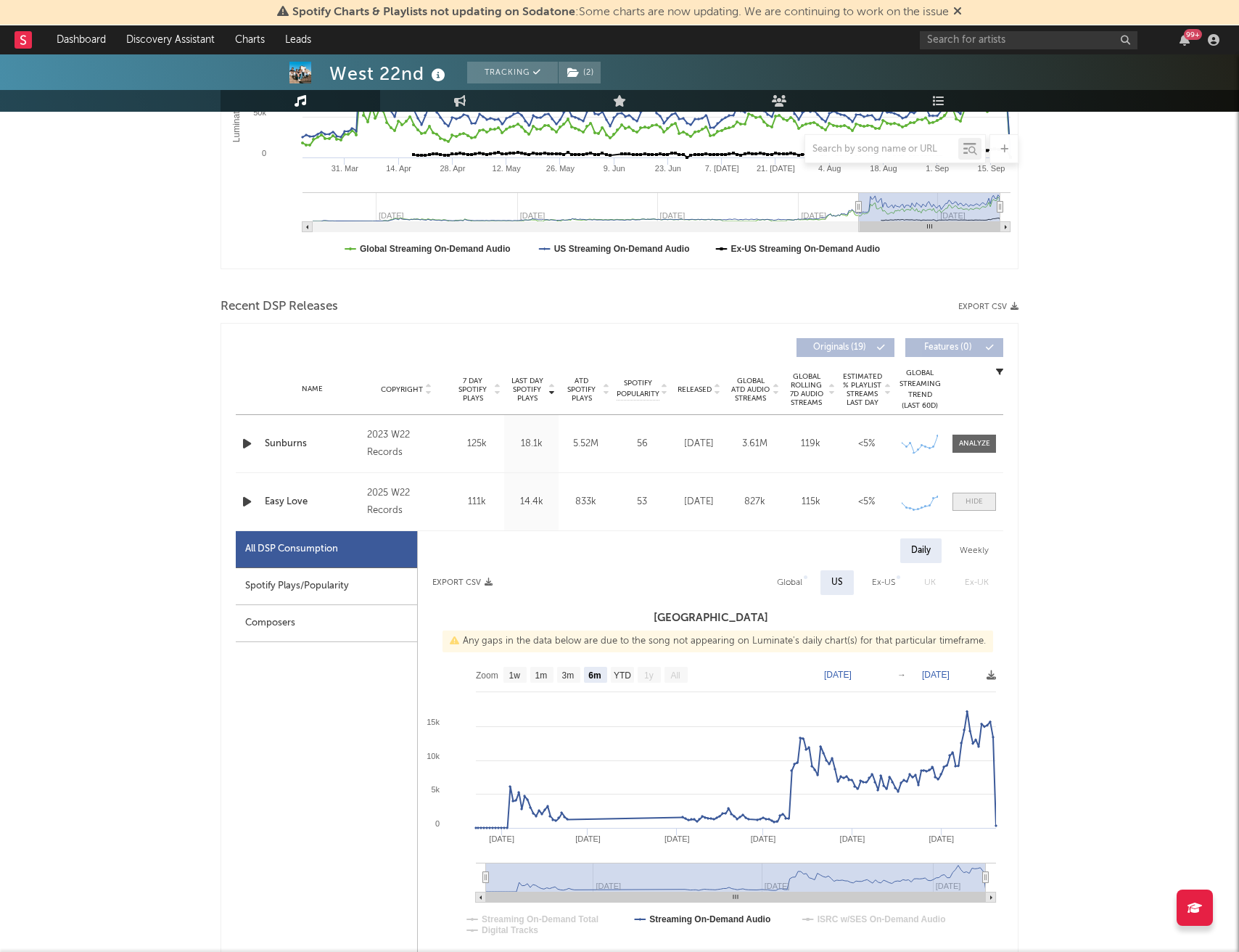
click at [974, 508] on span at bounding box center [974, 502] width 43 height 18
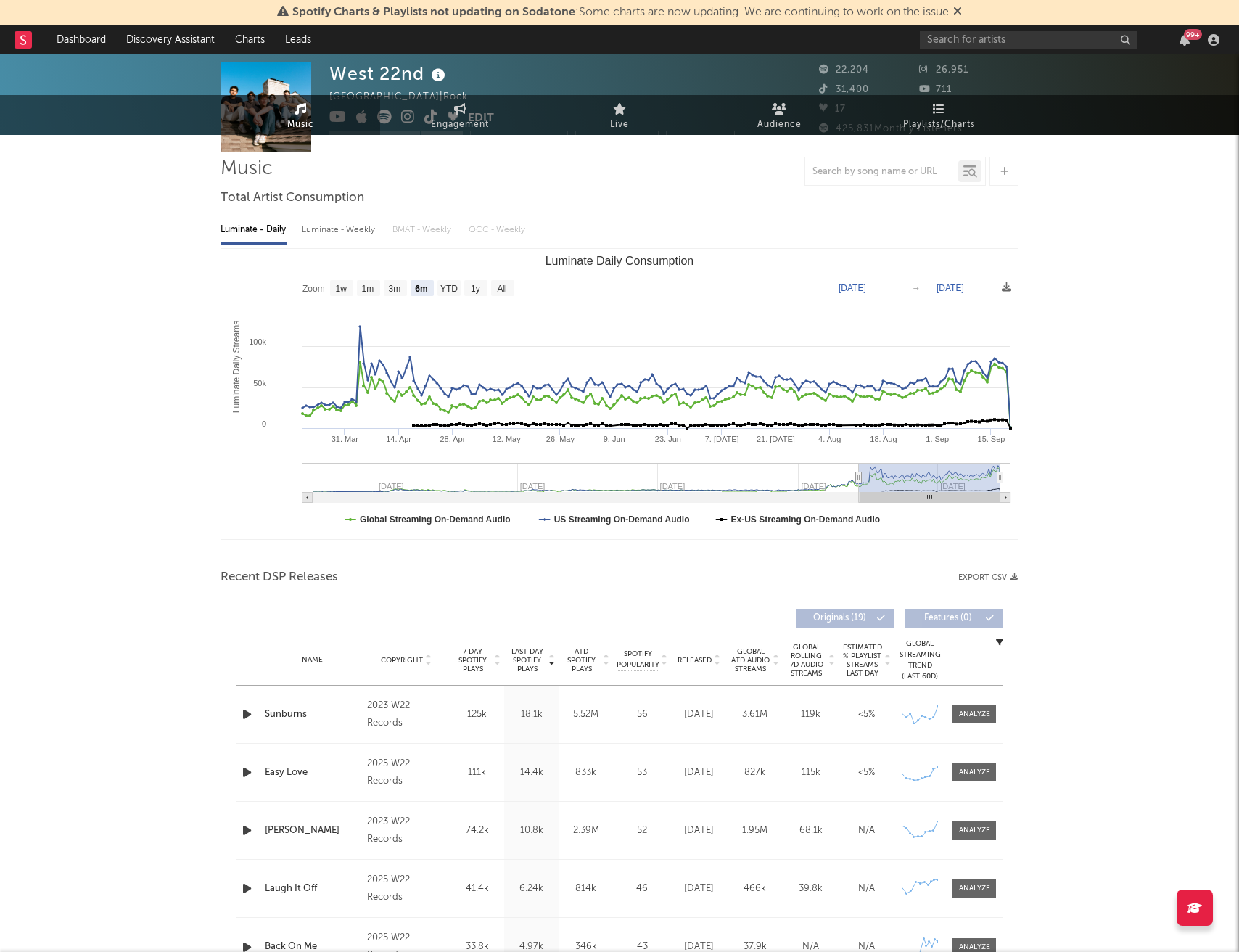
scroll to position [0, 0]
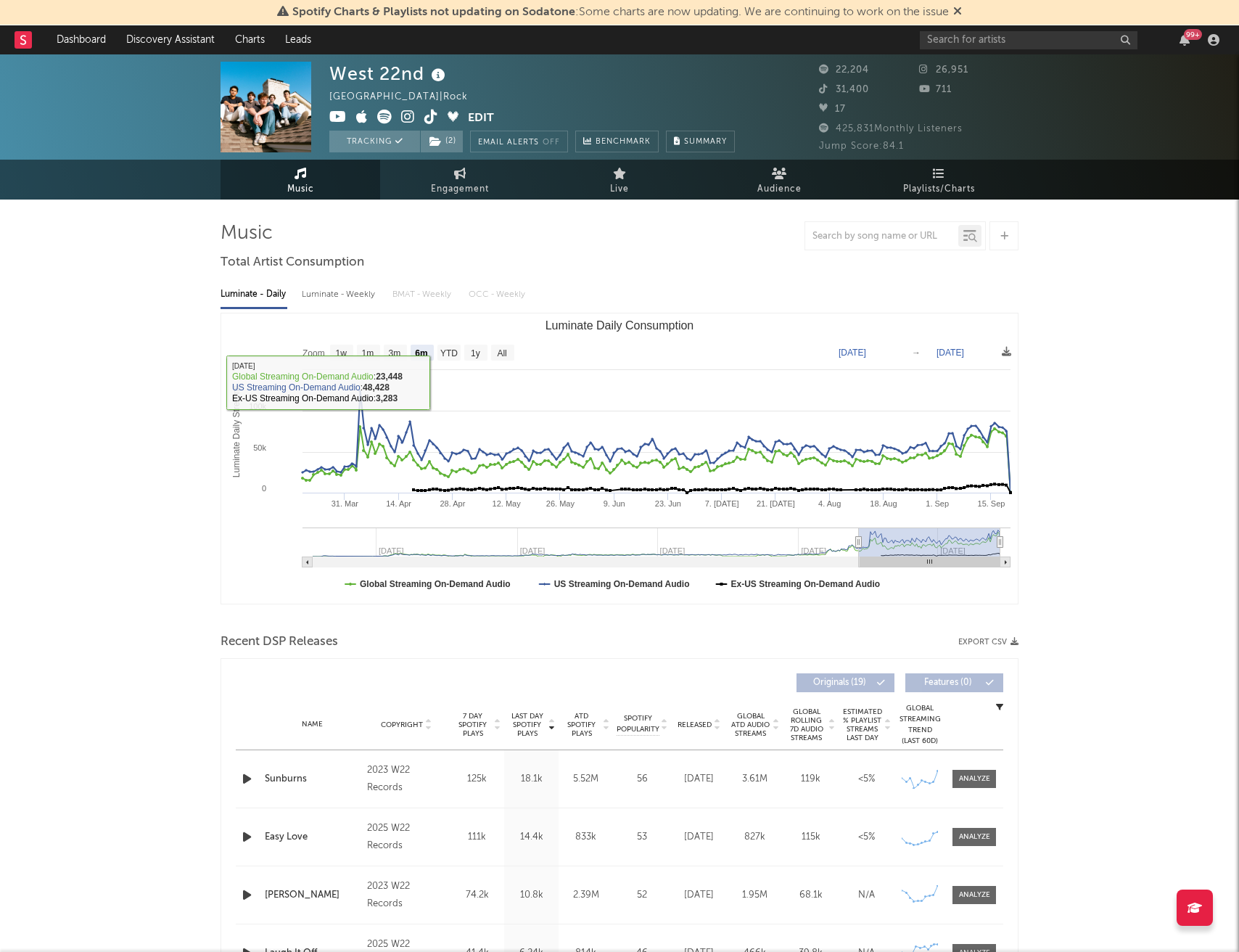
click at [336, 296] on div "Luminate - Weekly" at bounding box center [340, 295] width 76 height 25
select select "6m"
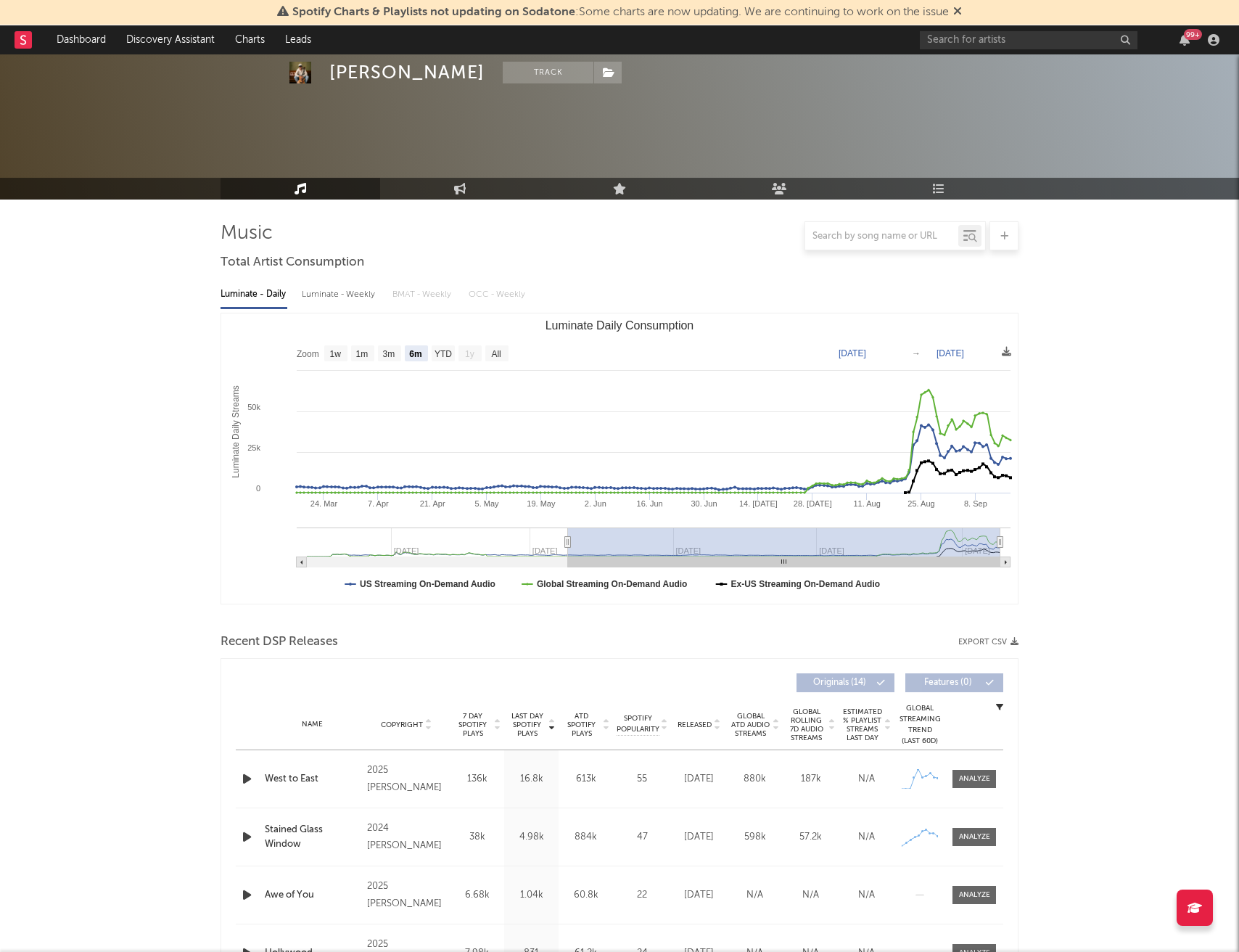
select select "6m"
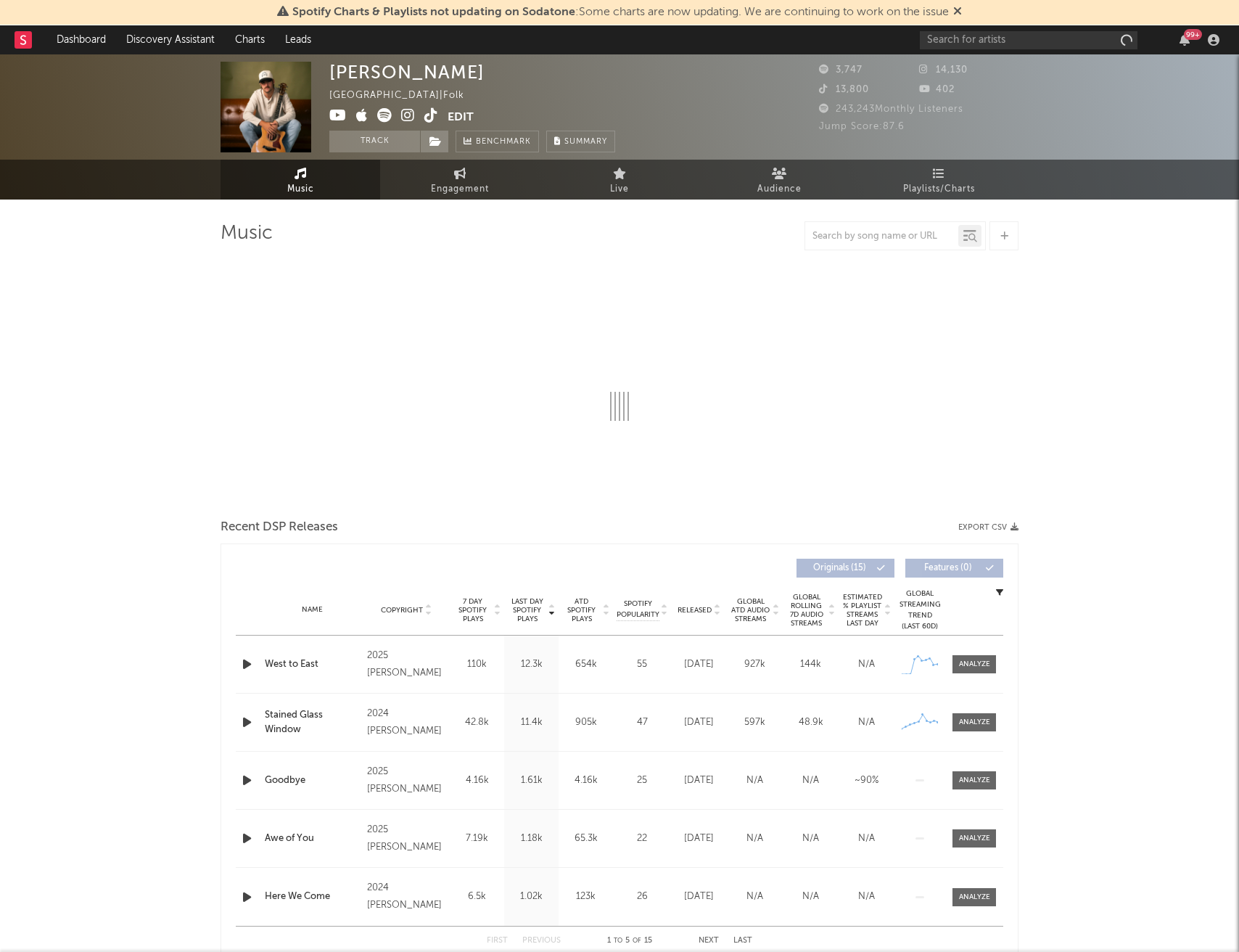
select select "6m"
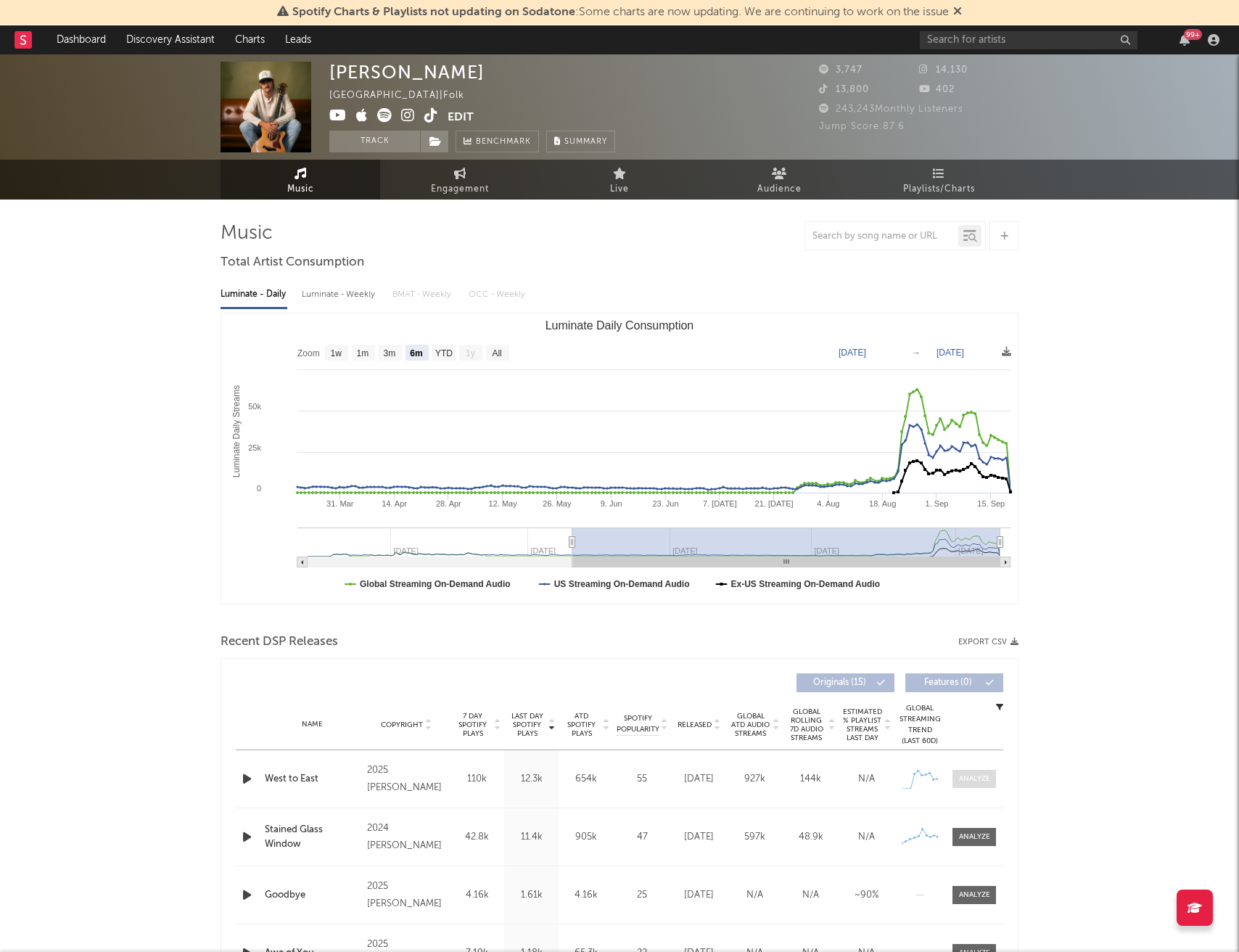
click at [966, 782] on div at bounding box center [975, 778] width 31 height 11
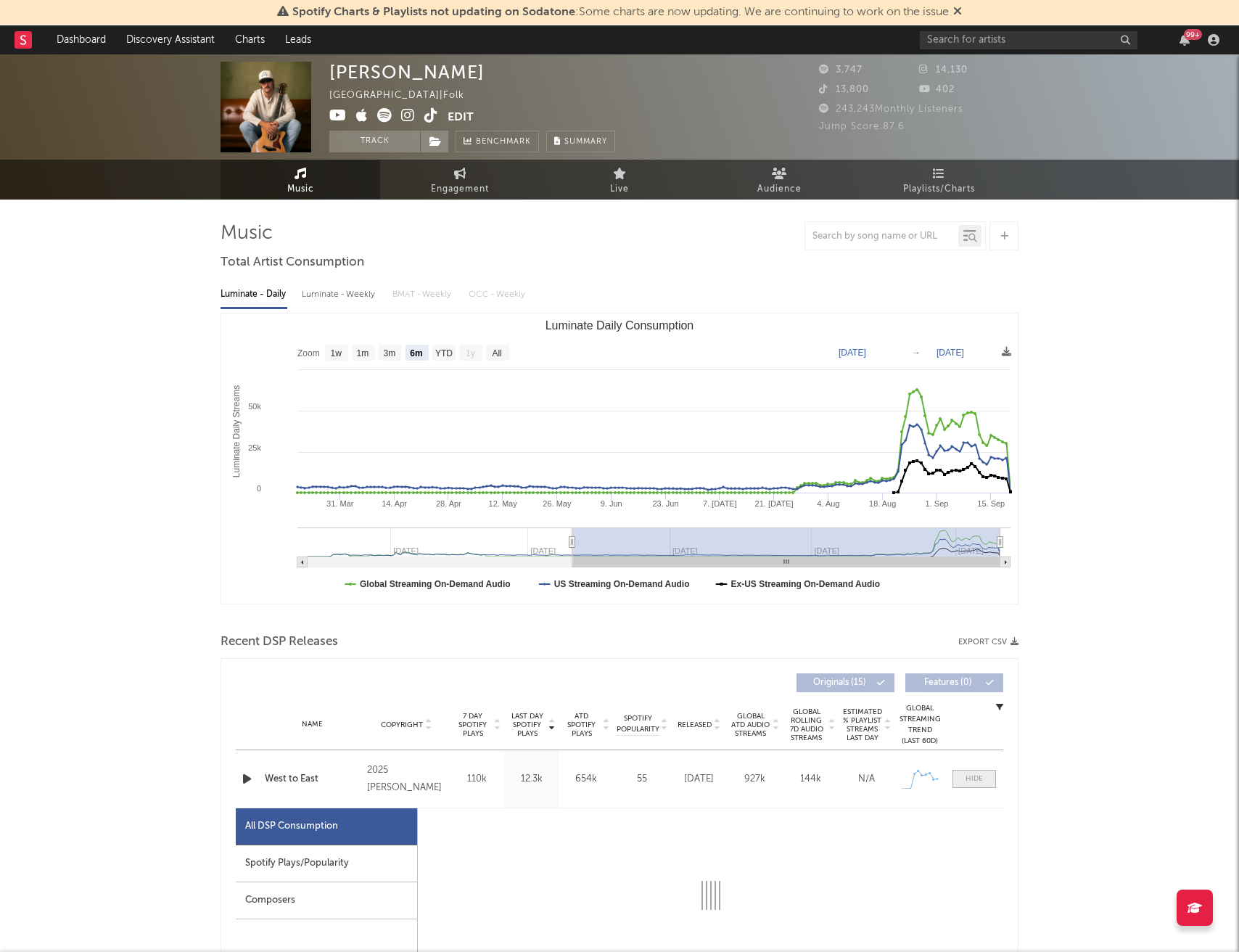
select select "1w"
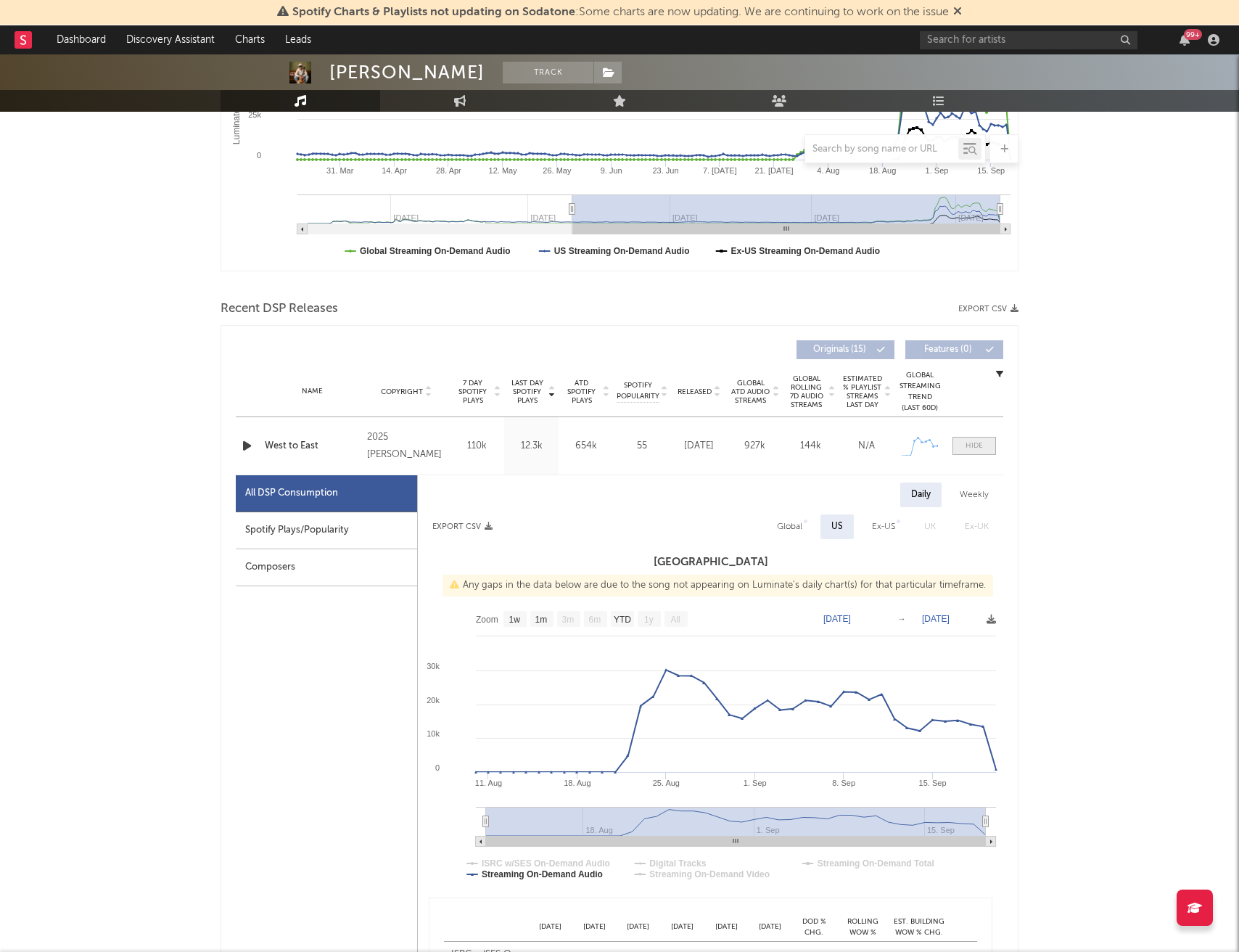
scroll to position [334, 0]
click at [792, 530] on div "Global" at bounding box center [789, 526] width 25 height 17
select select "1w"
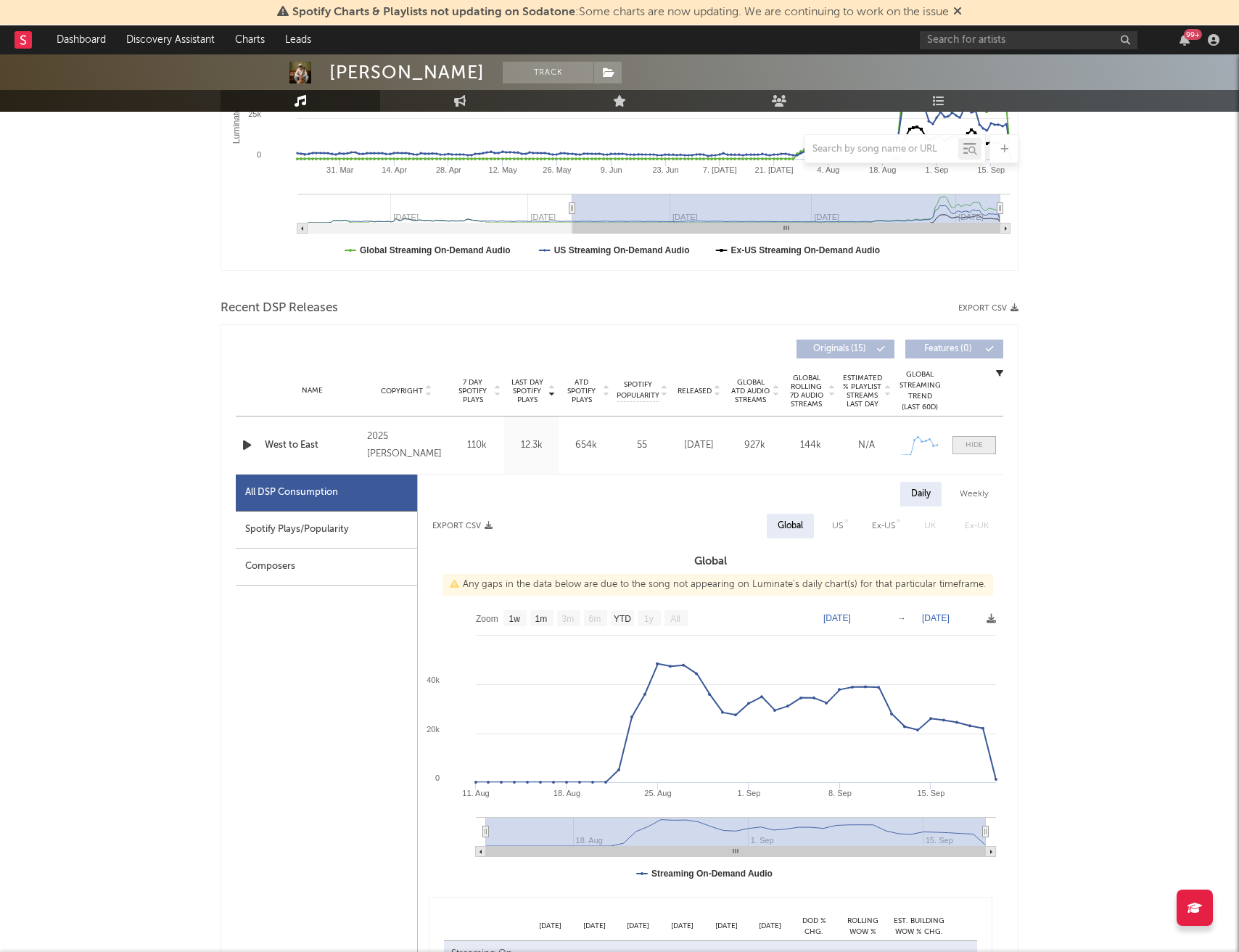
click at [971, 450] on div at bounding box center [974, 444] width 17 height 11
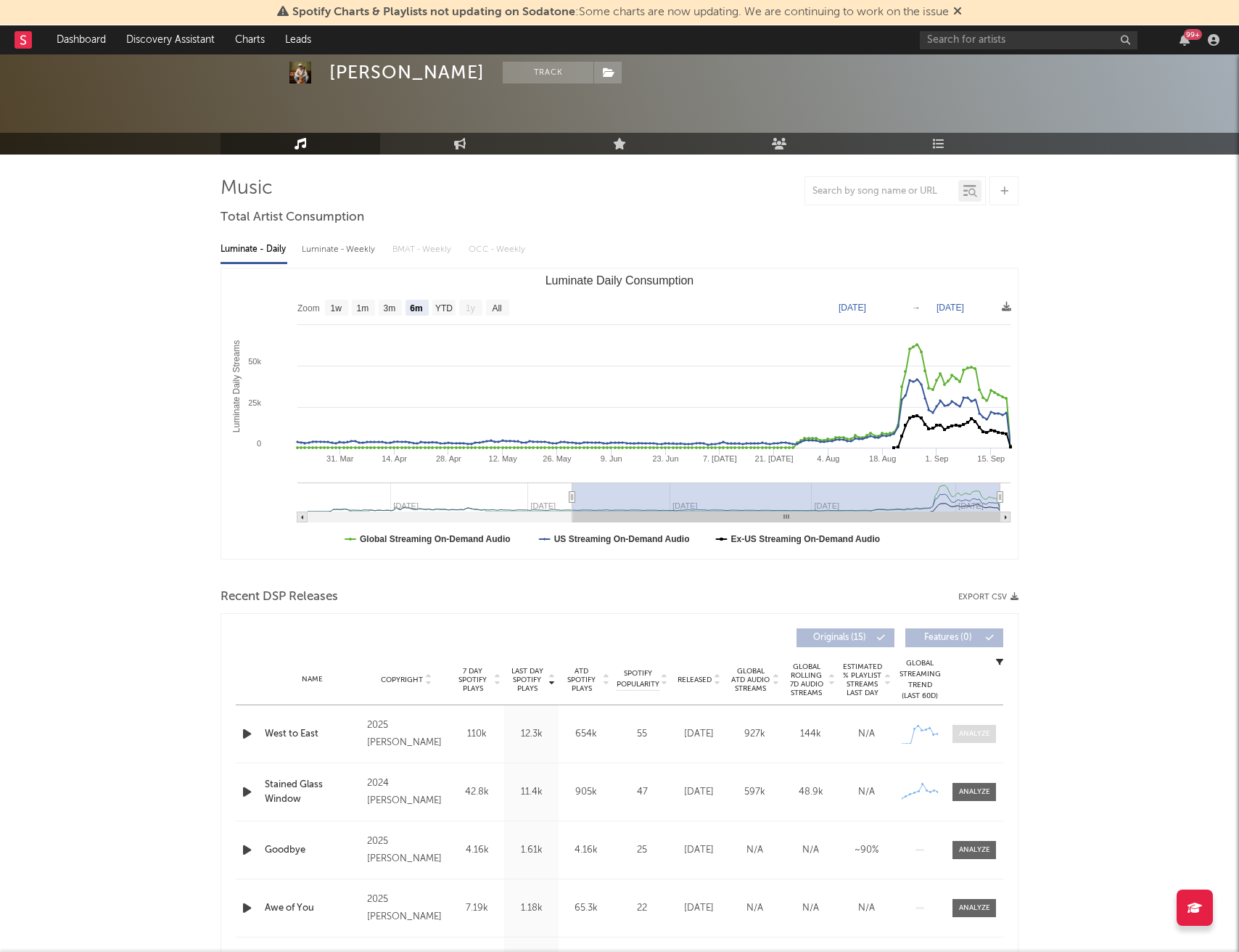
scroll to position [0, 0]
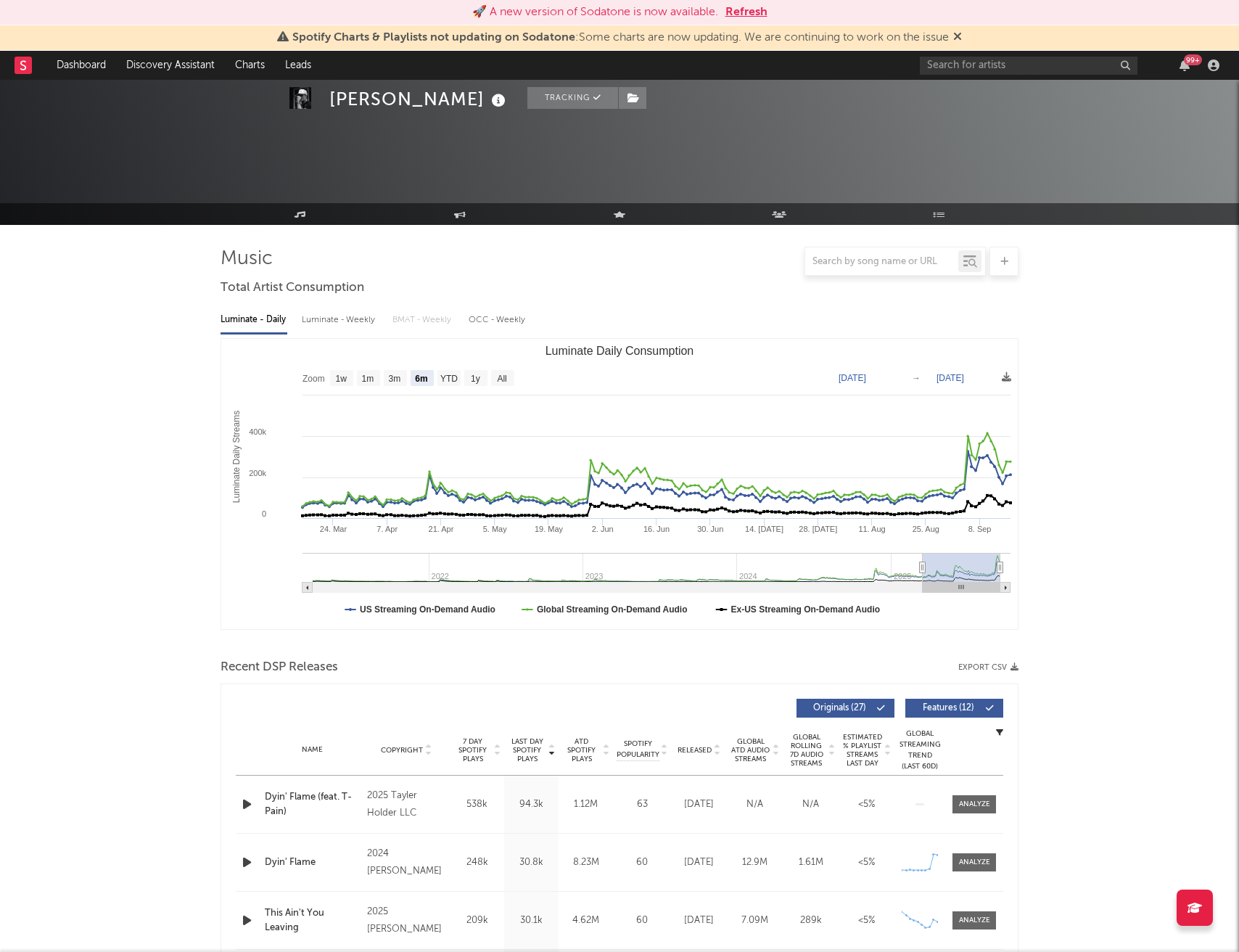
select select "6m"
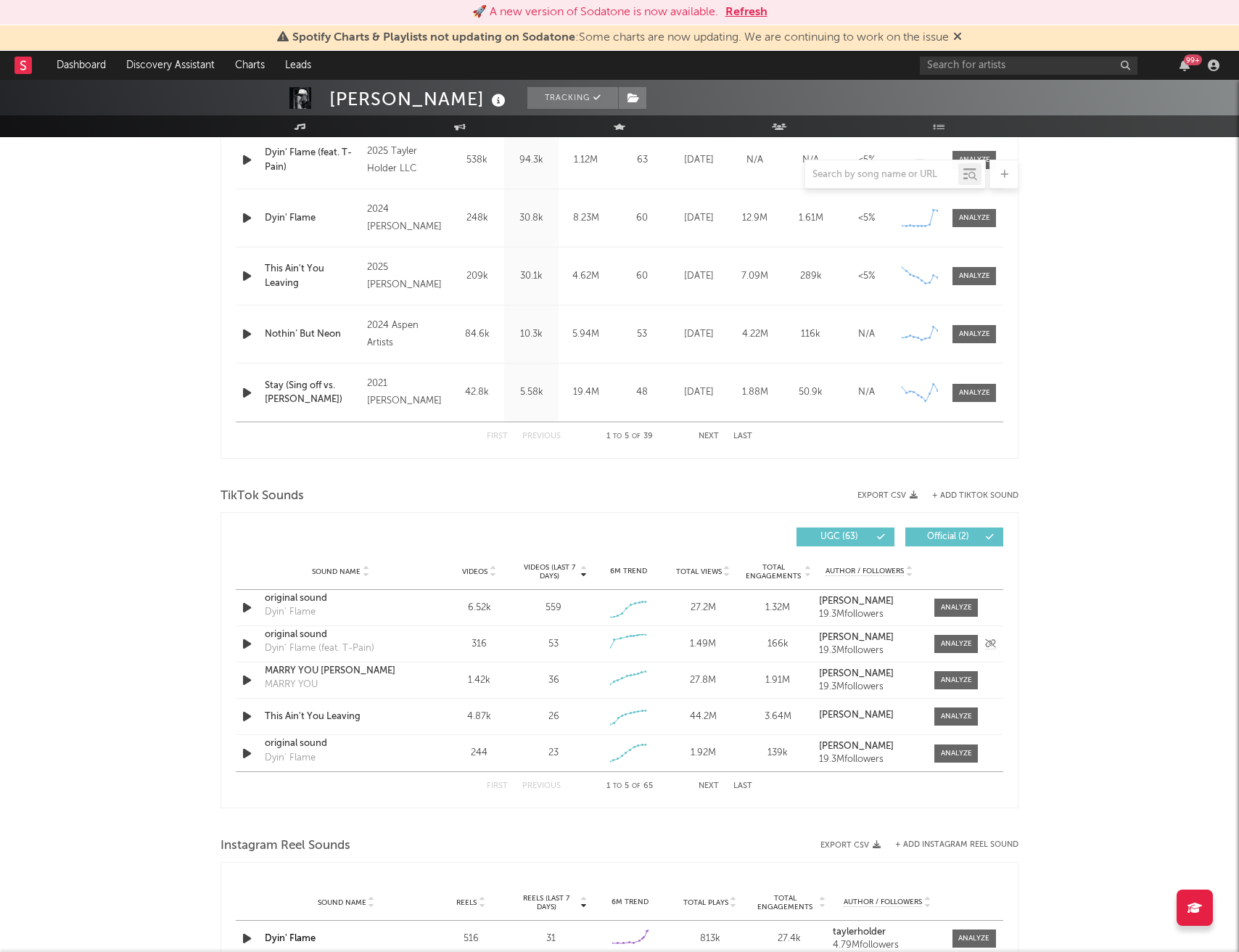
scroll to position [653, 0]
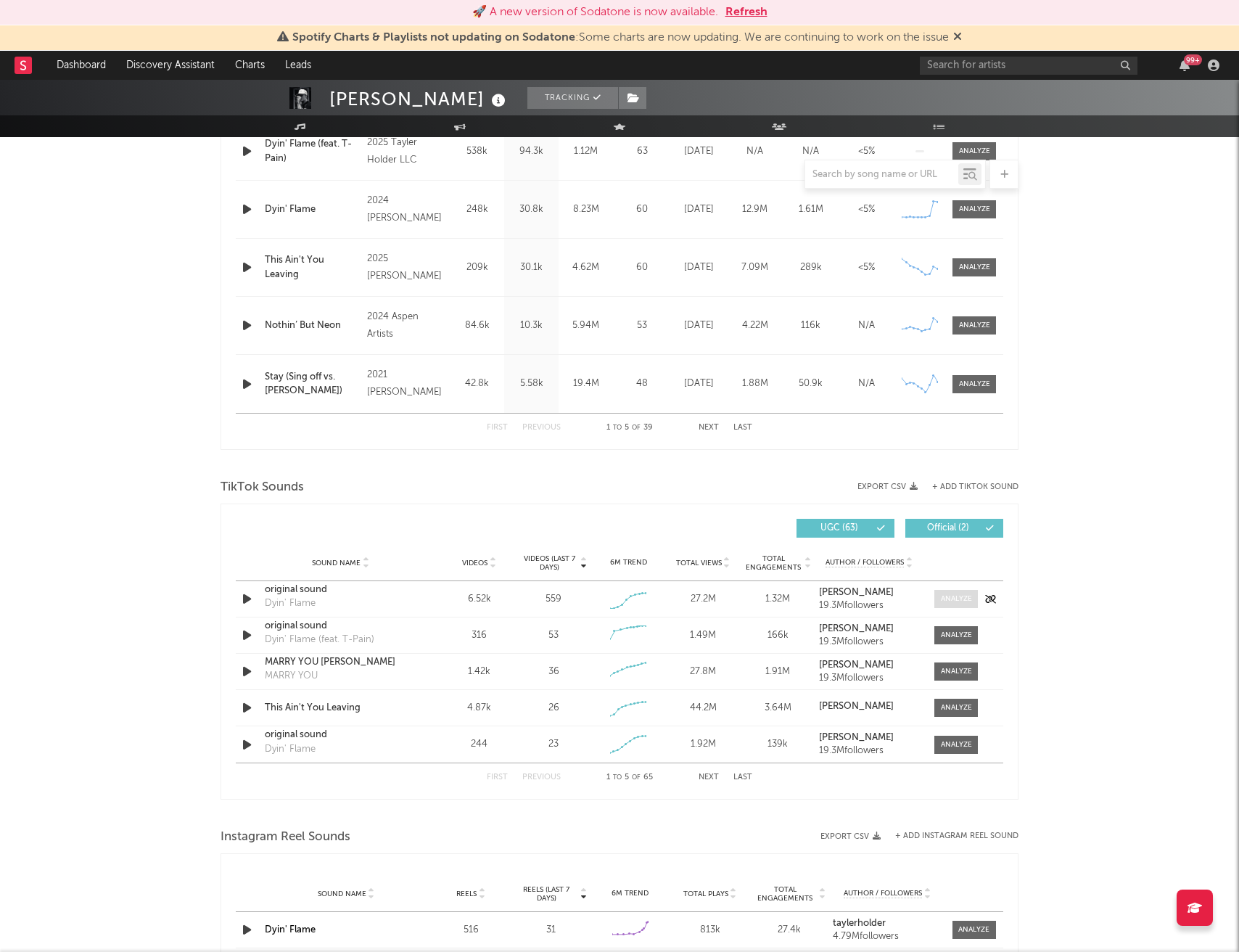
click at [943, 600] on div at bounding box center [957, 598] width 31 height 11
select select "1w"
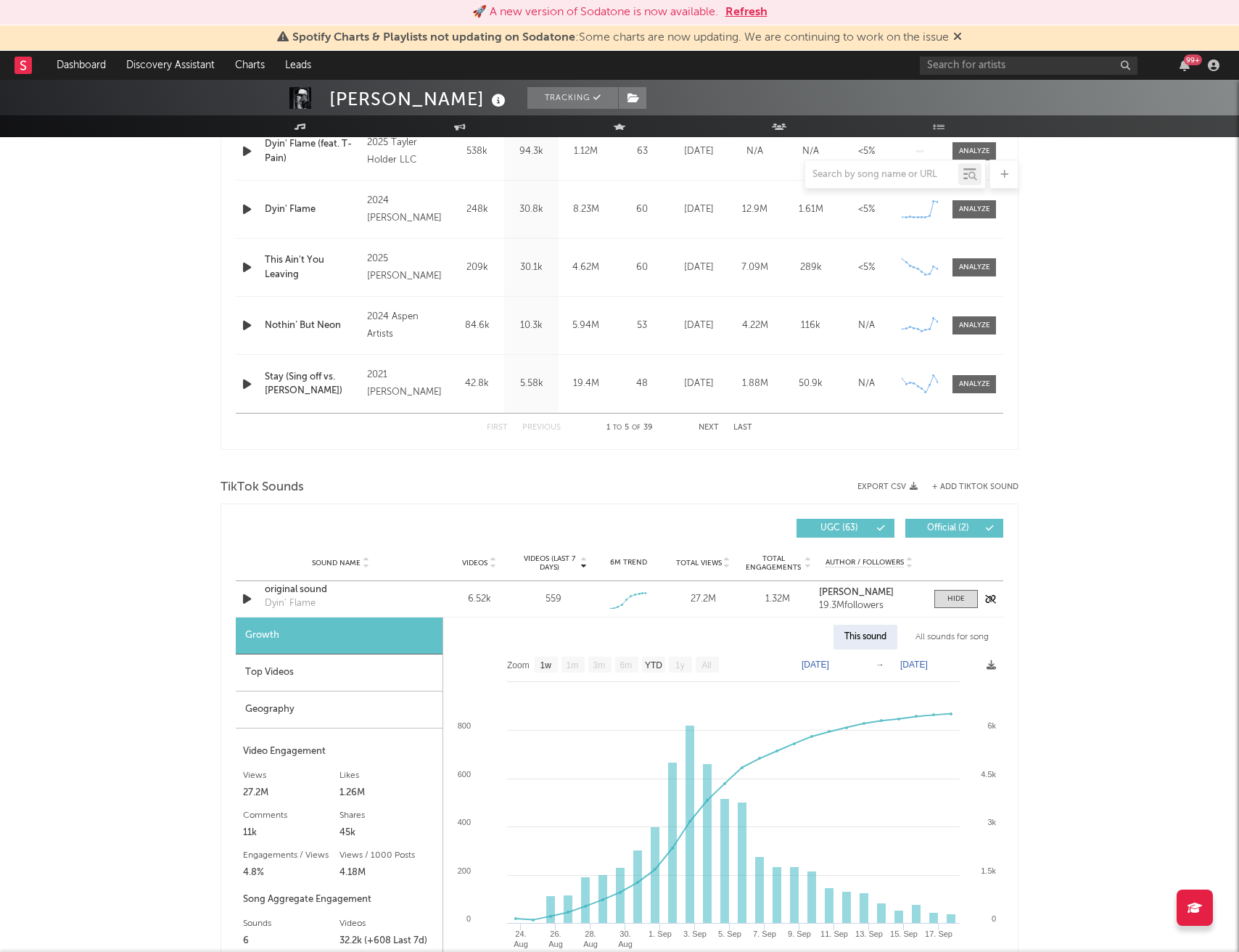
click at [239, 602] on icon "button" at bounding box center [246, 599] width 16 height 18
click at [249, 600] on icon "button" at bounding box center [246, 599] width 14 height 18
click at [948, 602] on div at bounding box center [956, 598] width 17 height 11
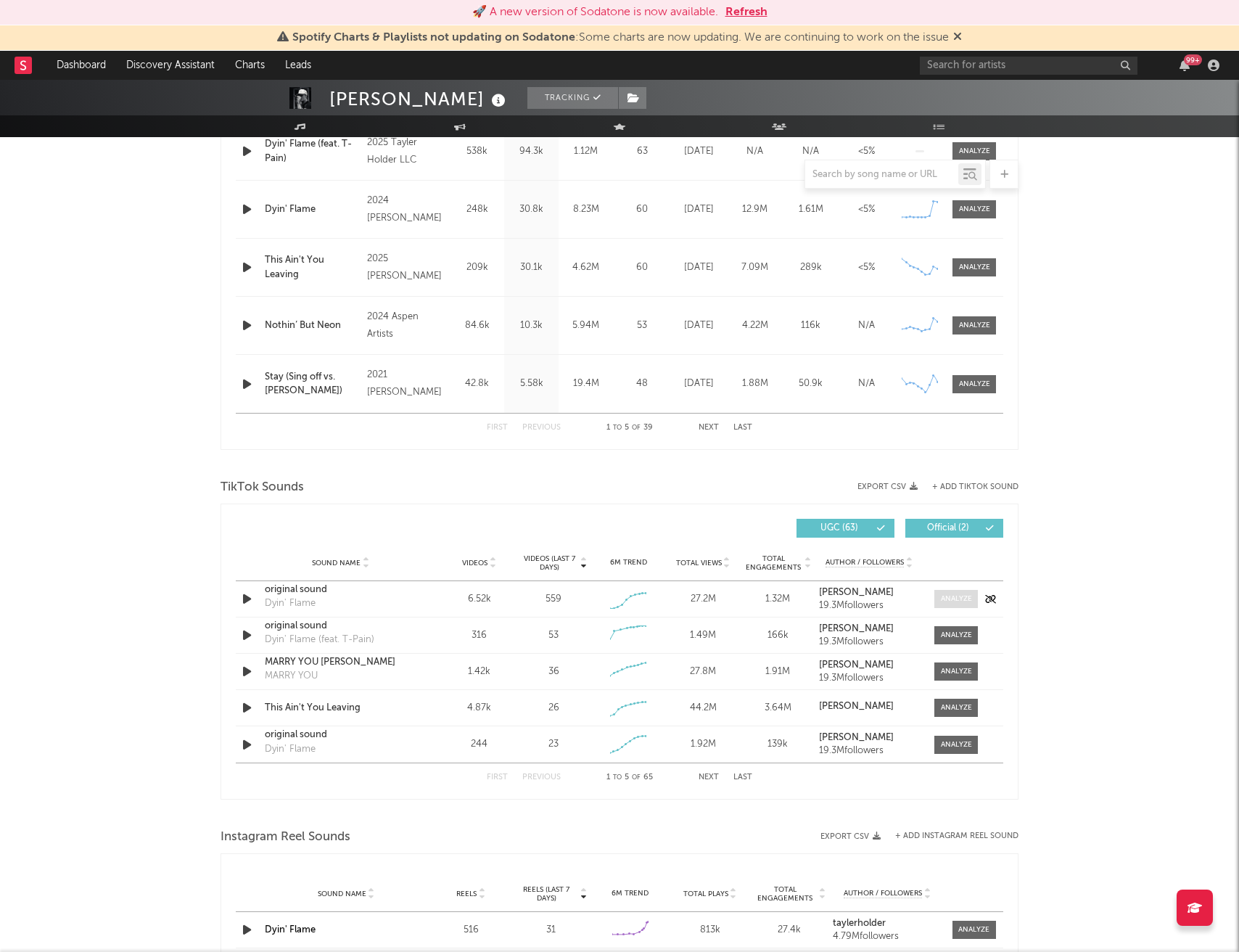
click at [948, 602] on div at bounding box center [957, 598] width 31 height 11
select select "1w"
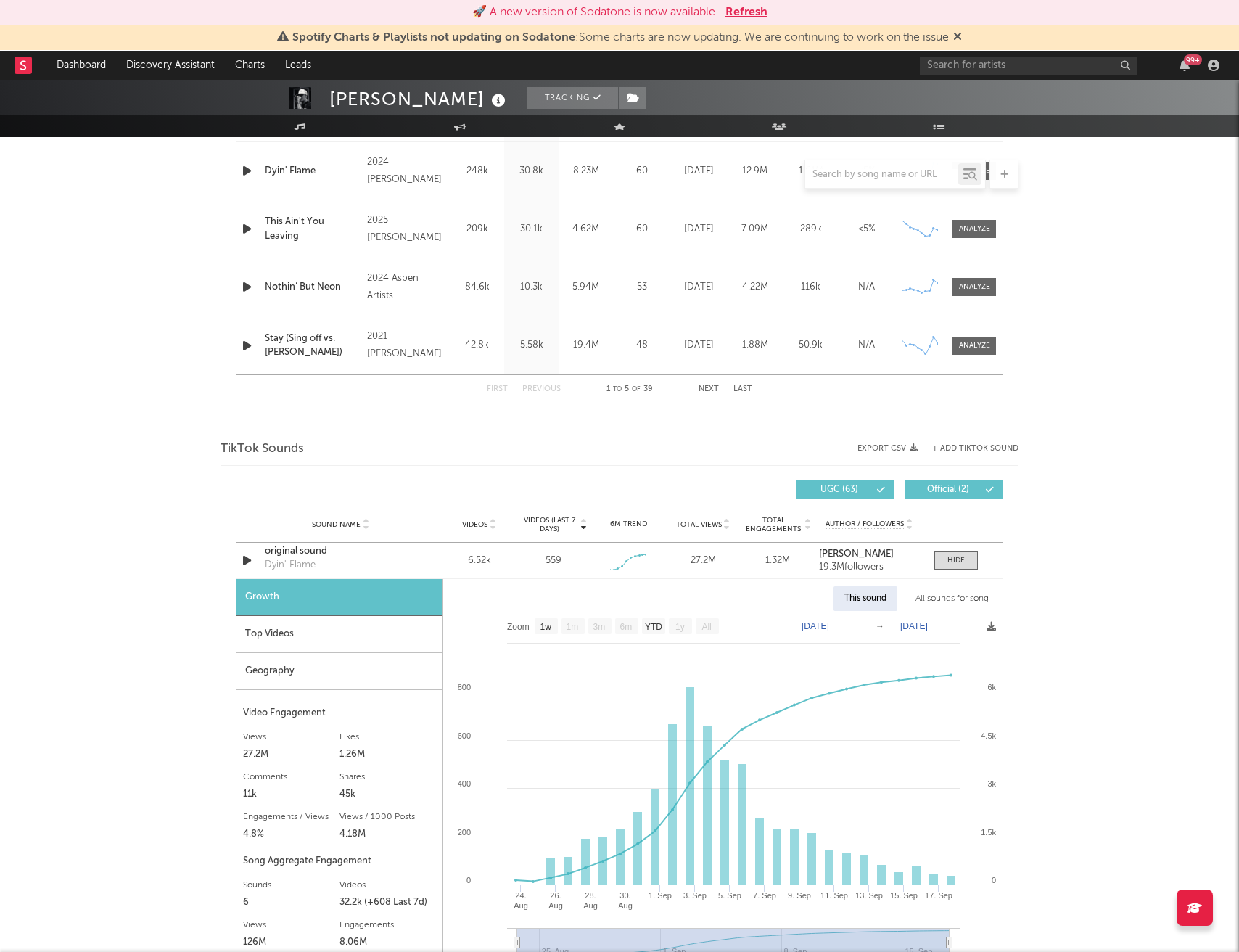
scroll to position [689, 0]
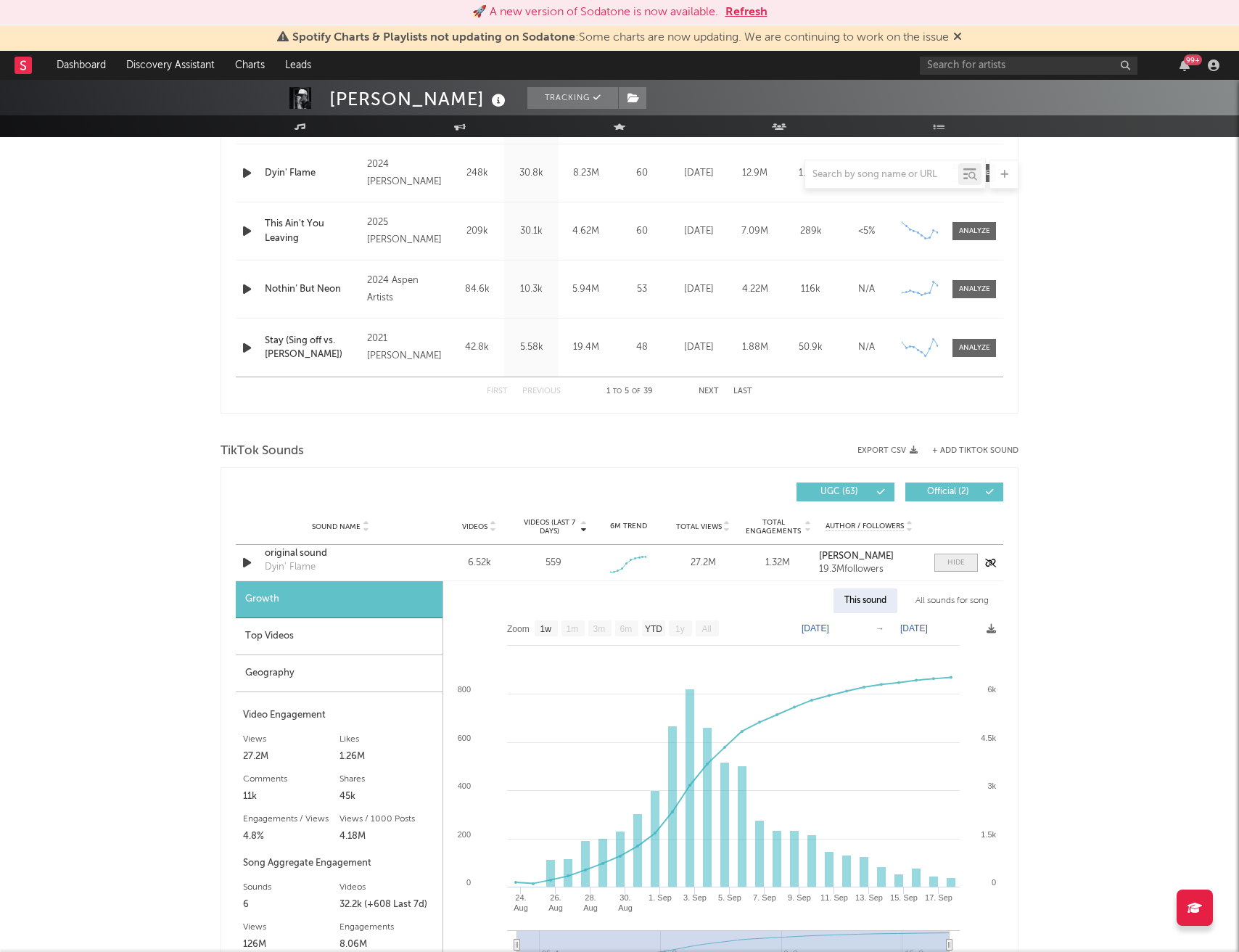
click at [961, 570] on span at bounding box center [956, 562] width 43 height 18
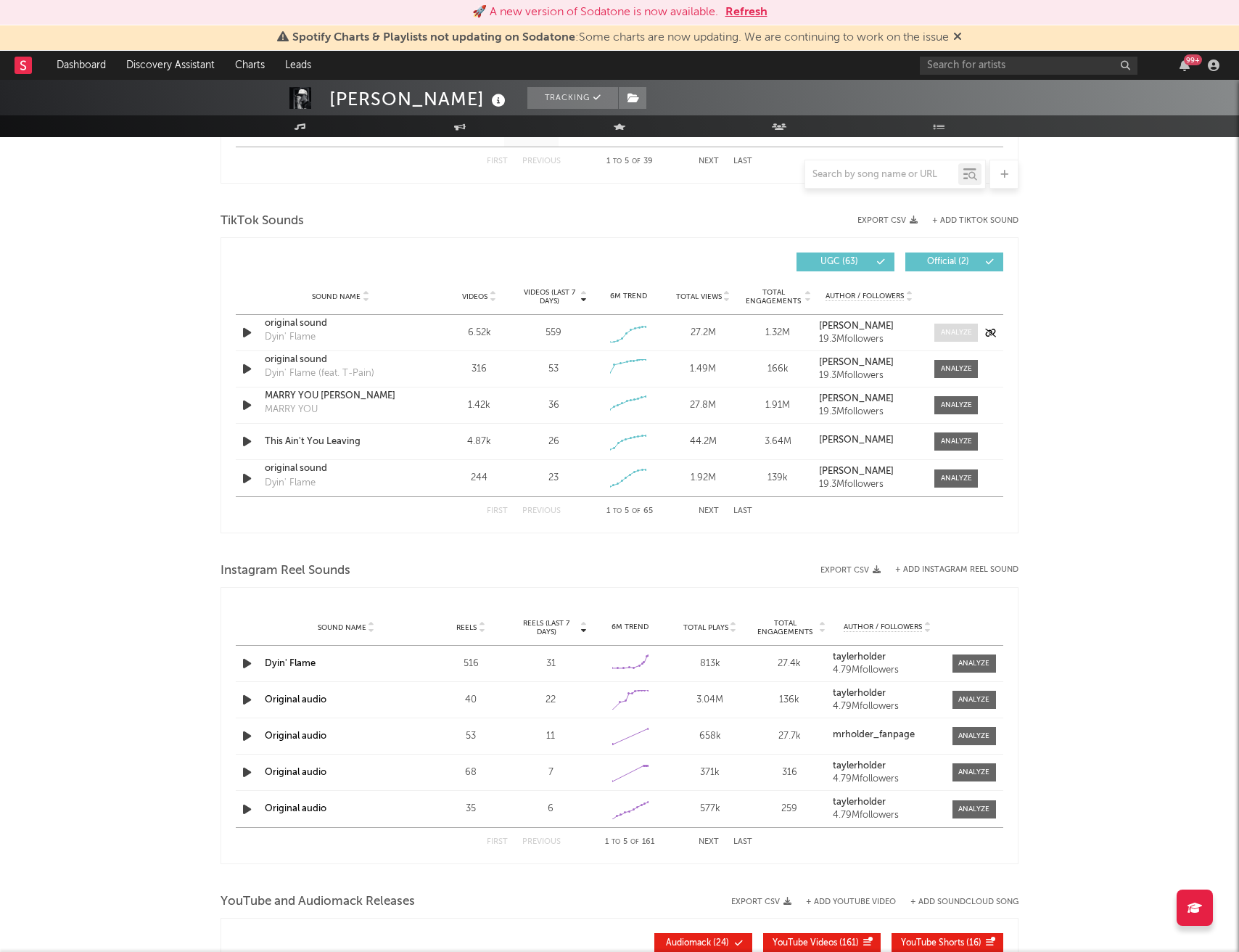
scroll to position [922, 0]
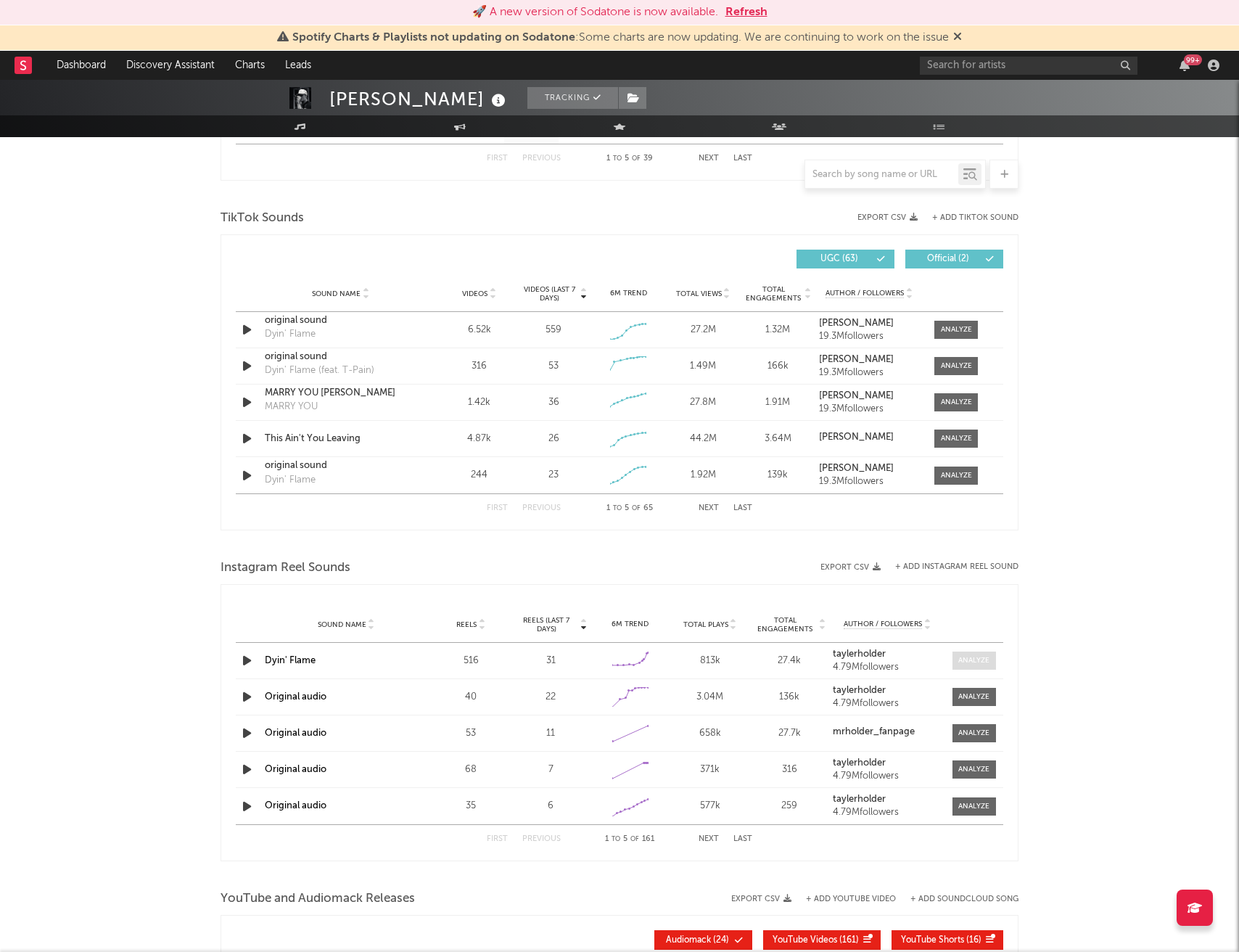
click at [974, 661] on div at bounding box center [974, 660] width 31 height 11
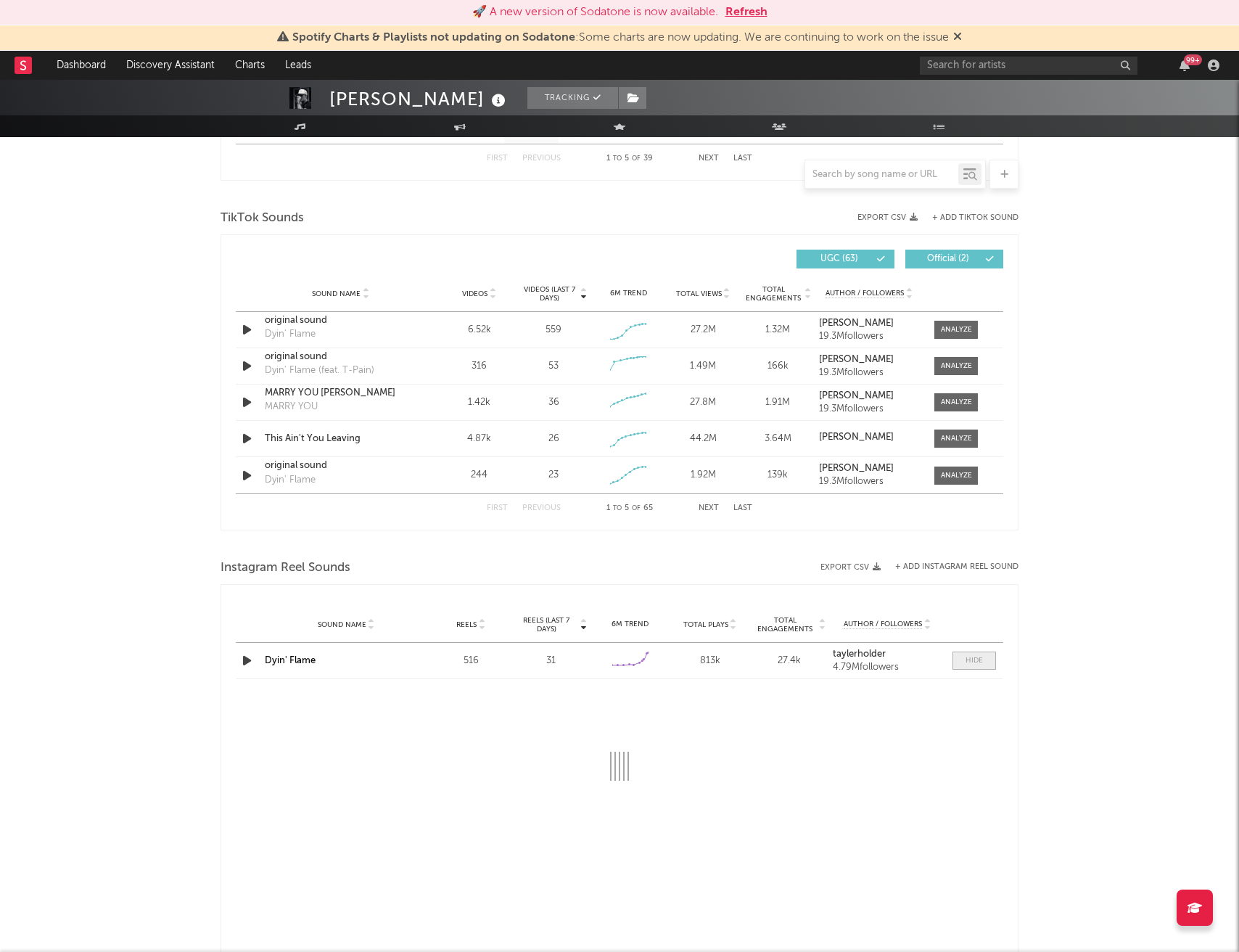
select select "6m"
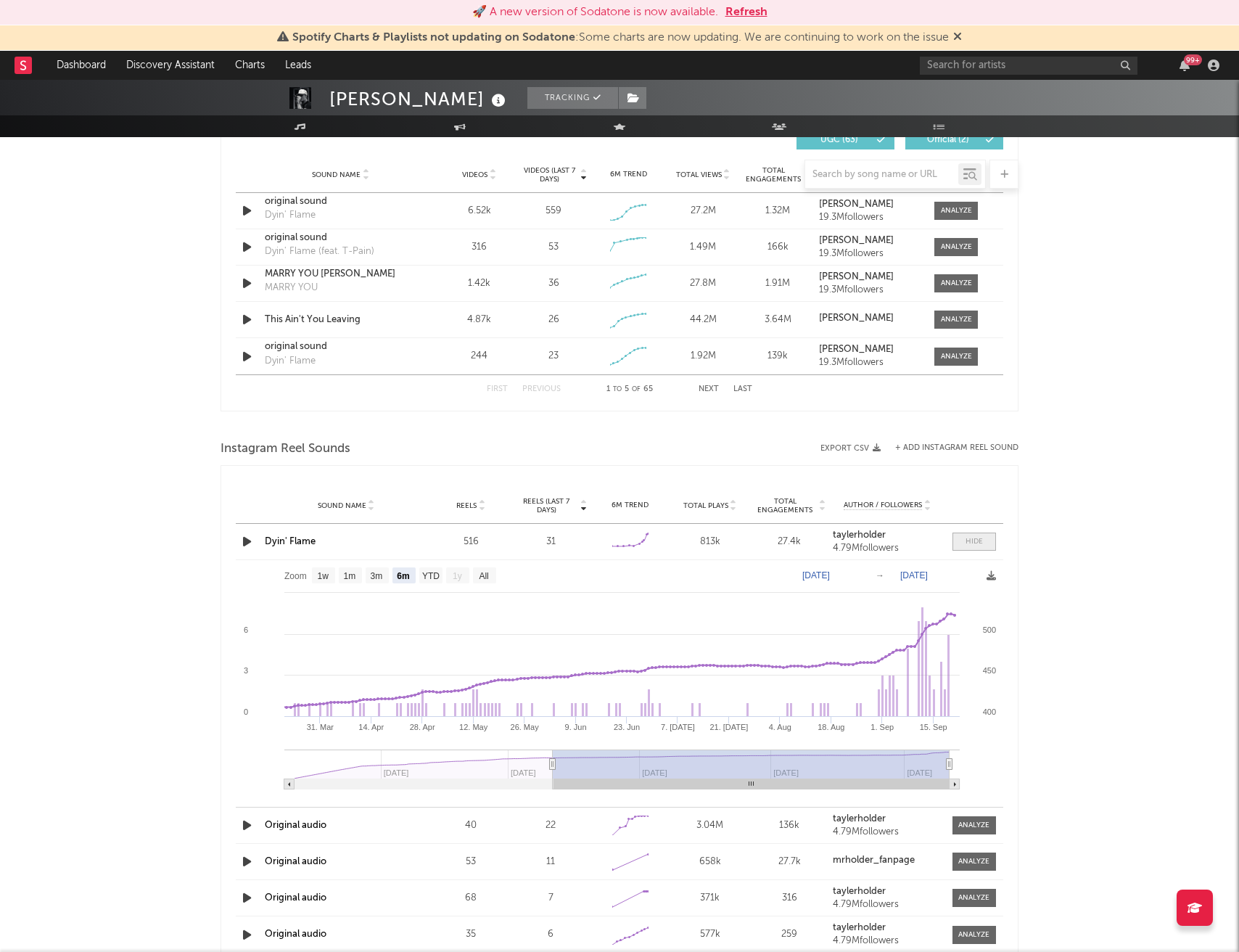
scroll to position [1048, 0]
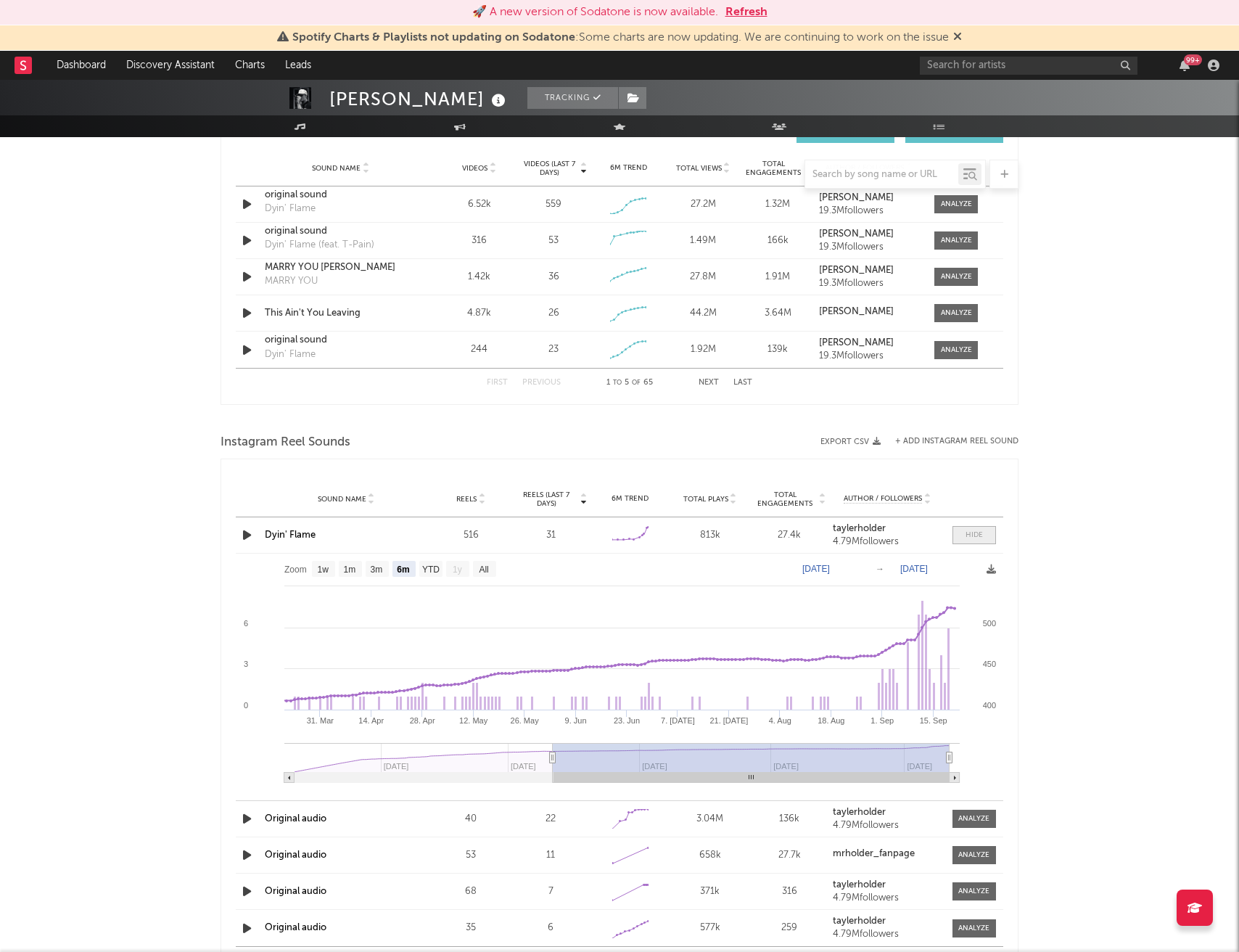
click at [969, 539] on div at bounding box center [974, 535] width 17 height 11
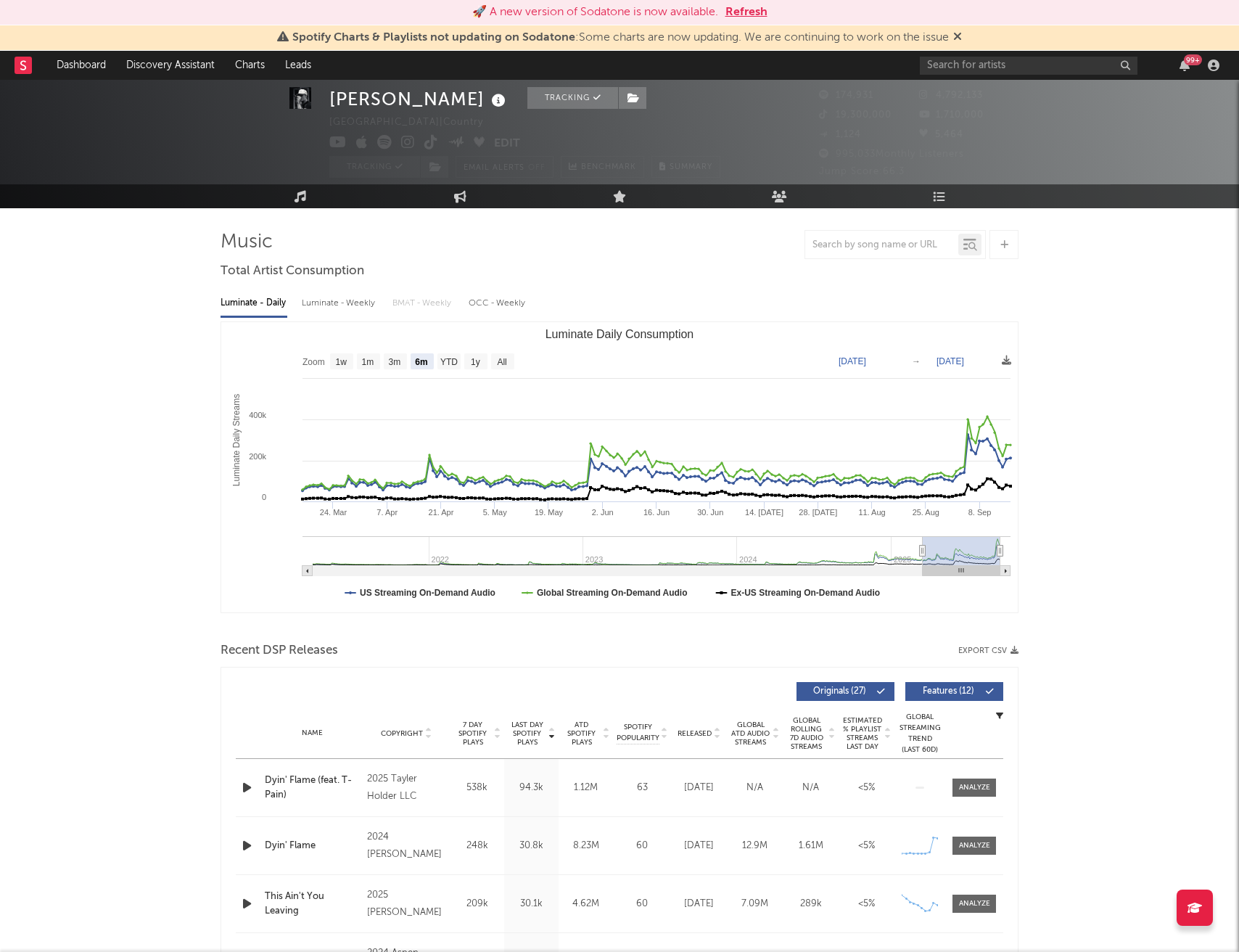
scroll to position [0, 0]
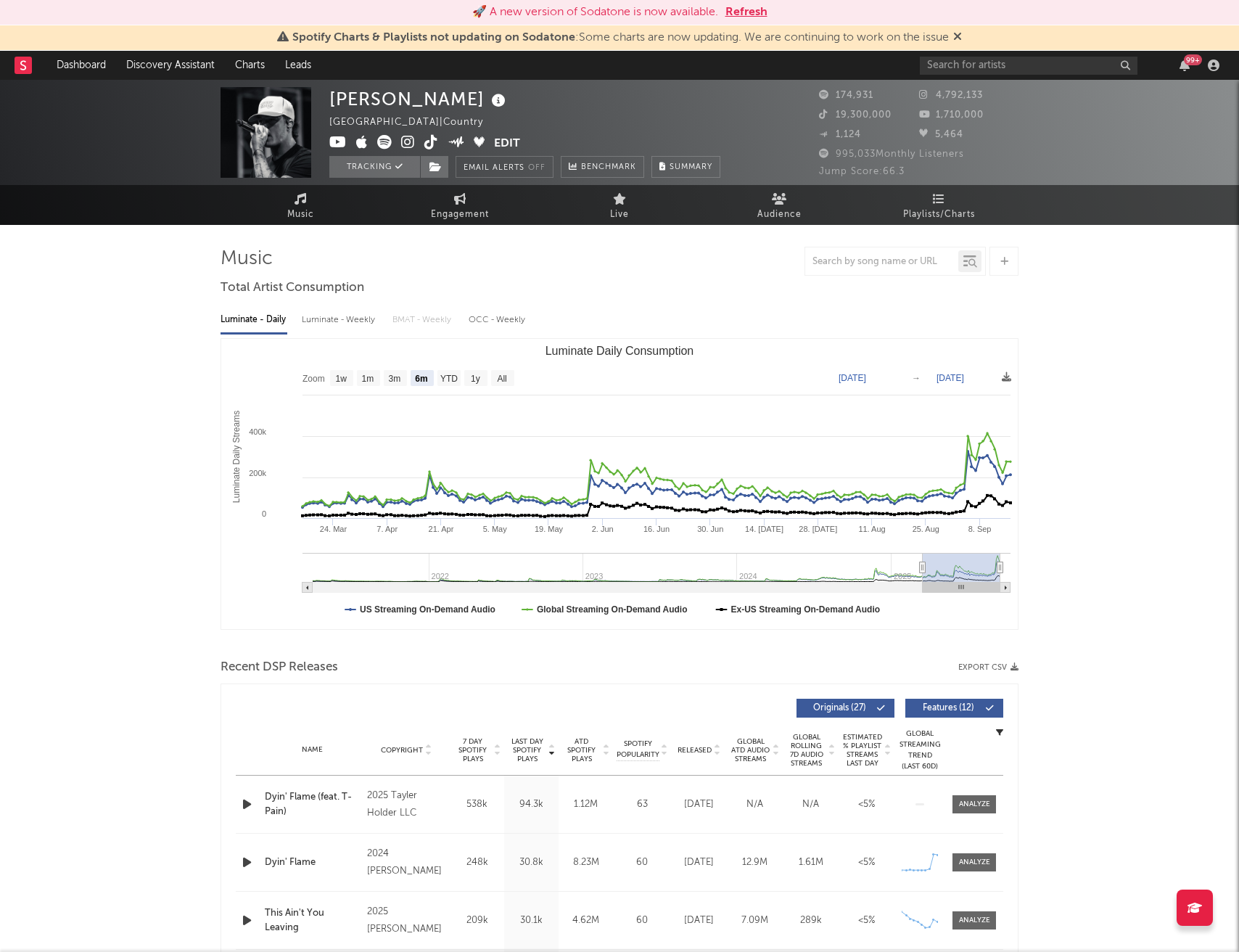
click at [757, 11] on button "Refresh" at bounding box center [746, 11] width 42 height 17
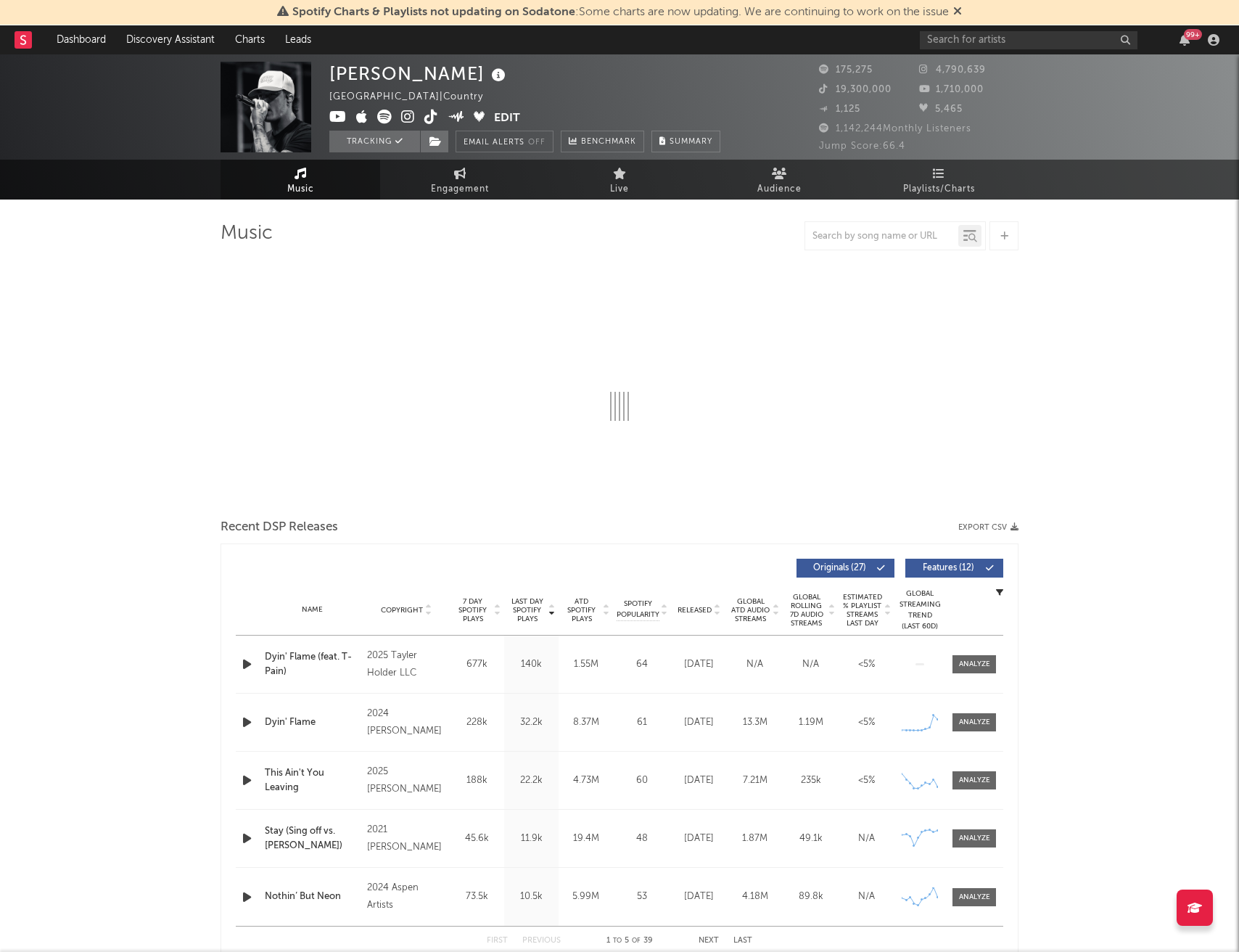
select select "6m"
